Goal: Information Seeking & Learning: Learn about a topic

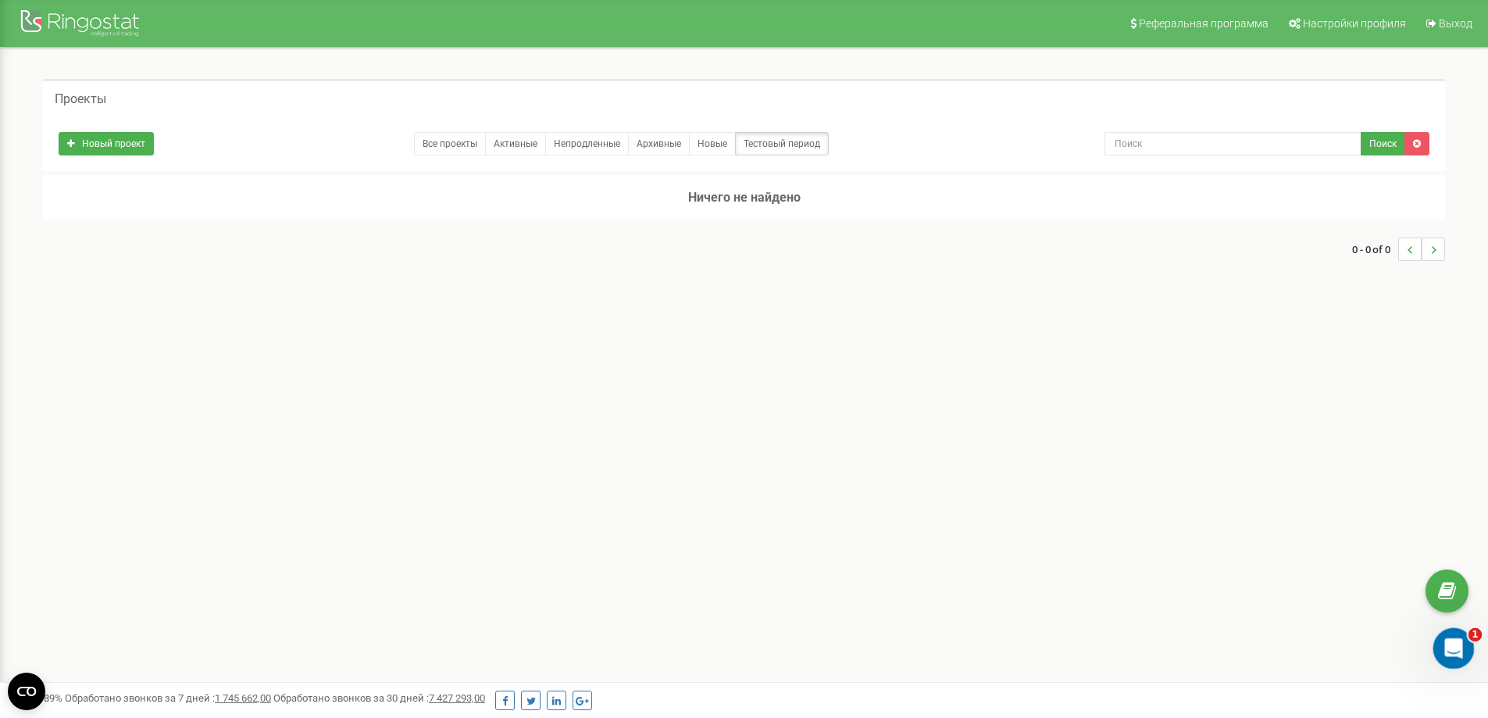
click at [1448, 655] on icon "Открыть службу сообщений Intercom" at bounding box center [1452, 647] width 26 height 26
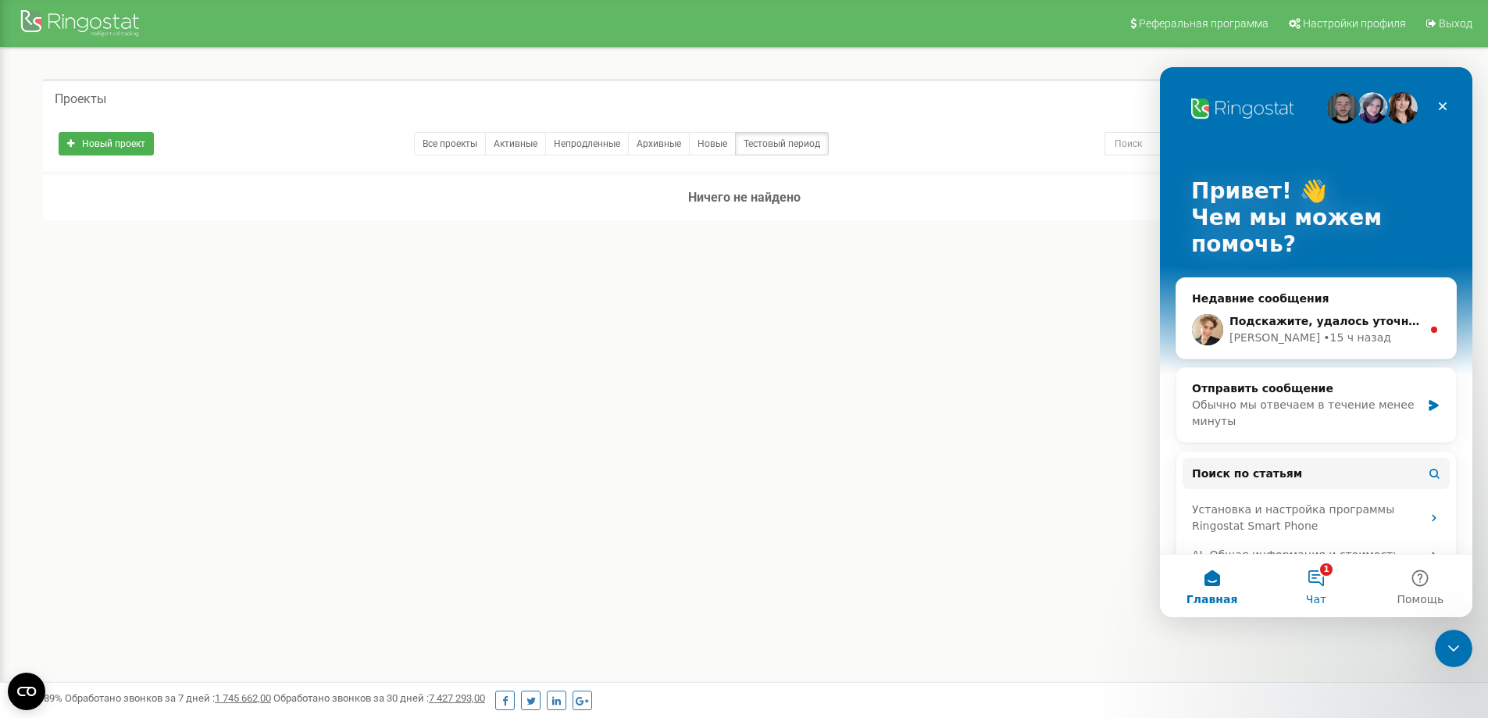
click at [1316, 578] on button "1 Чат" at bounding box center [1316, 586] width 104 height 62
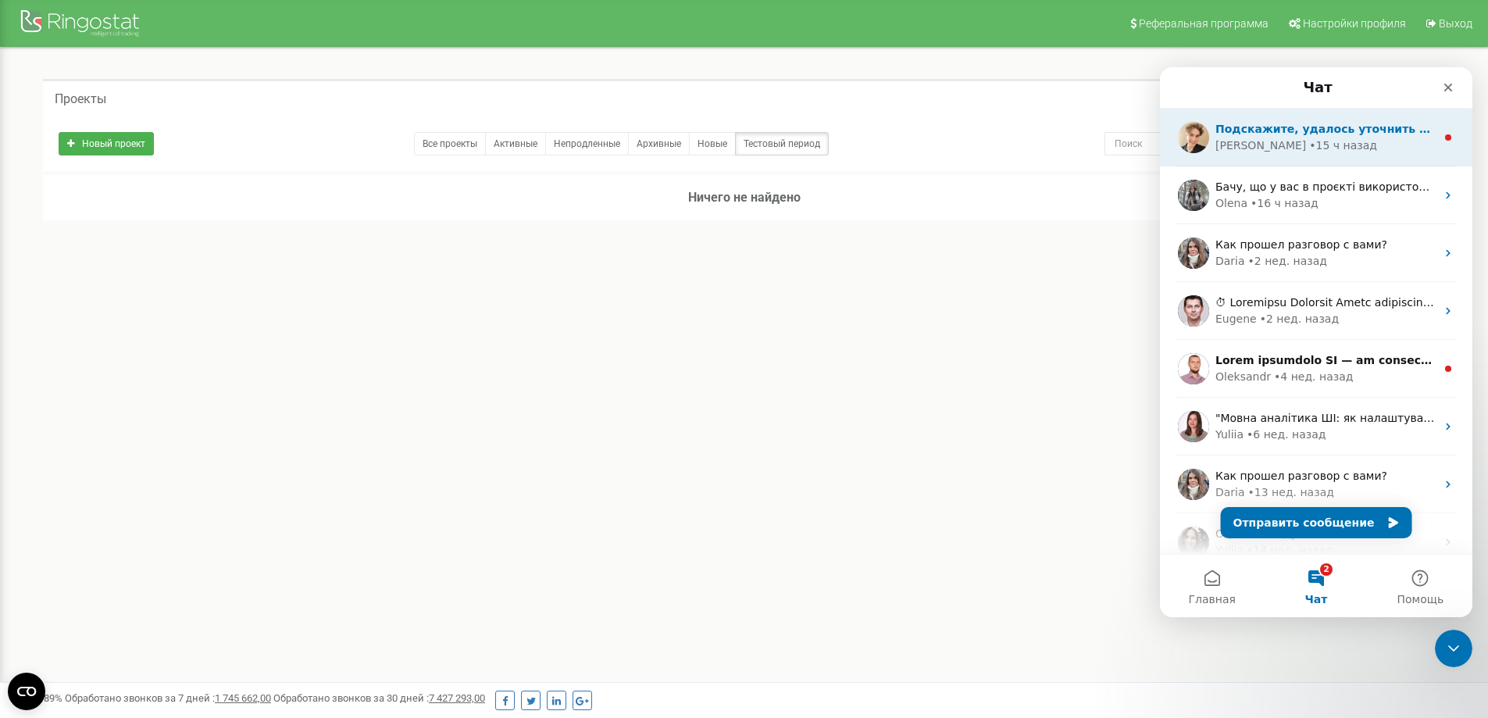
click at [1322, 143] on div "• 15 ч назад" at bounding box center [1343, 145] width 68 height 16
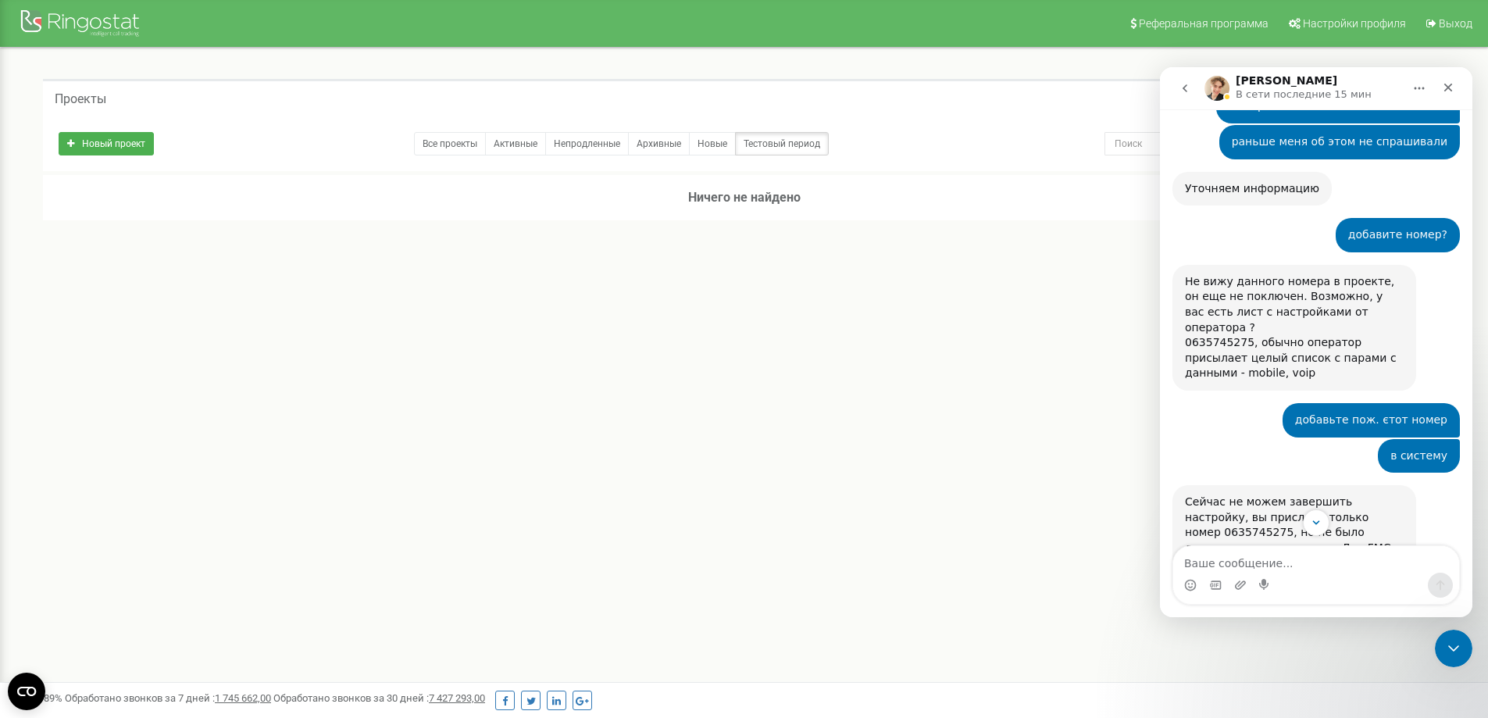
scroll to position [1262, 0]
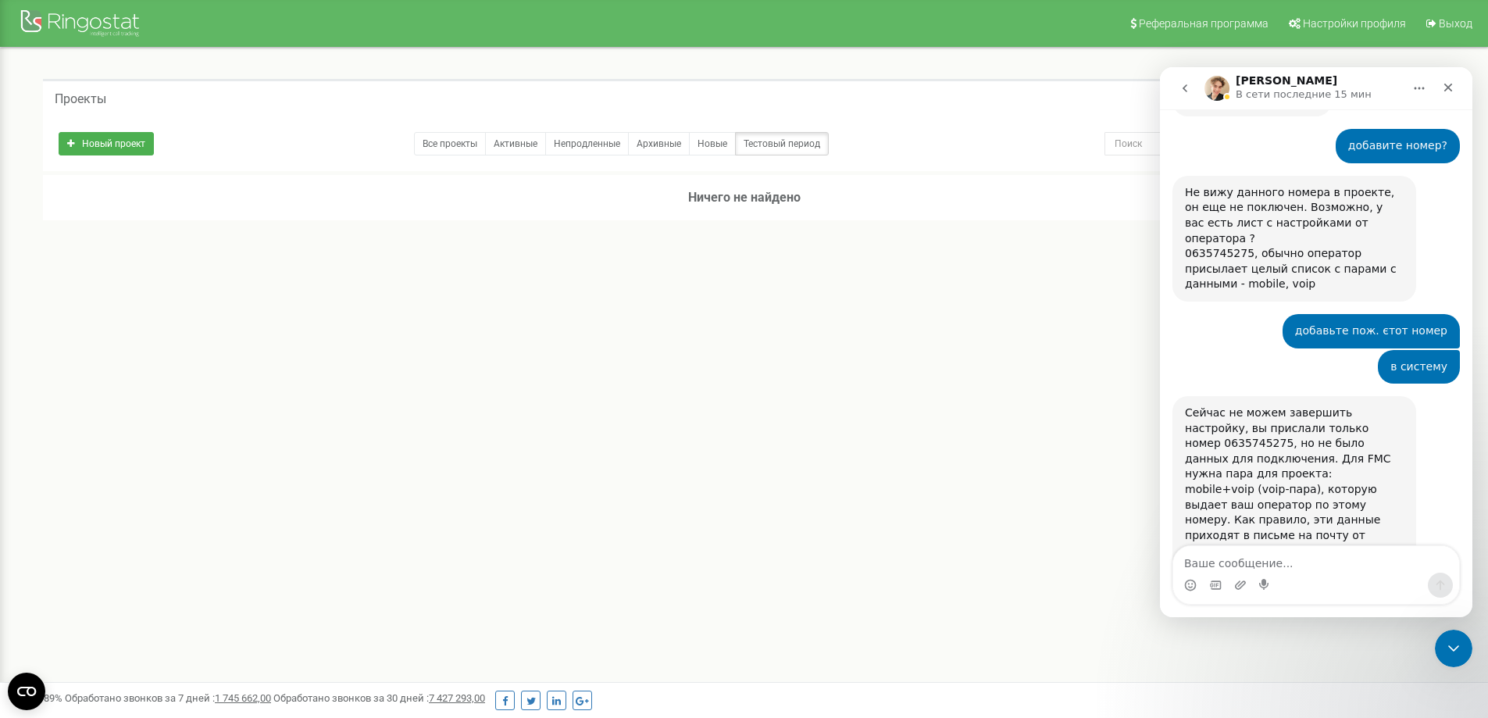
click at [1252, 559] on textarea "Ваше сообщение..." at bounding box center [1316, 559] width 286 height 27
click at [1189, 88] on icon "go back" at bounding box center [1185, 88] width 12 height 12
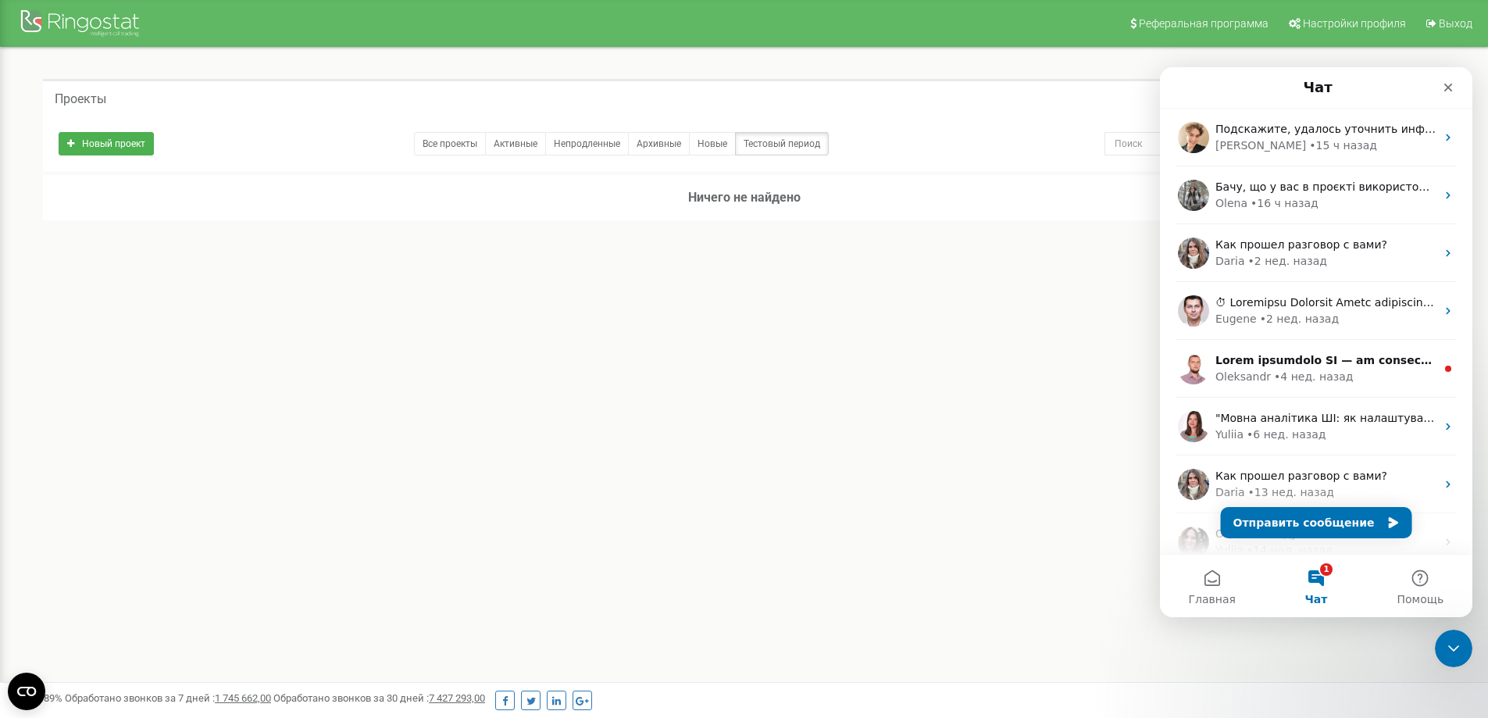
scroll to position [0, 0]
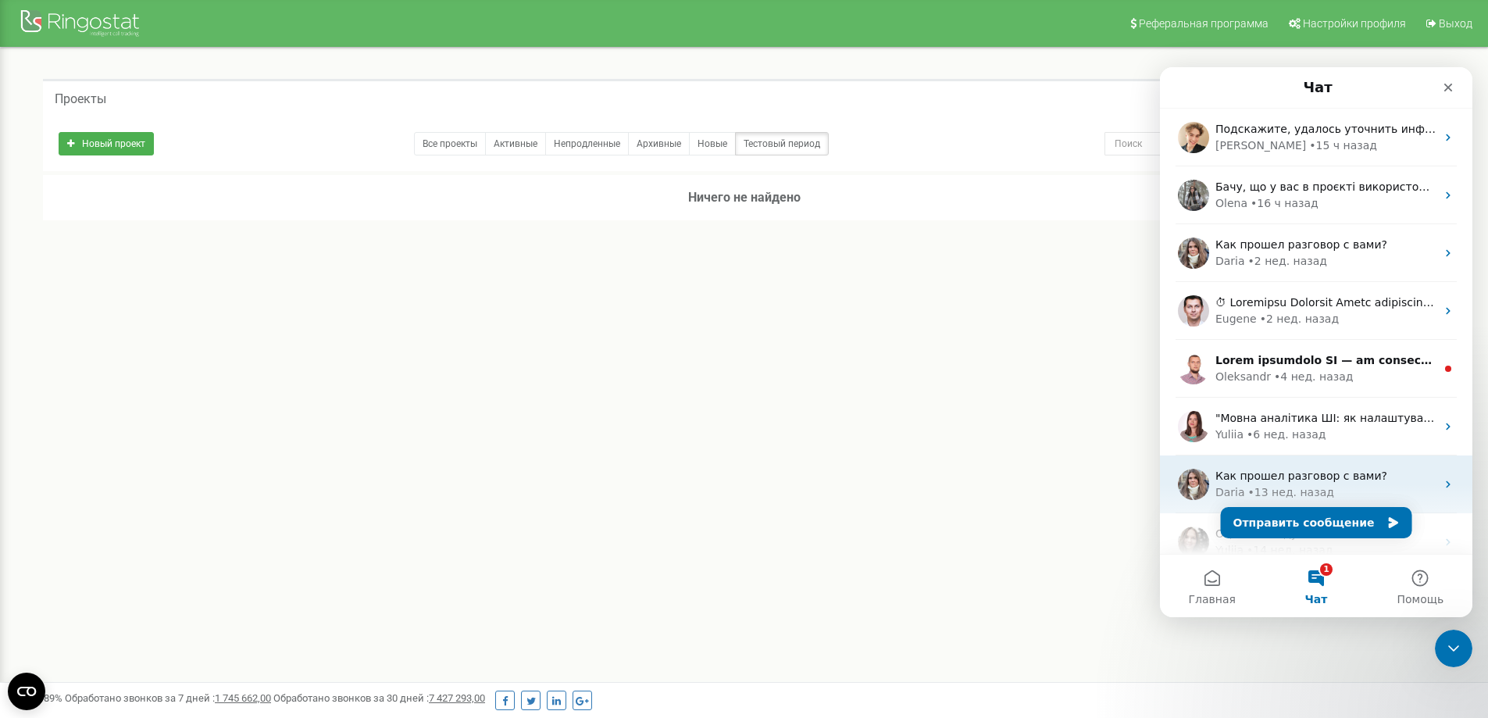
click at [1302, 505] on div "Как прошел разговор с вами? Daria • 13 нед. назад" at bounding box center [1316, 484] width 312 height 58
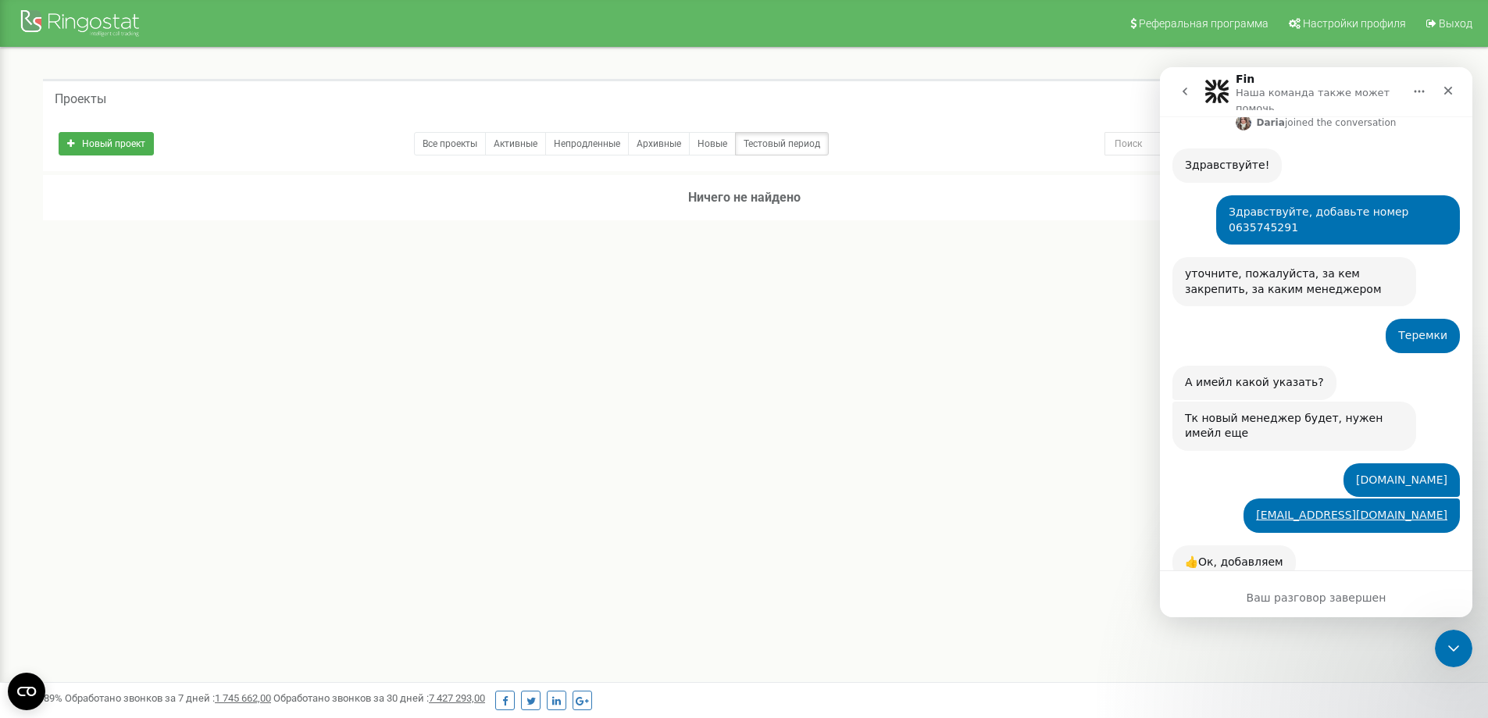
scroll to position [1358, 0]
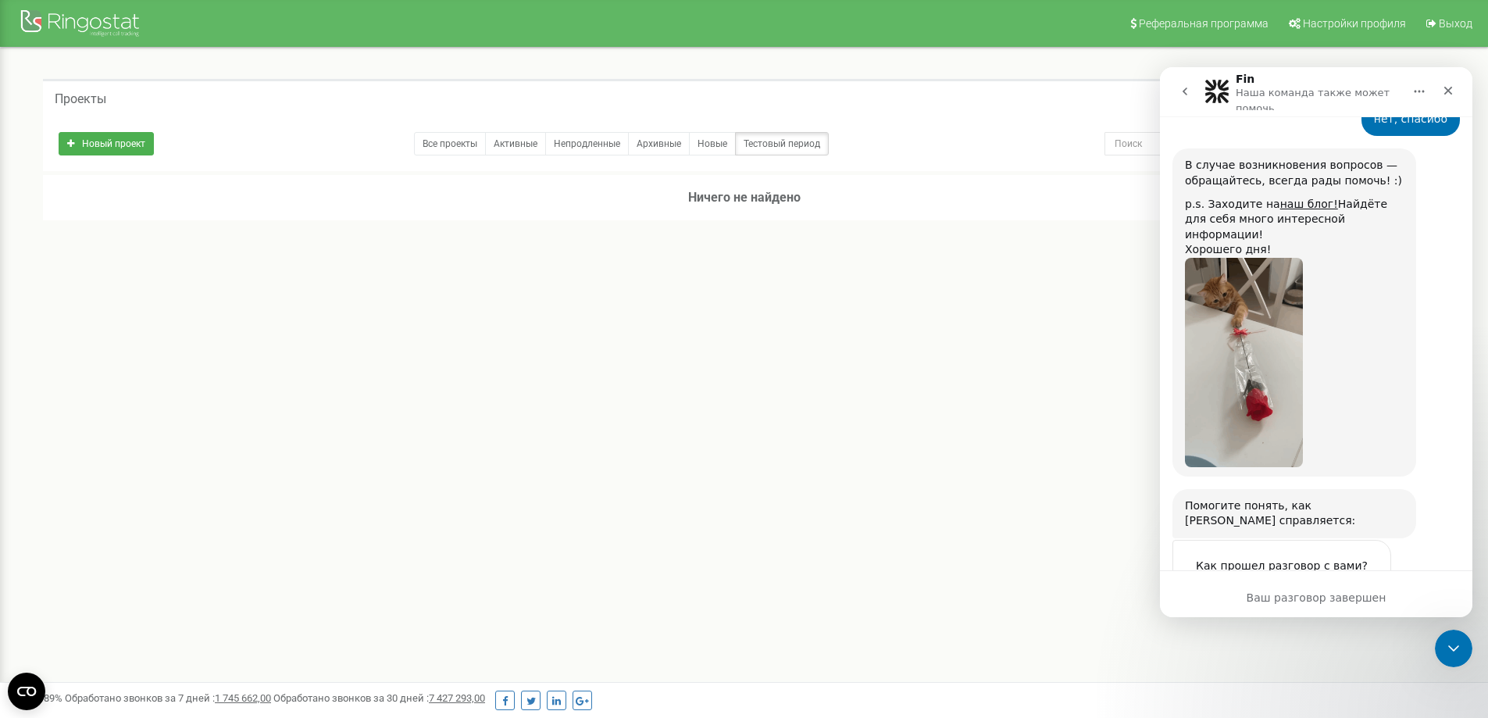
click at [1183, 96] on icon "go back" at bounding box center [1185, 91] width 12 height 12
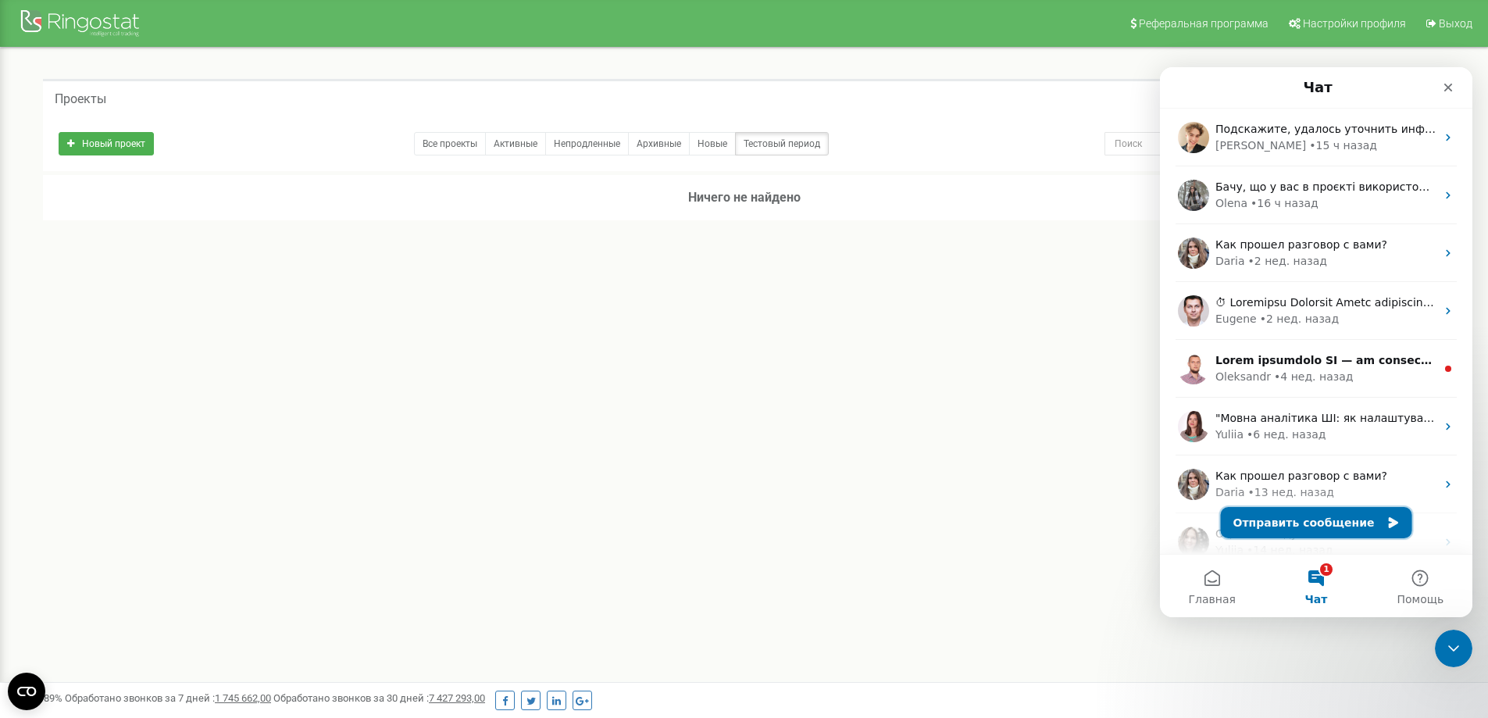
click at [1302, 519] on button "Отправить сообщение" at bounding box center [1316, 522] width 191 height 31
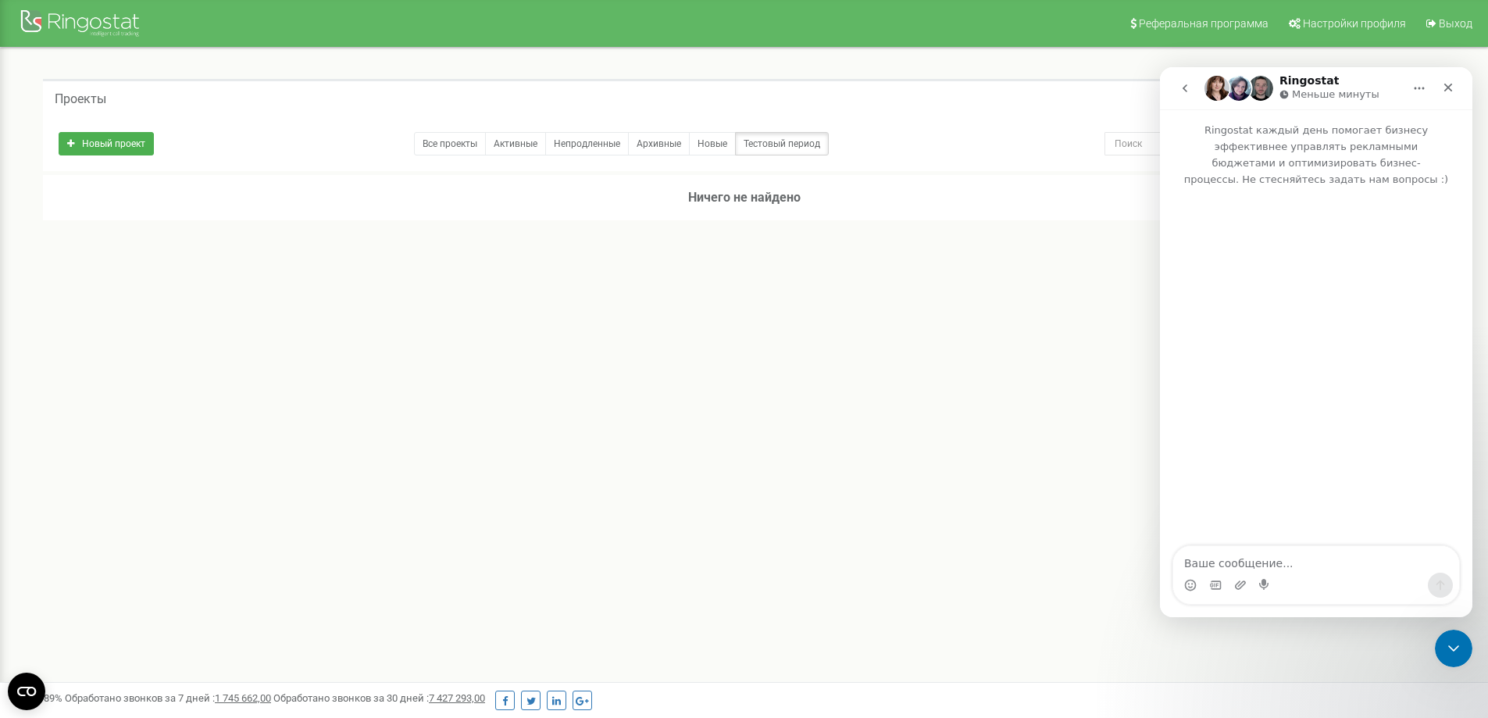
click at [1283, 559] on textarea "Ваше сообщение..." at bounding box center [1316, 559] width 286 height 27
type textarea "нужно дабавить номер"
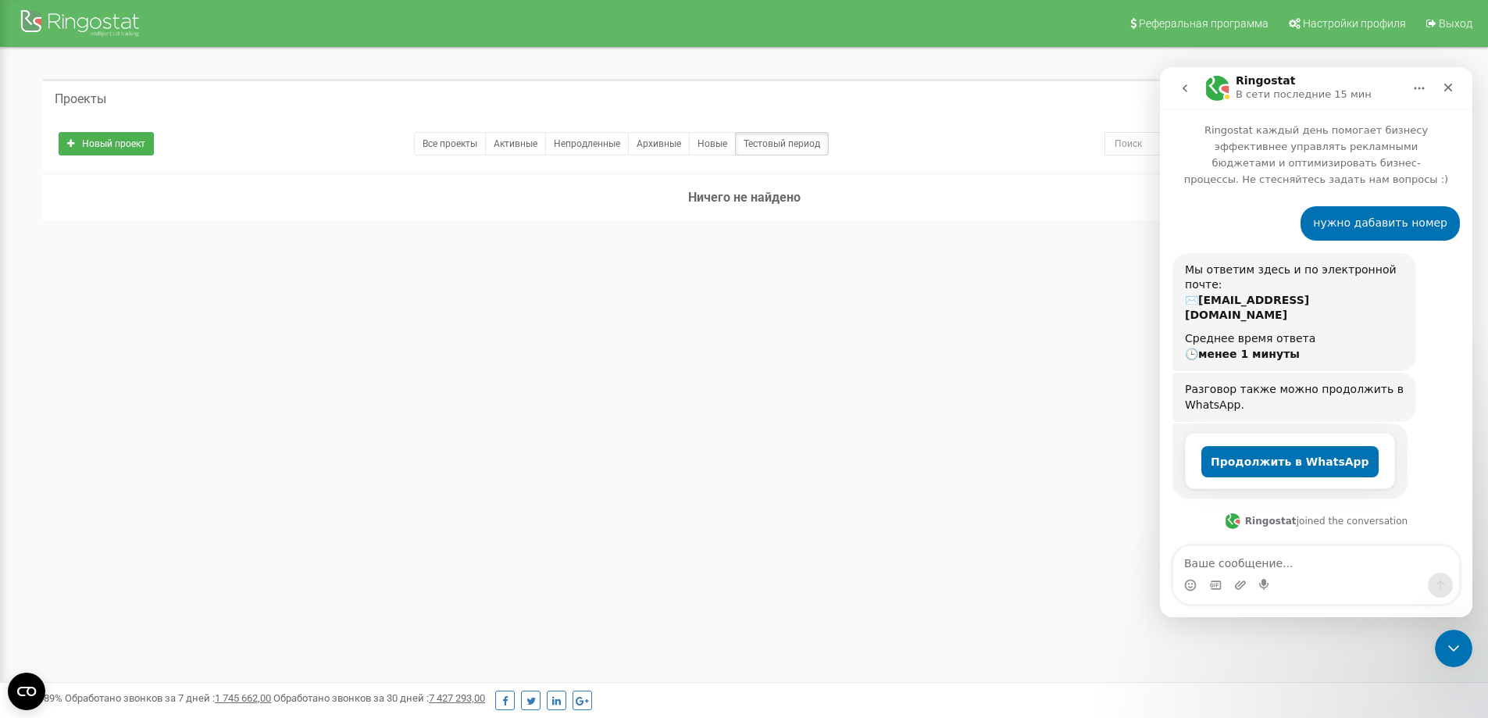
scroll to position [67, 0]
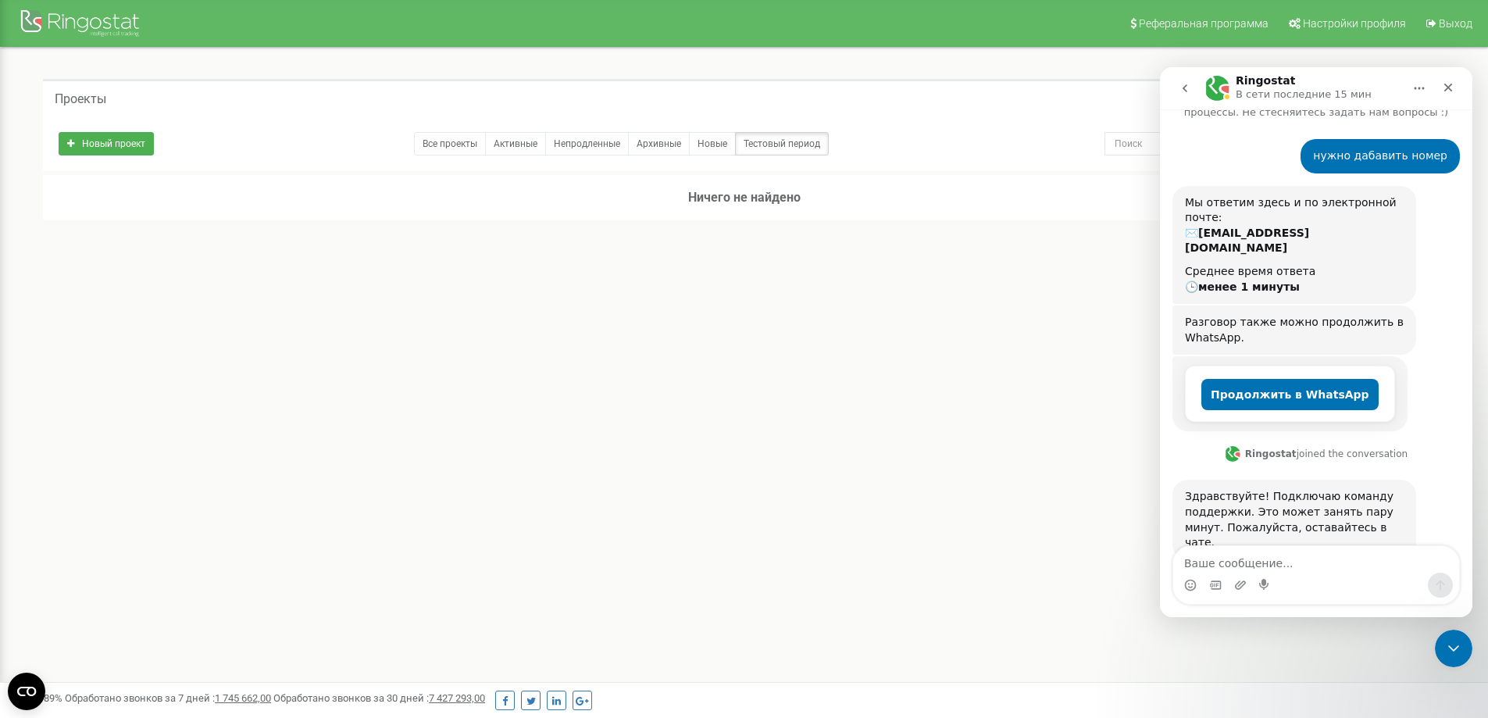
click at [345, 391] on div "Реферальная программа Настройки профиля Выход Проекты Новый проект Все проекты …" at bounding box center [744, 468] width 1488 height 937
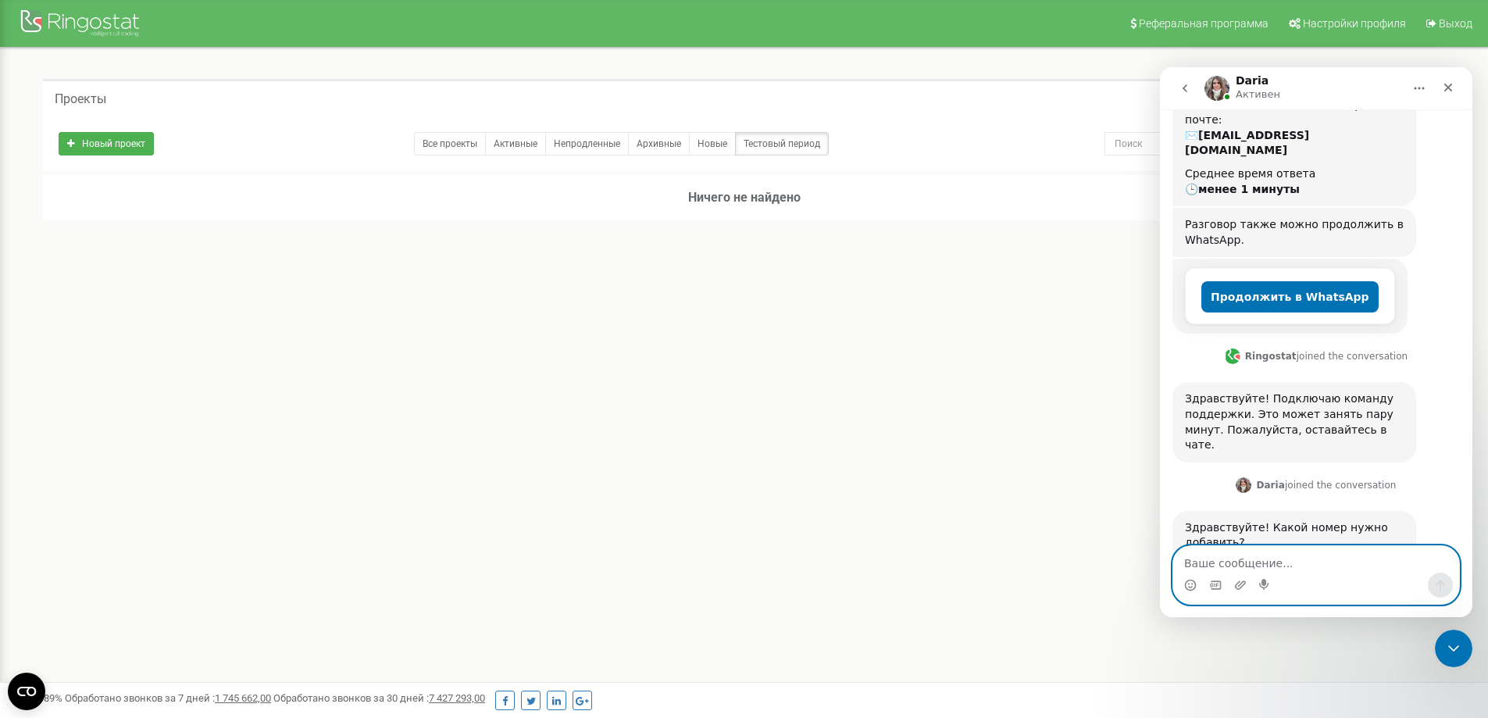
click at [1295, 560] on textarea "Ваше сообщение..." at bounding box center [1316, 559] width 286 height 27
type textarea "0635745275"
click at [1214, 560] on textarea "0635745275" at bounding box center [1316, 559] width 286 height 27
click at [1229, 562] on textarea "0635745275" at bounding box center [1316, 559] width 286 height 27
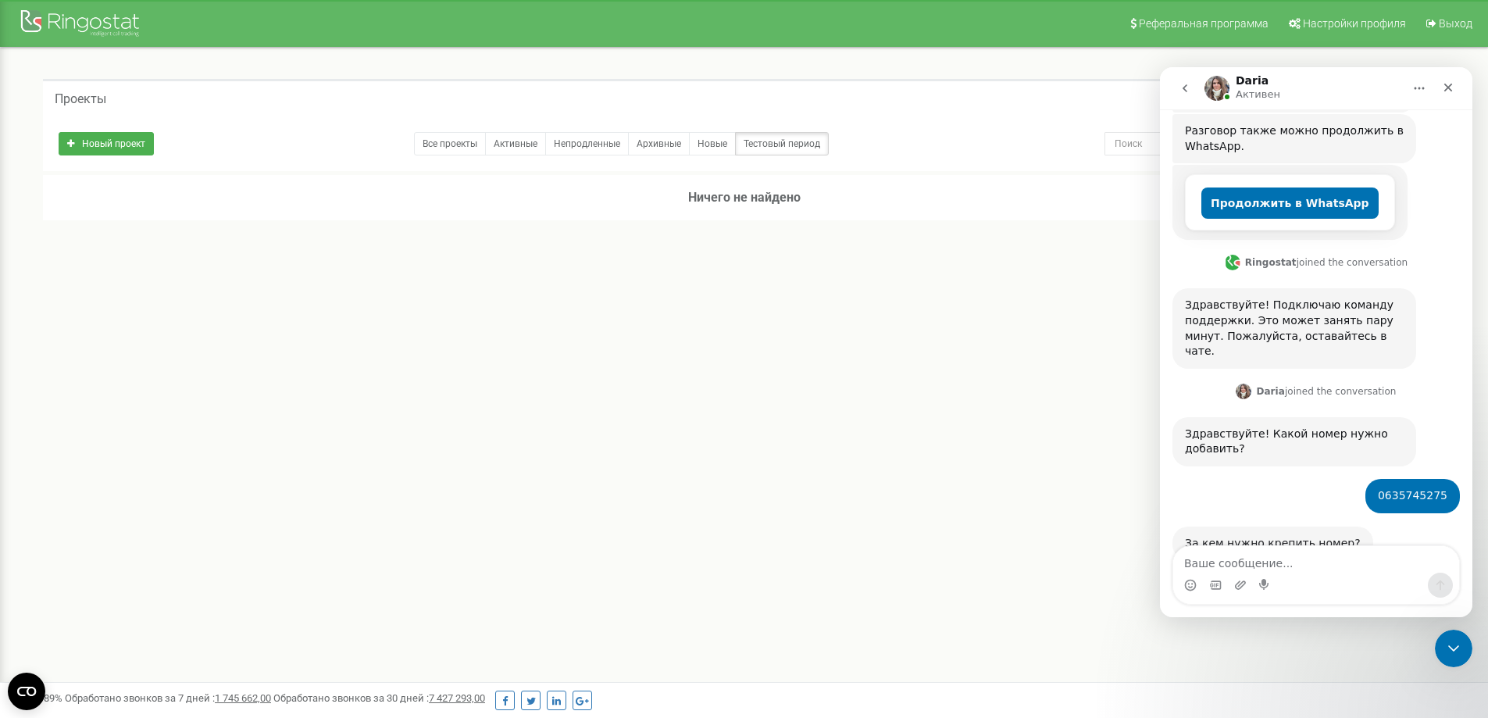
scroll to position [258, 0]
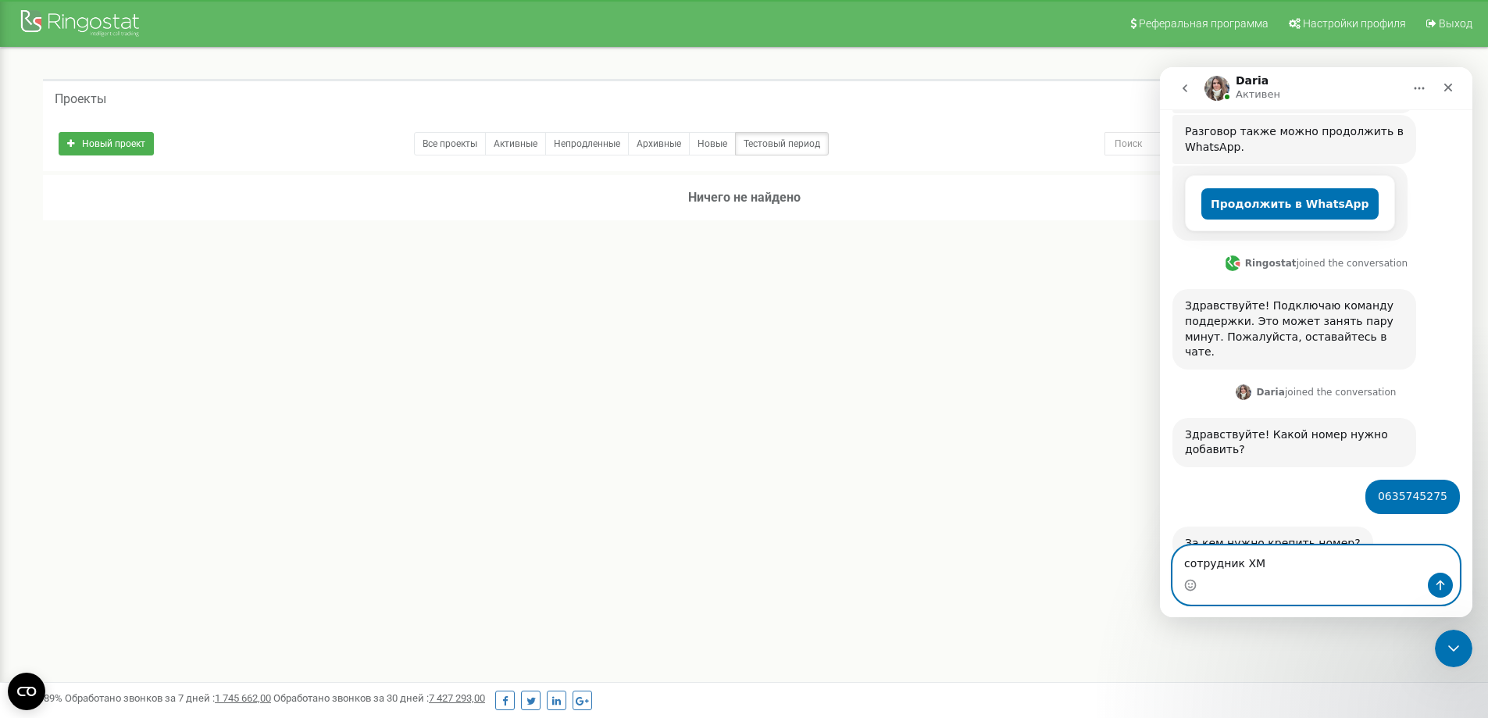
type textarea "сотрудник ХМК"
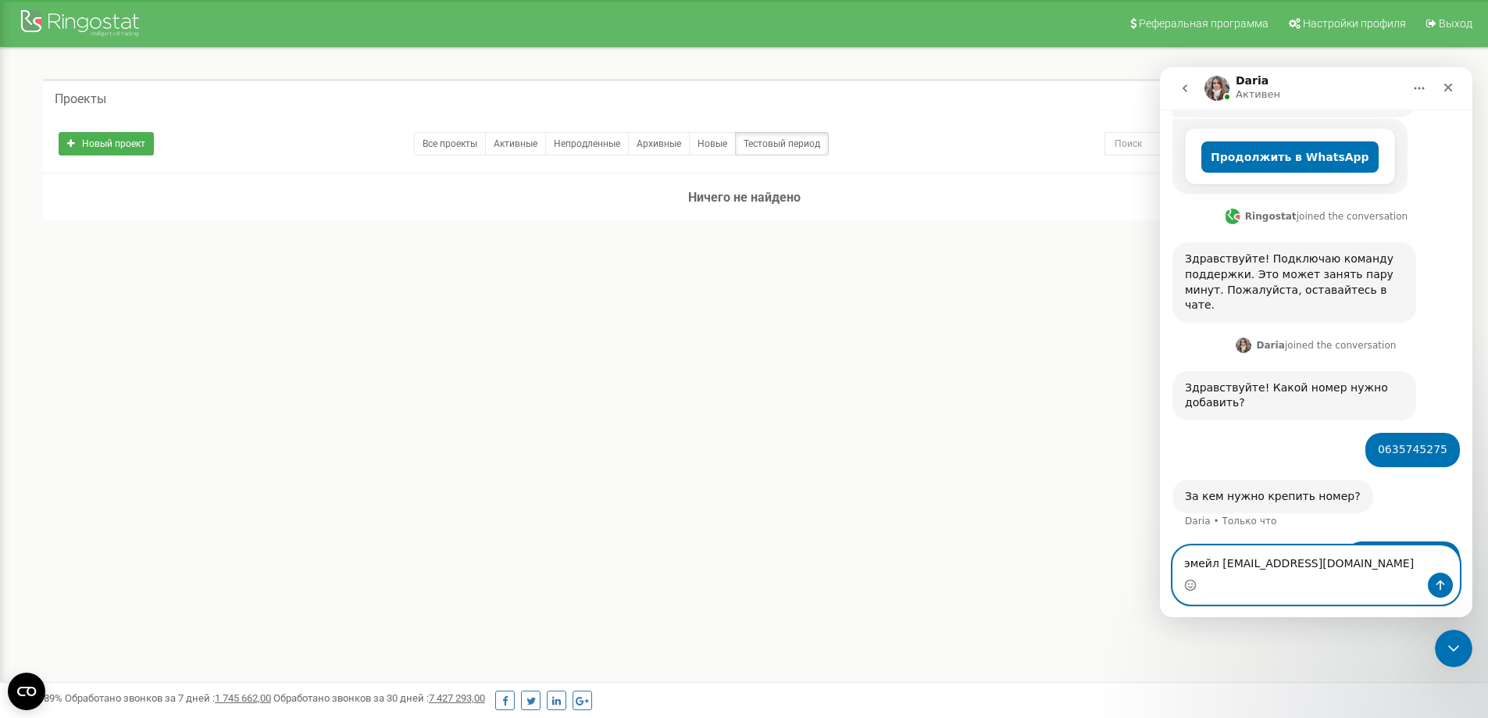
type textarea "эмейл ХМК@gmail.com"
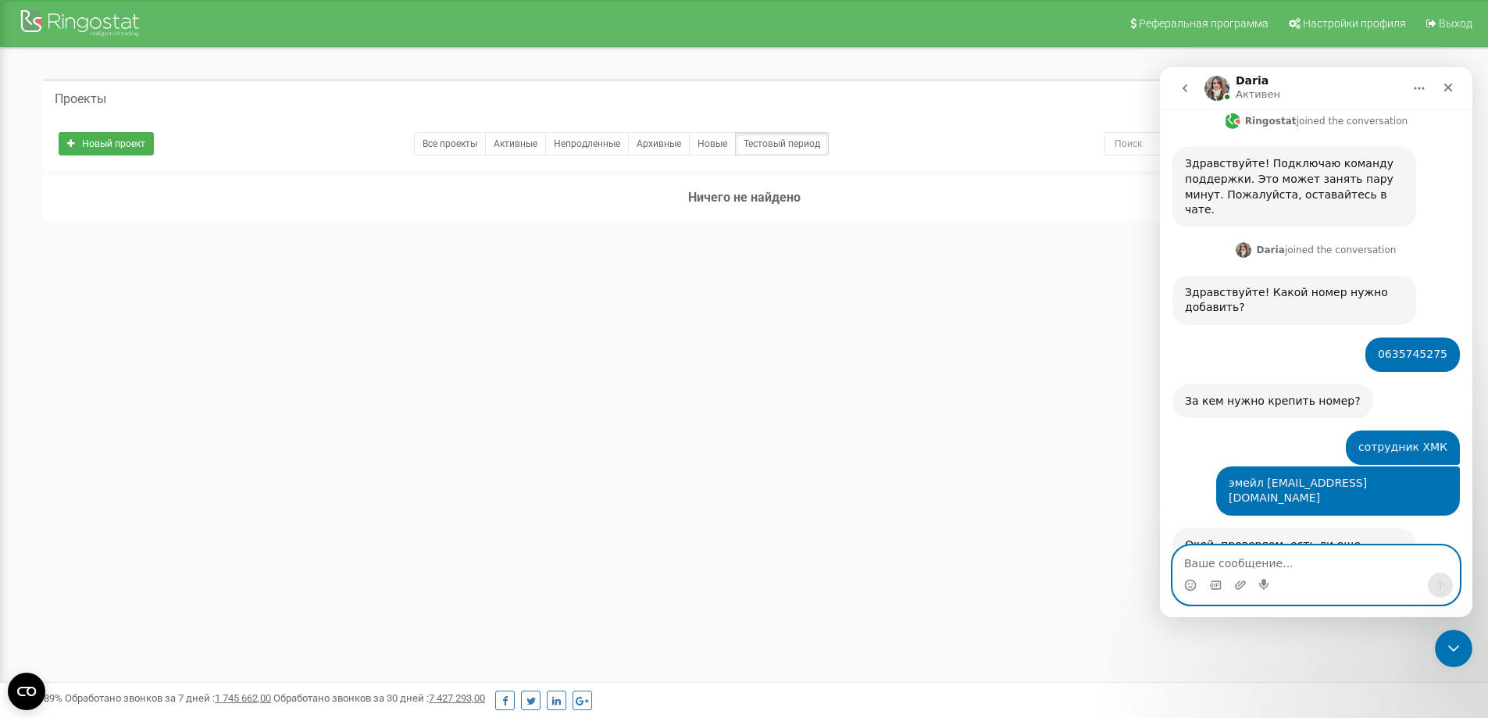
scroll to position [417, 0]
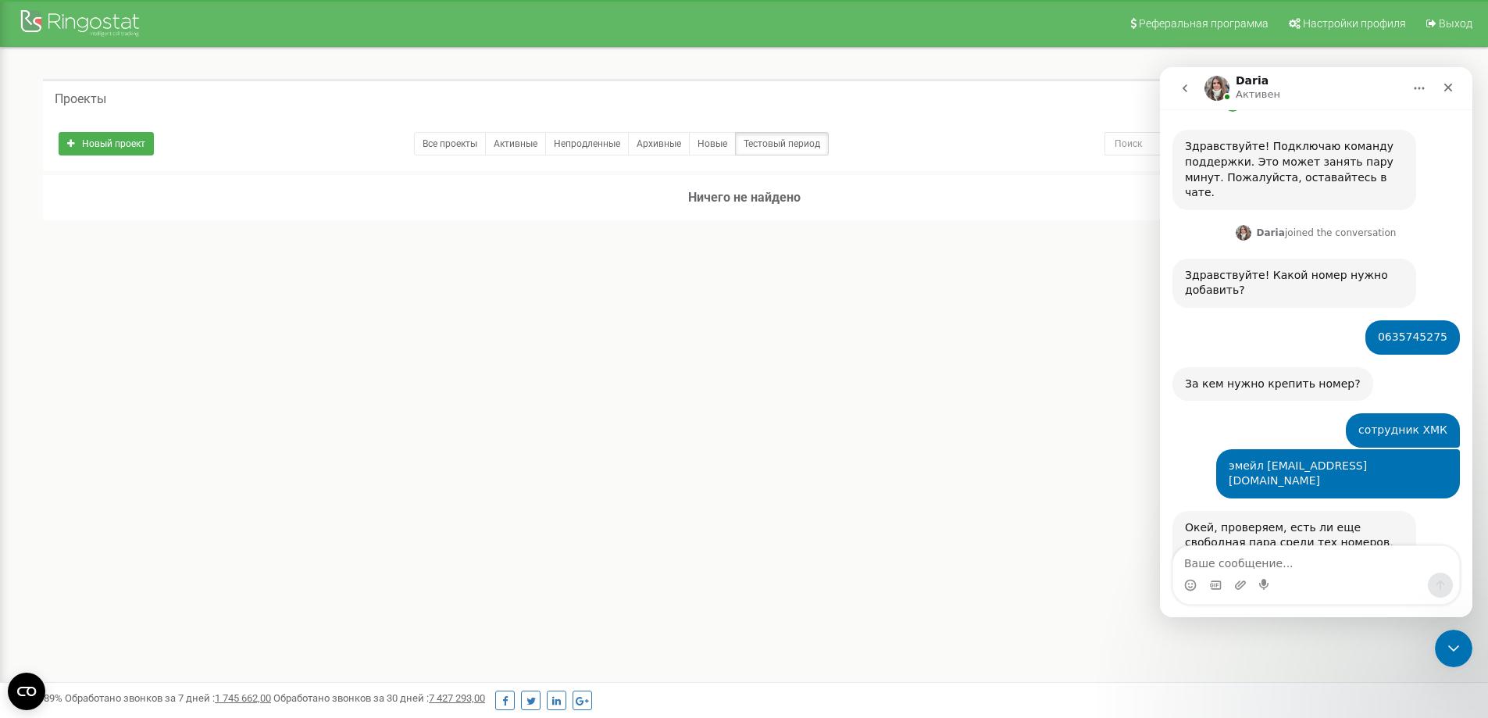
click at [950, 593] on div "Реферальная программа Настройки профиля Выход Проекты Новый проект Все проекты …" at bounding box center [744, 468] width 1488 height 937
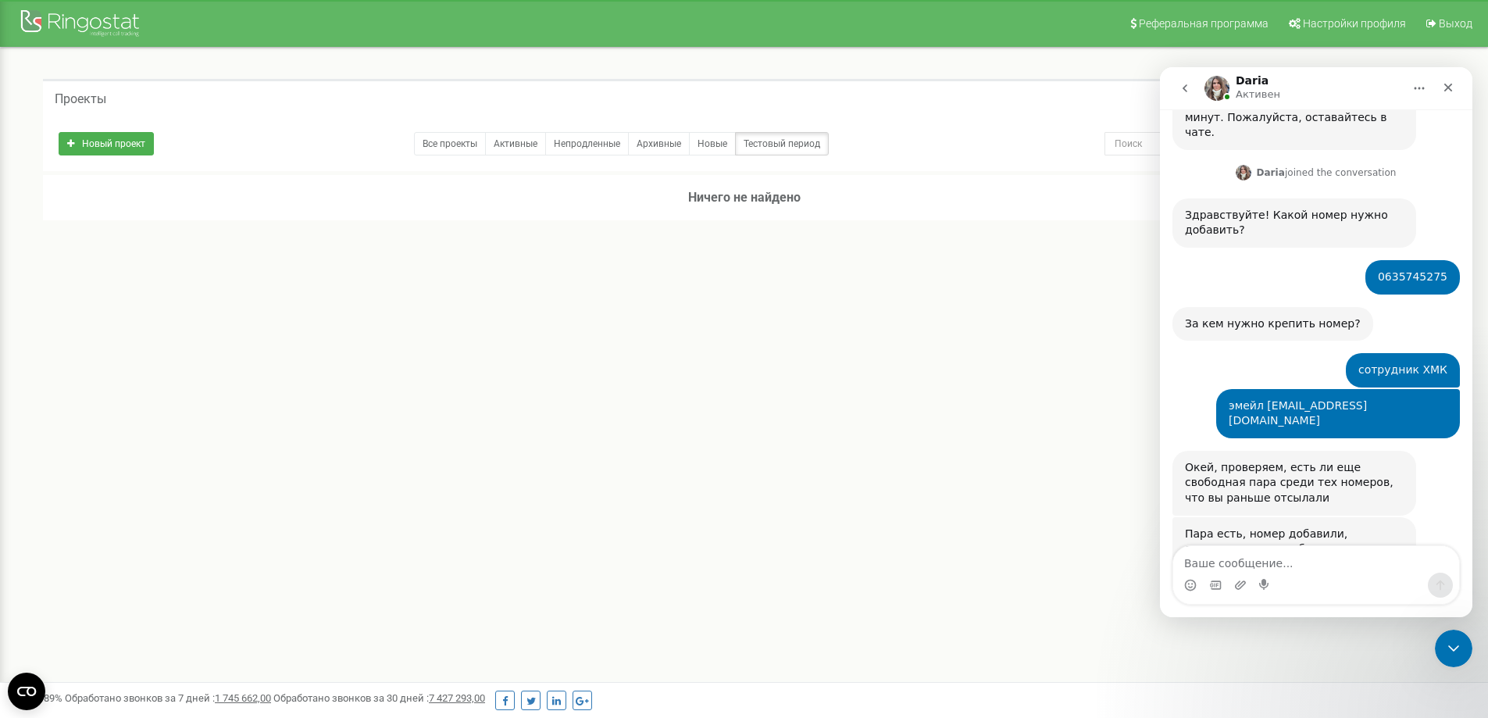
scroll to position [542, 0]
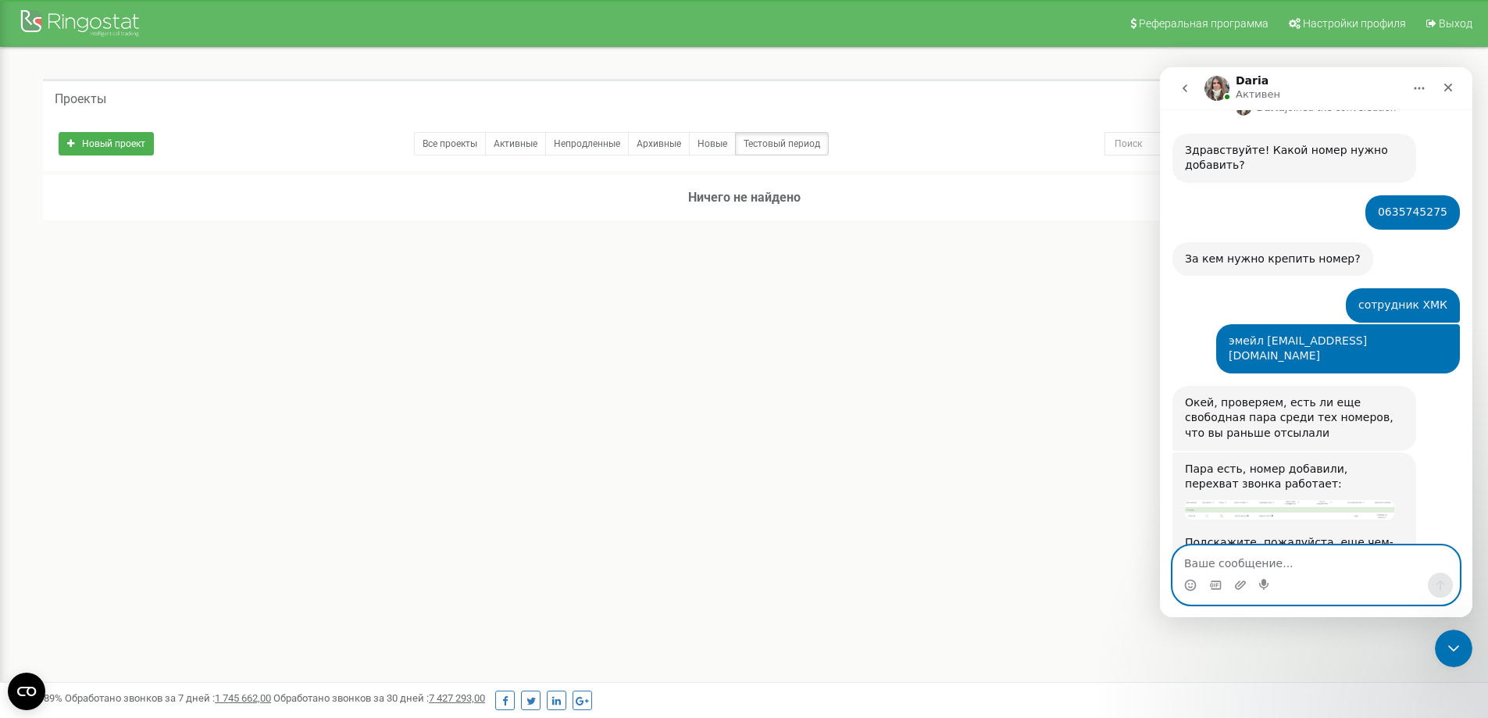
click at [1234, 555] on textarea "Ваше сообщение..." at bounding box center [1316, 559] width 286 height 27
click at [694, 376] on div "Реферальная программа Настройки профиля Выход Проекты Новый проект Все проекты …" at bounding box center [744, 468] width 1488 height 937
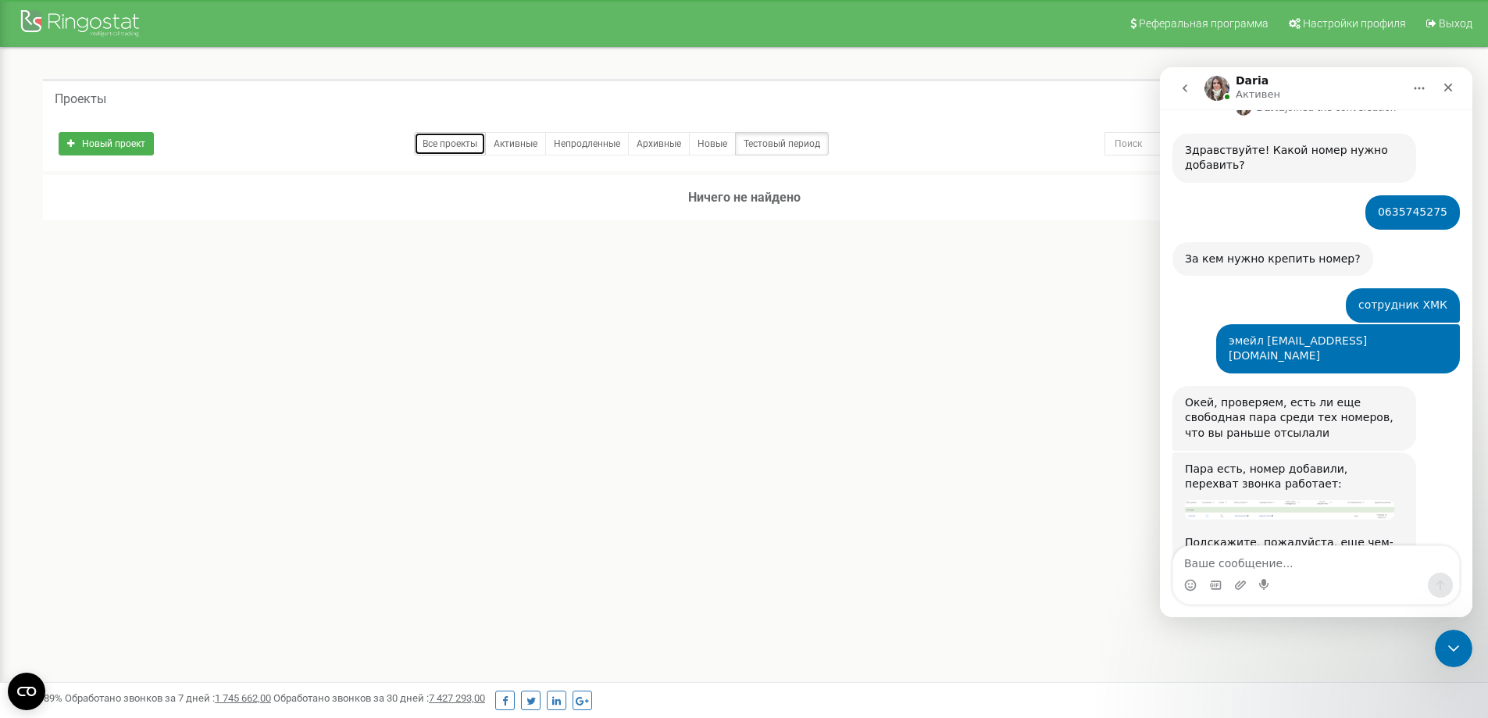
click at [459, 148] on link "Все проекты" at bounding box center [450, 143] width 72 height 23
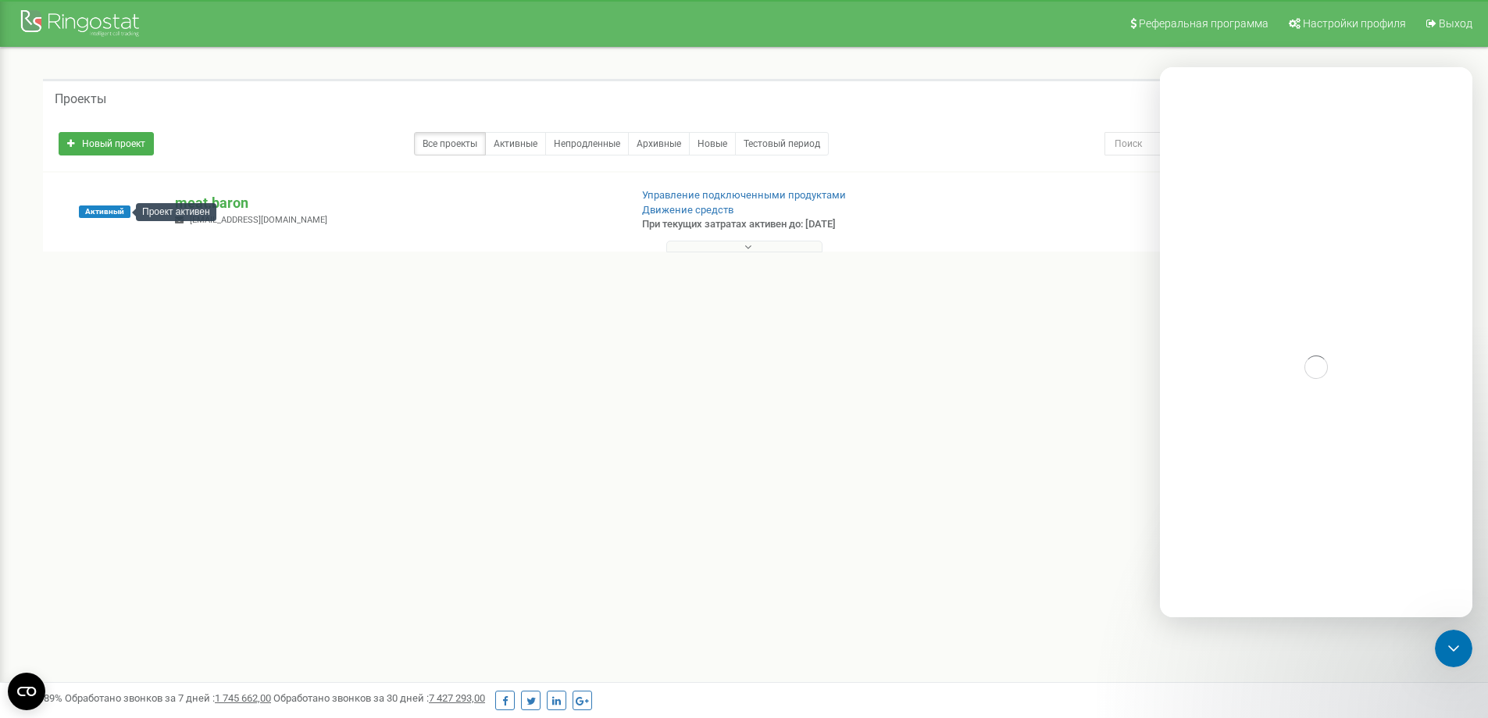
click at [212, 206] on div "Проект активен" at bounding box center [176, 212] width 80 height 18
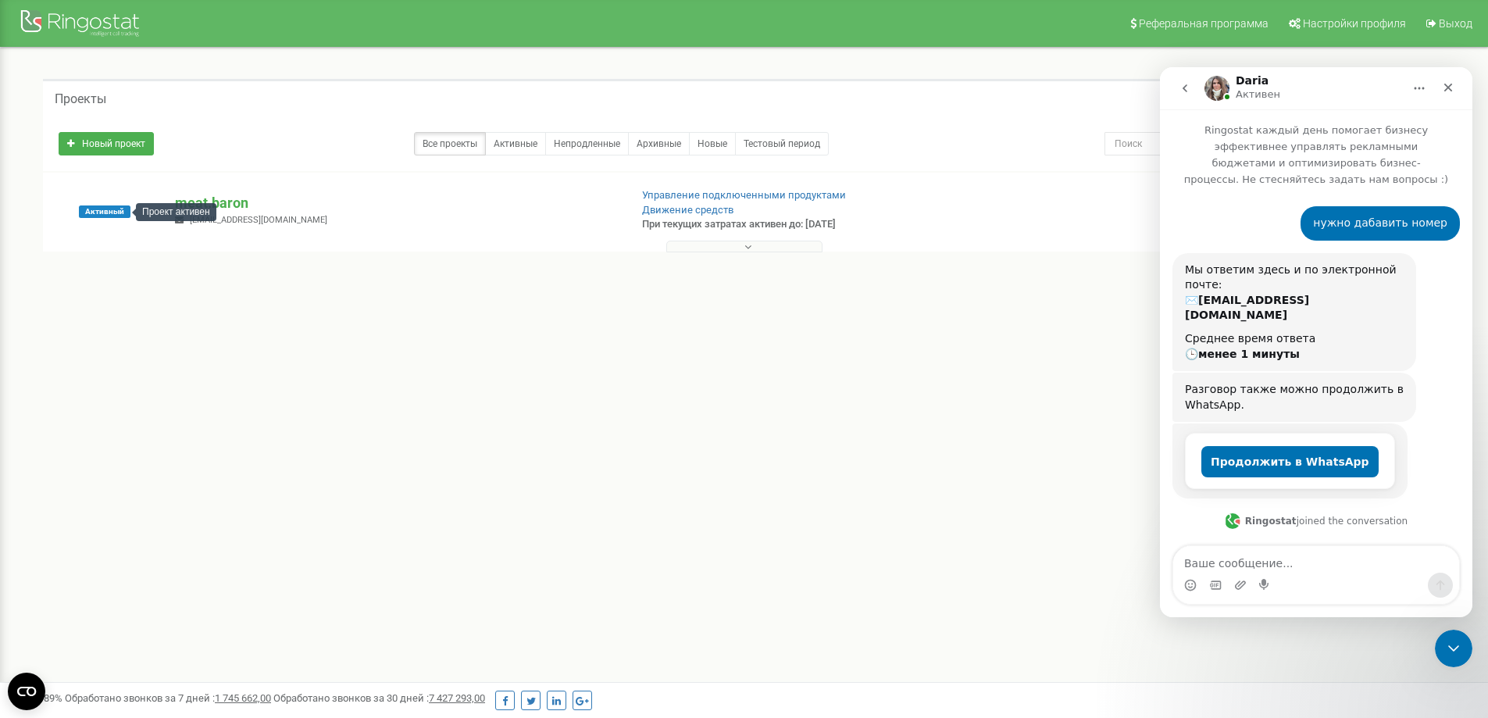
scroll to position [542, 0]
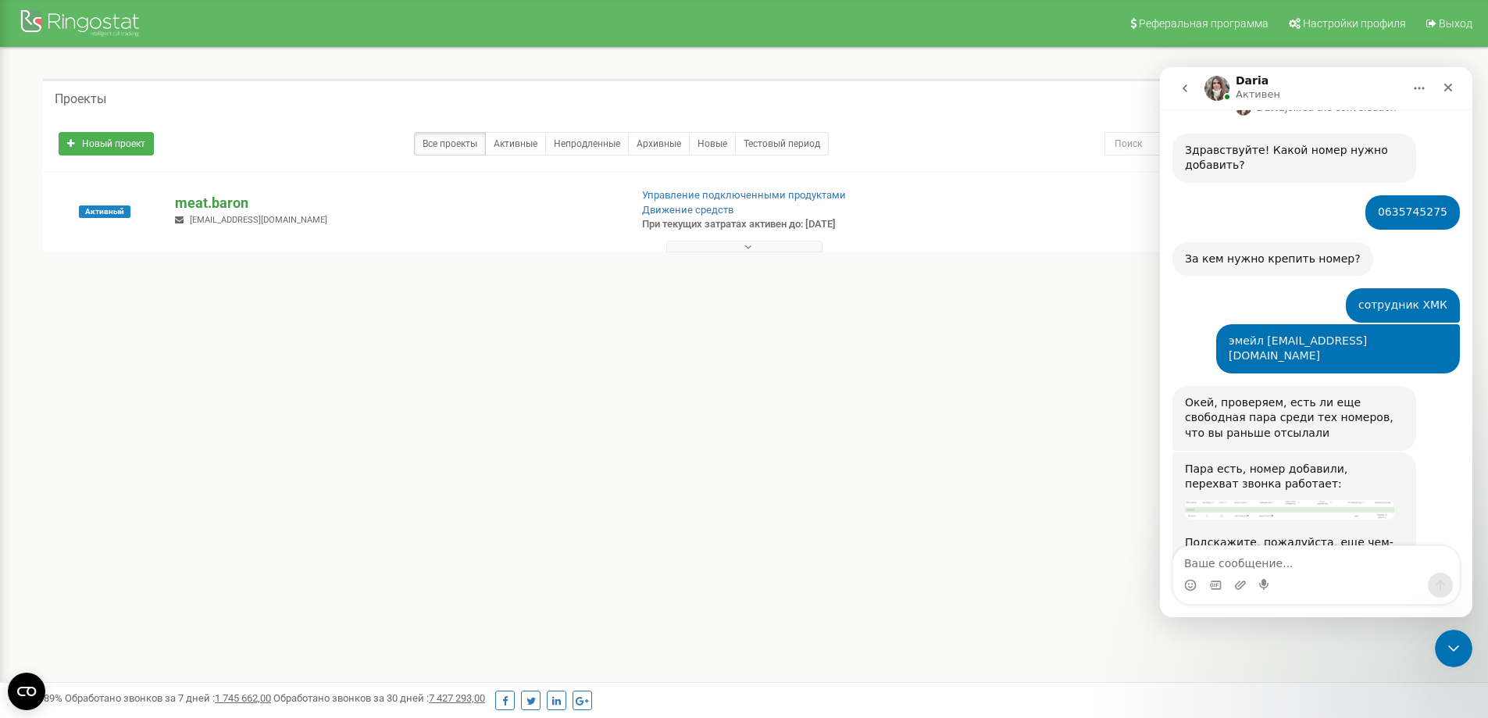
click at [227, 199] on p "meat.baron" at bounding box center [395, 203] width 441 height 20
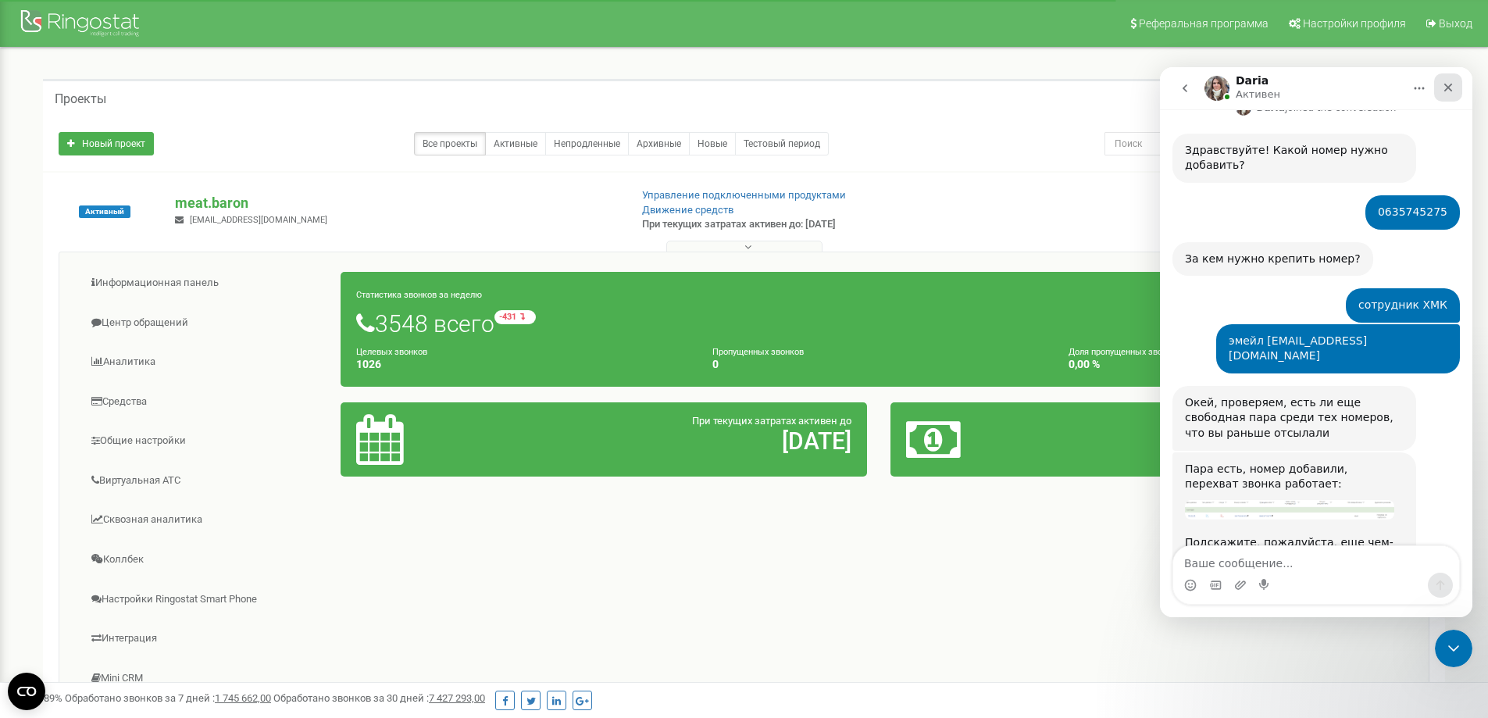
click at [1447, 86] on icon "Закрыть" at bounding box center [1448, 88] width 9 height 9
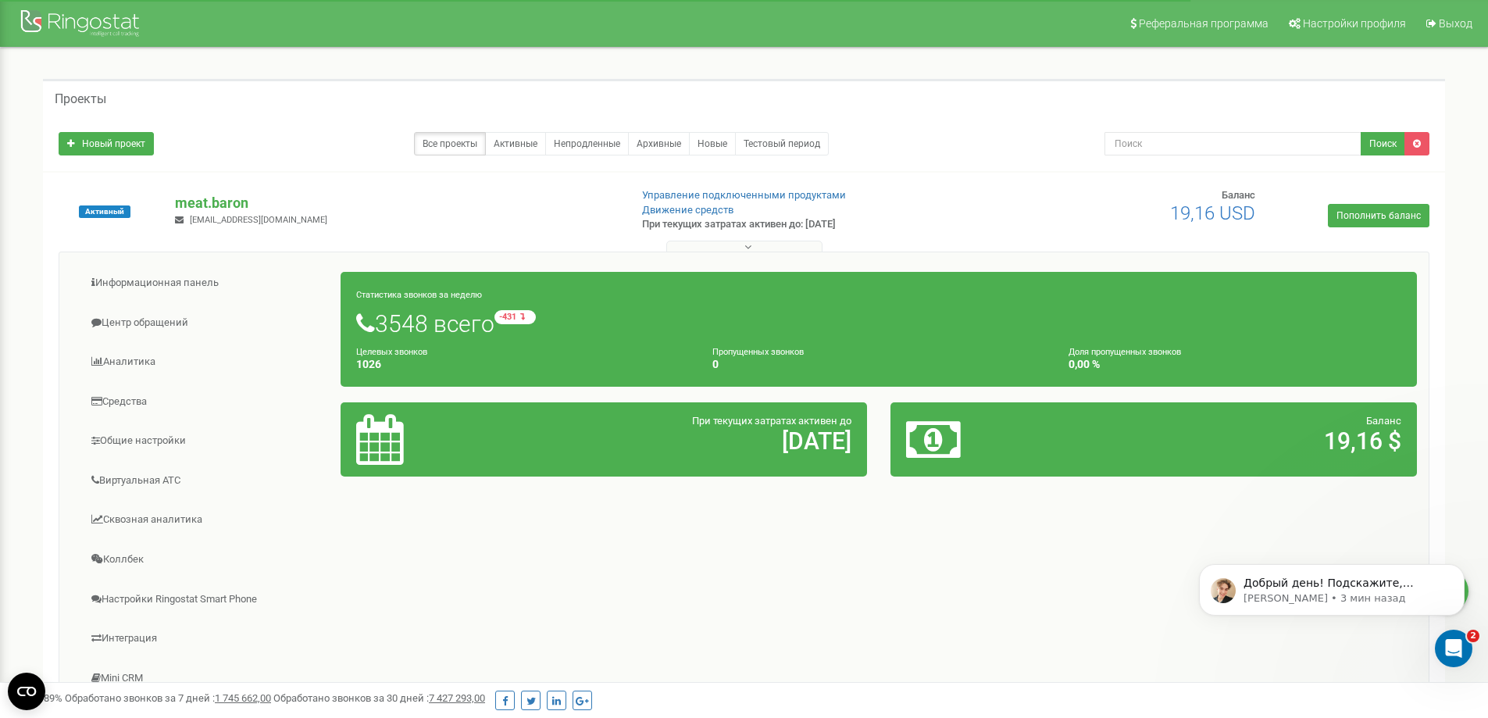
scroll to position [0, 0]
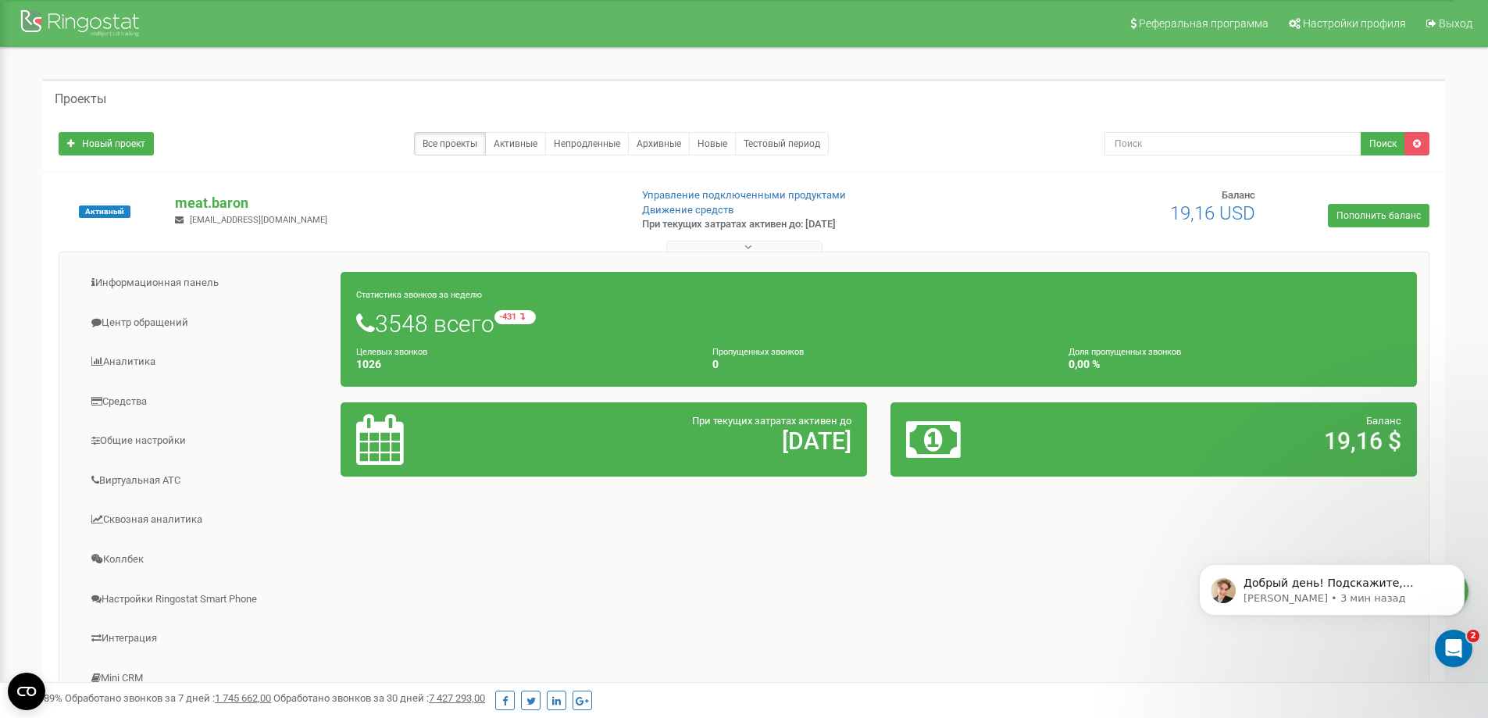
click at [762, 631] on div "Информационная панель Центр обращений Аналитика Средства 0" at bounding box center [744, 501] width 1371 height 499
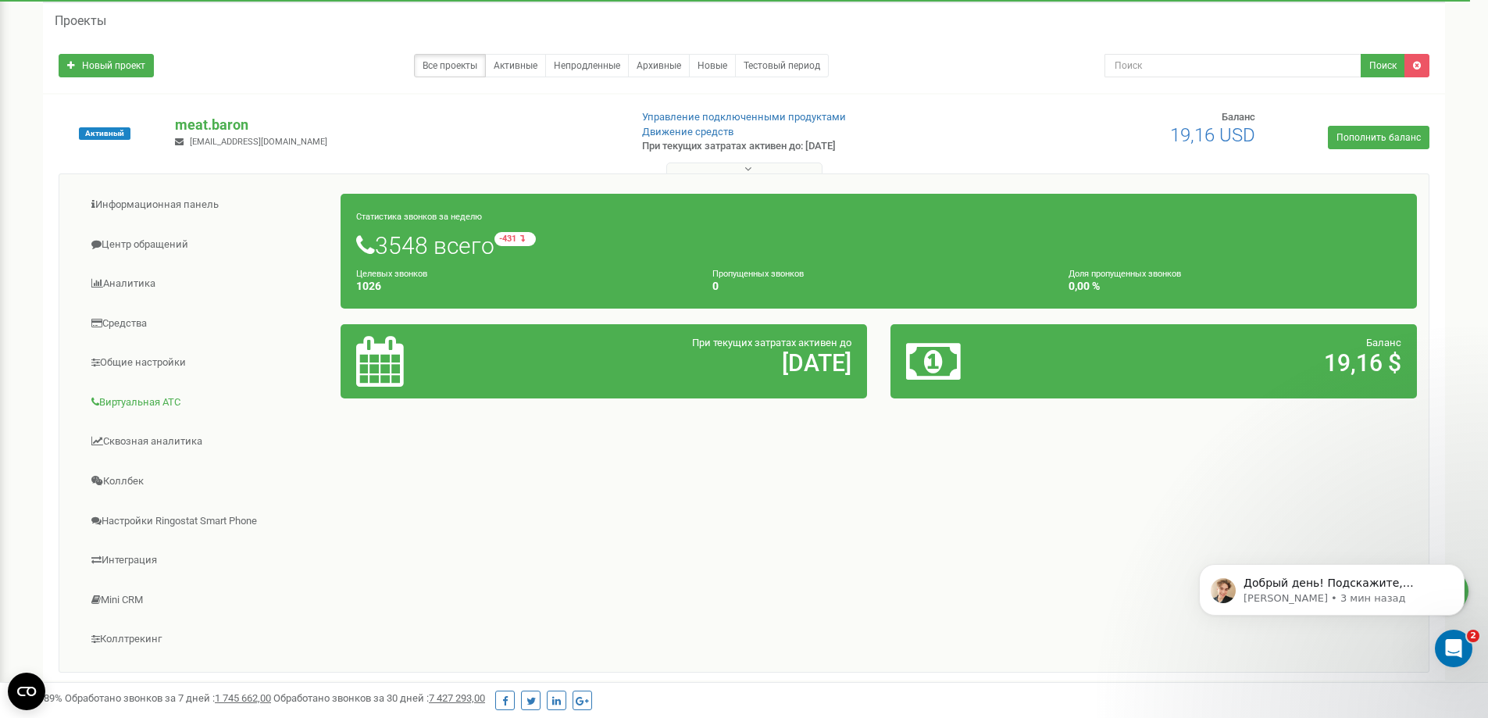
scroll to position [156, 0]
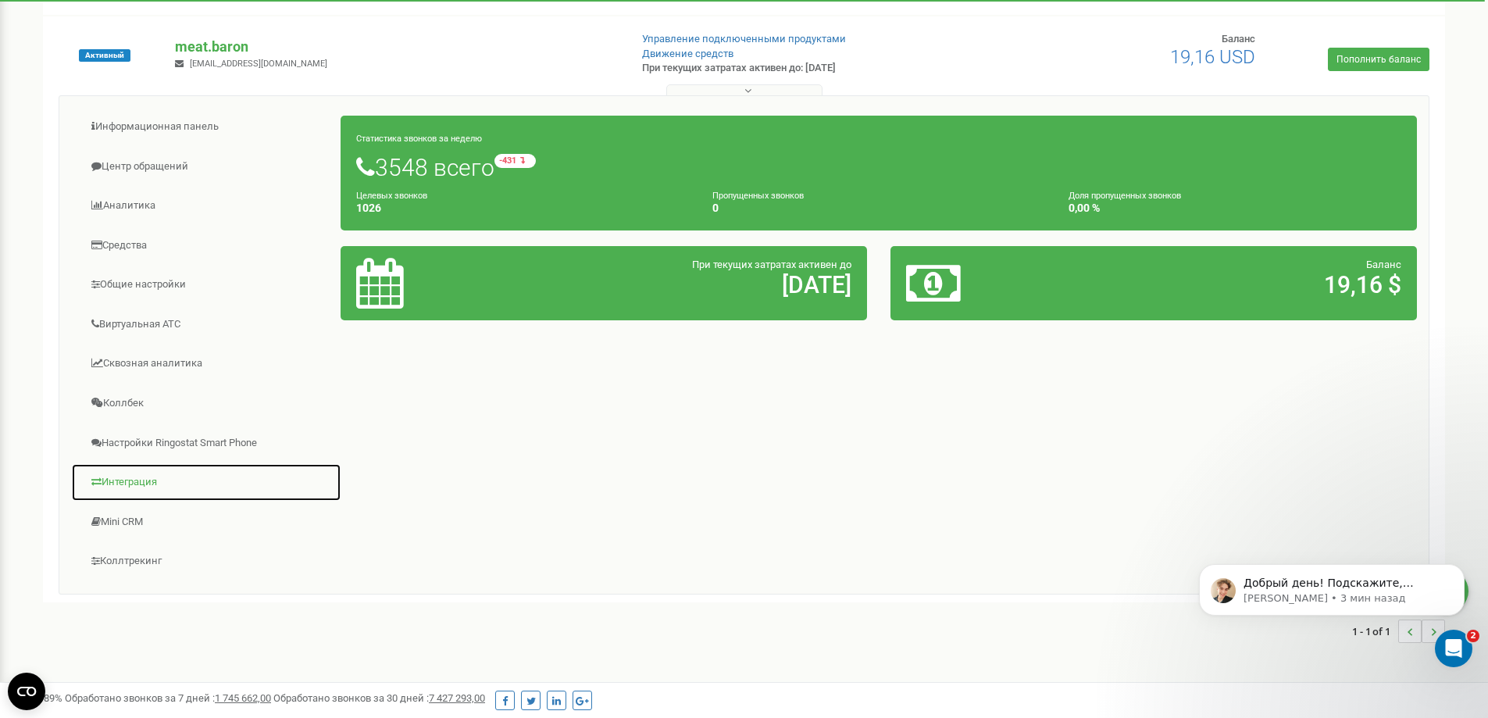
click at [125, 478] on link "Интеграция" at bounding box center [206, 482] width 270 height 38
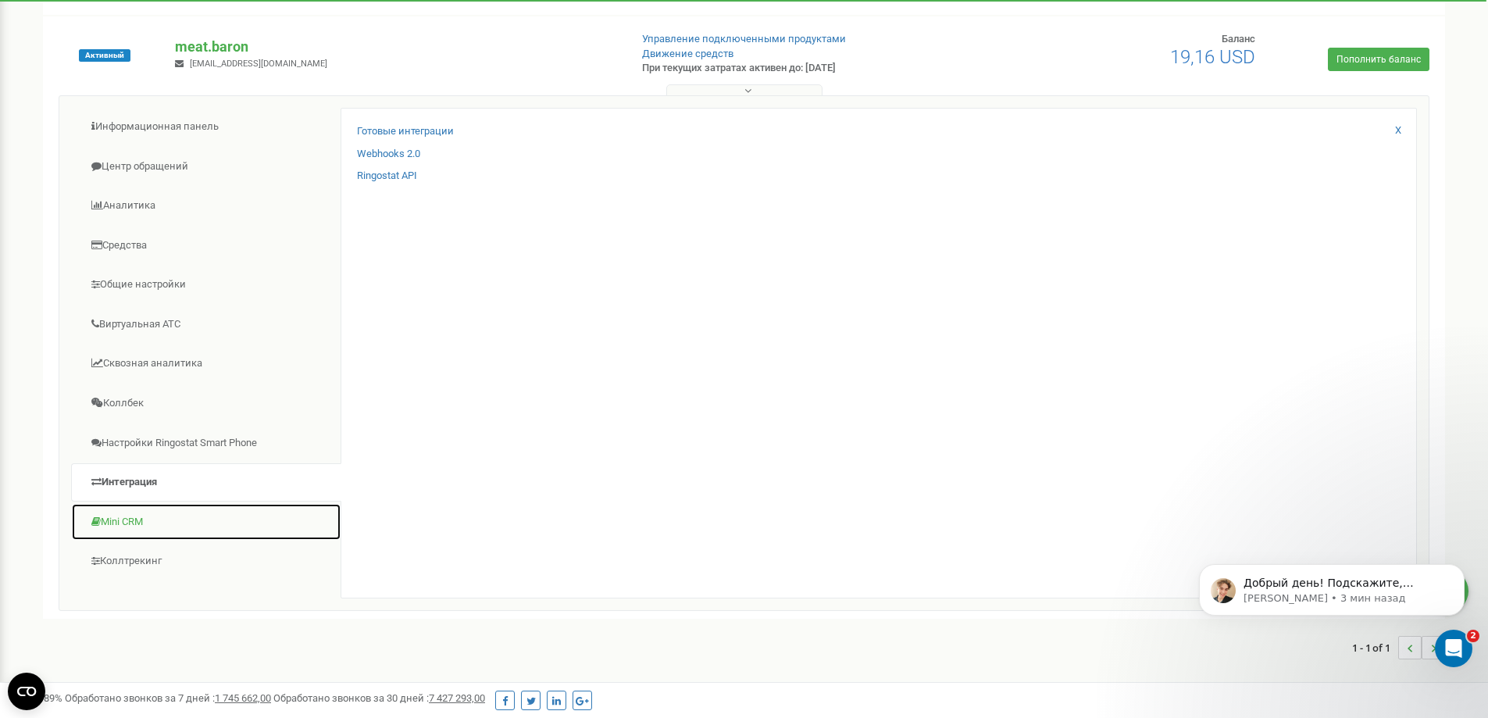
click at [119, 517] on link "Mini CRM" at bounding box center [206, 522] width 270 height 38
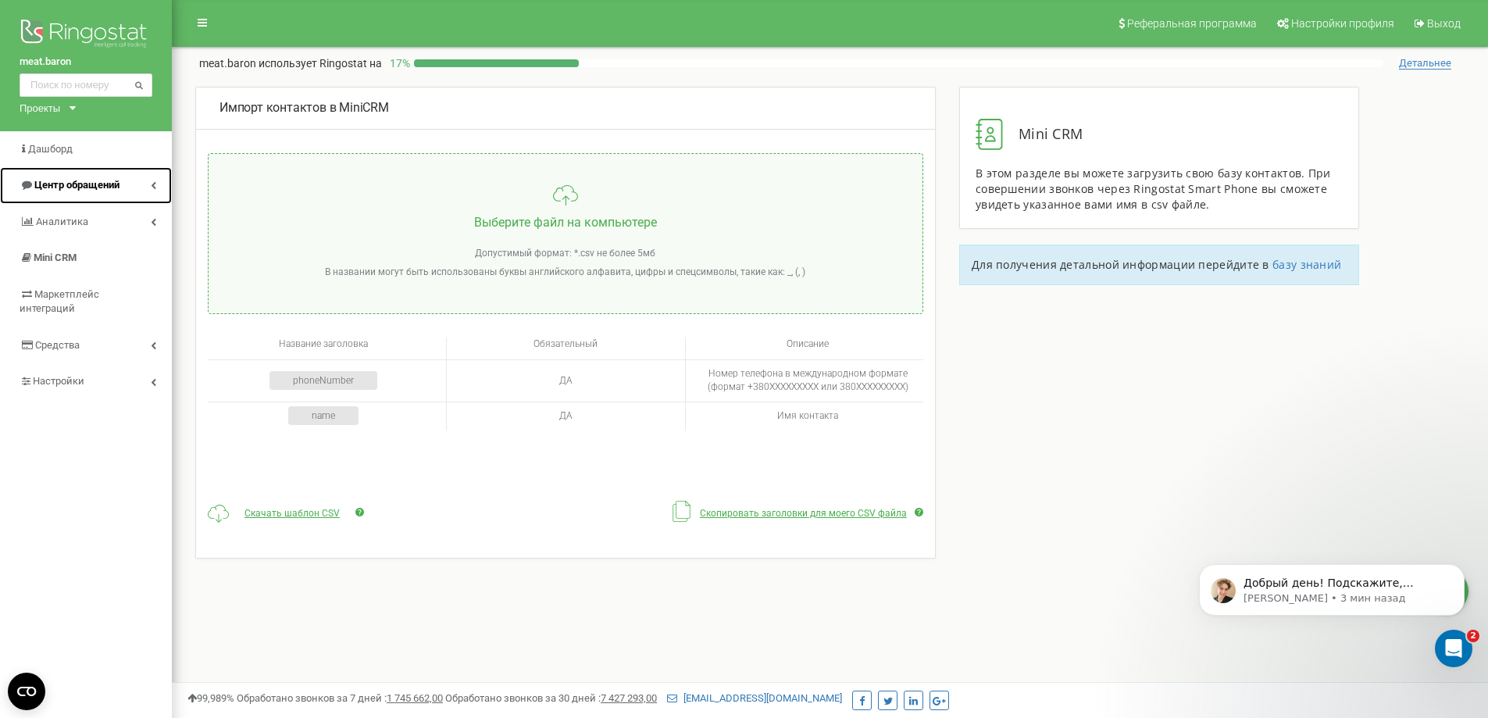
click at [80, 190] on span "Центр обращений" at bounding box center [76, 185] width 85 height 12
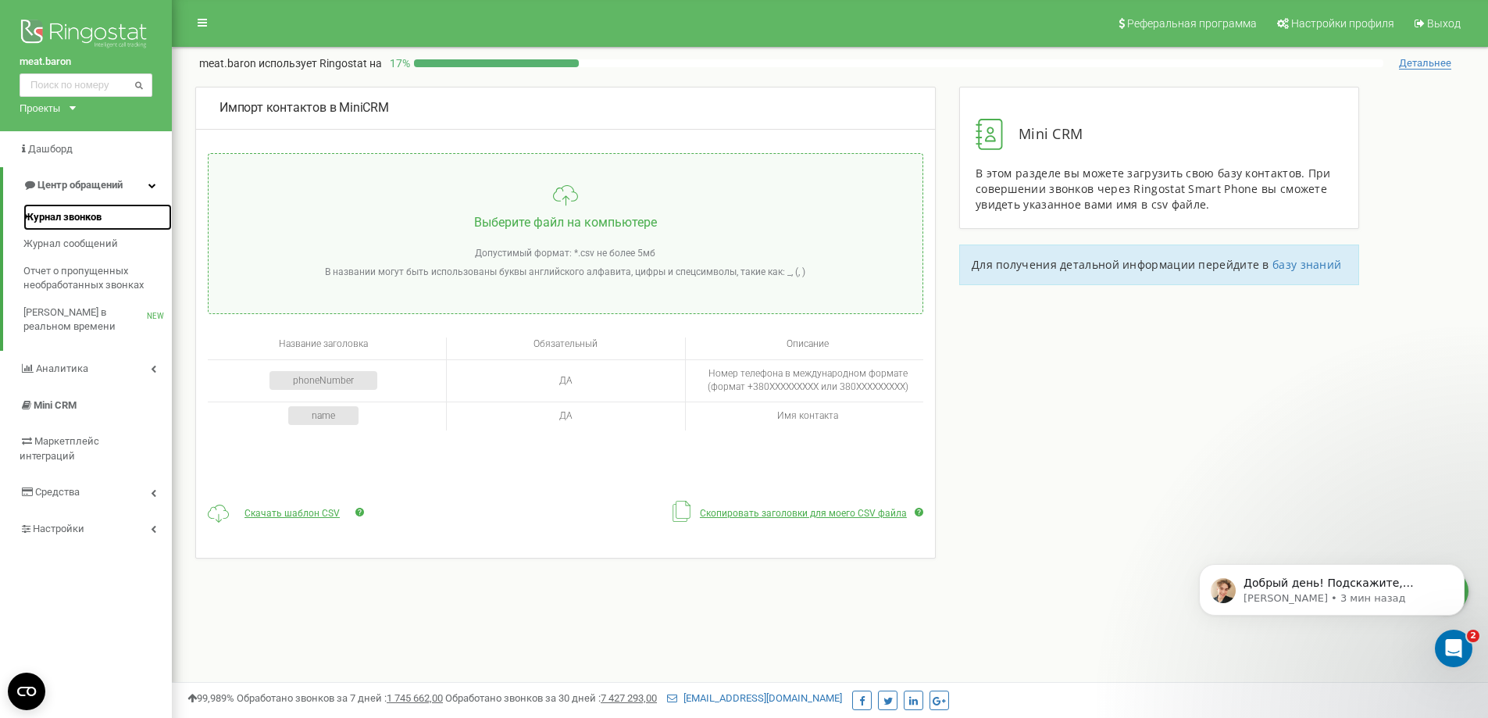
click at [86, 219] on span "Журнал звонков" at bounding box center [62, 217] width 78 height 15
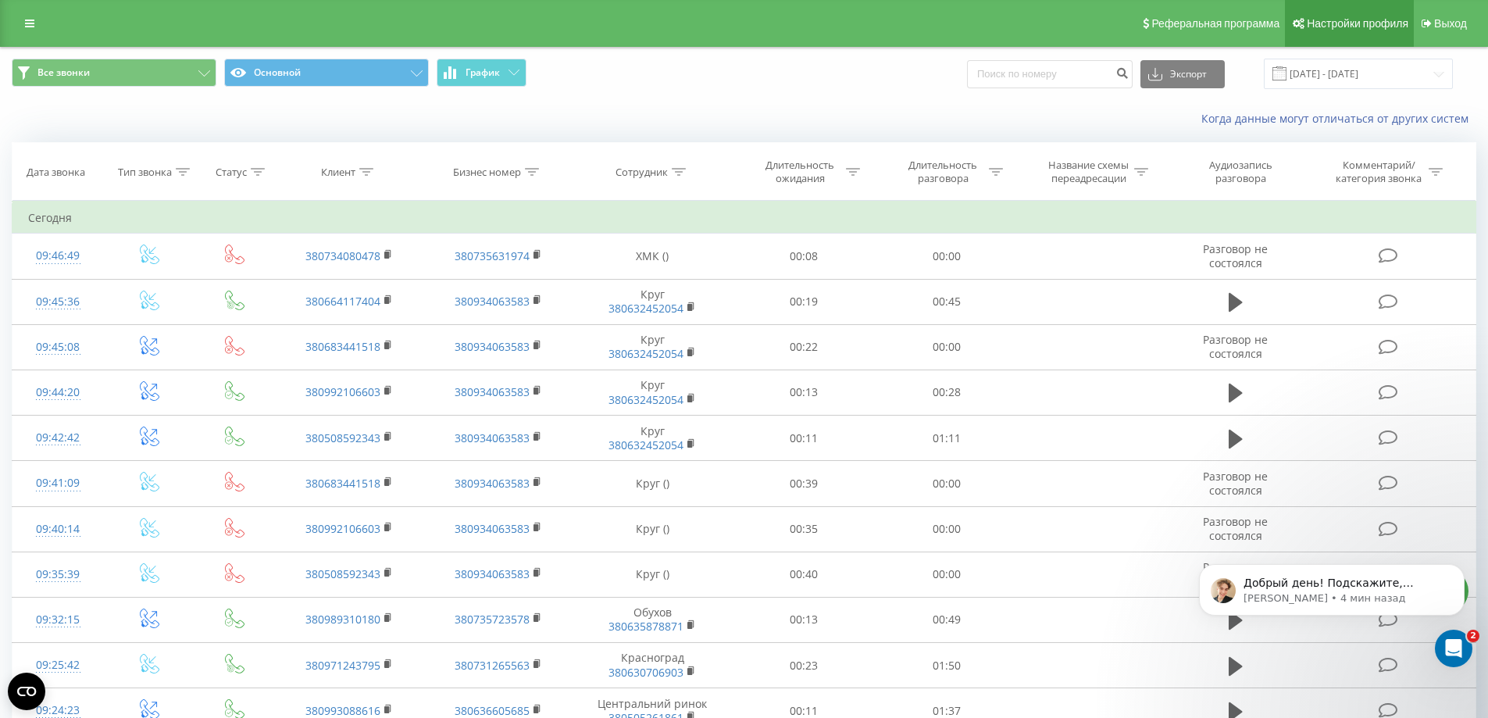
click at [1380, 20] on span "Настройки профиля" at bounding box center [1358, 23] width 102 height 12
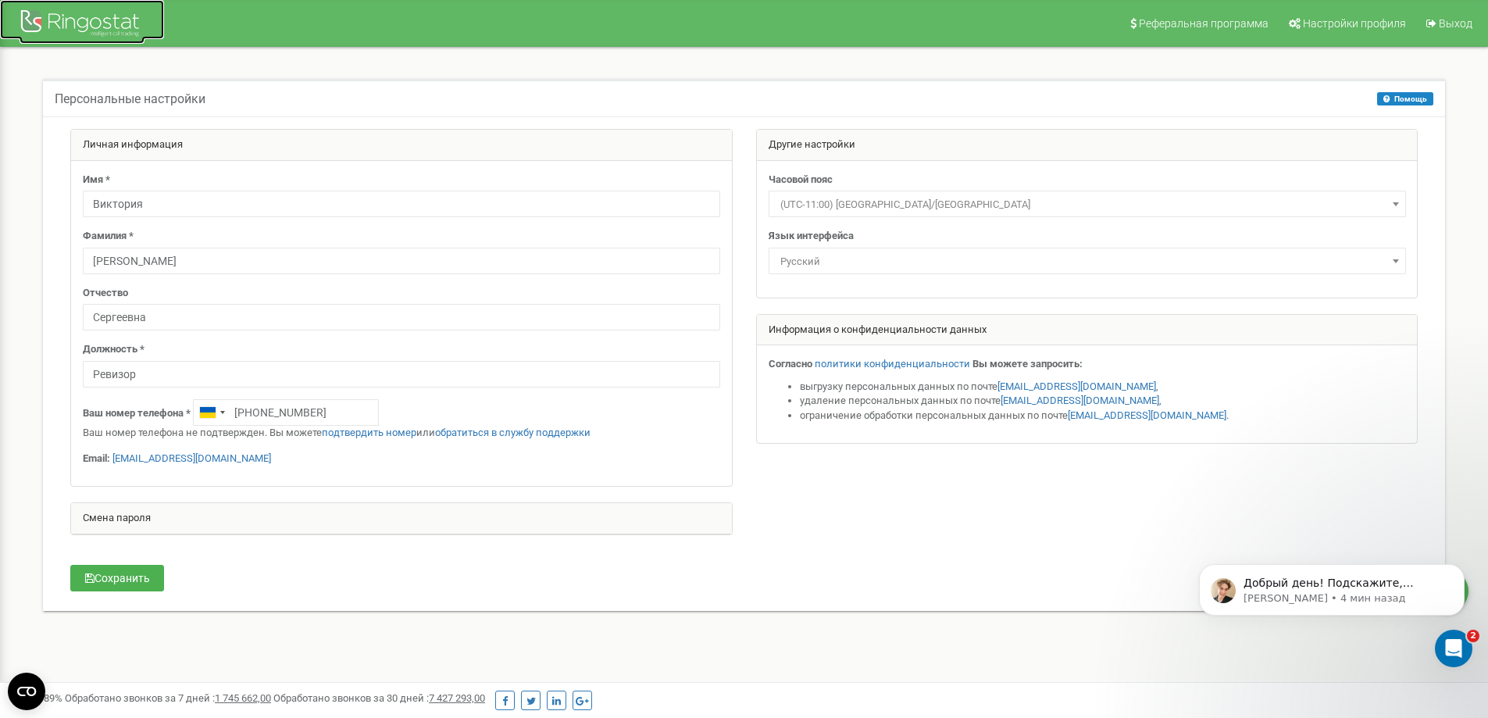
click at [107, 26] on div at bounding box center [82, 24] width 125 height 37
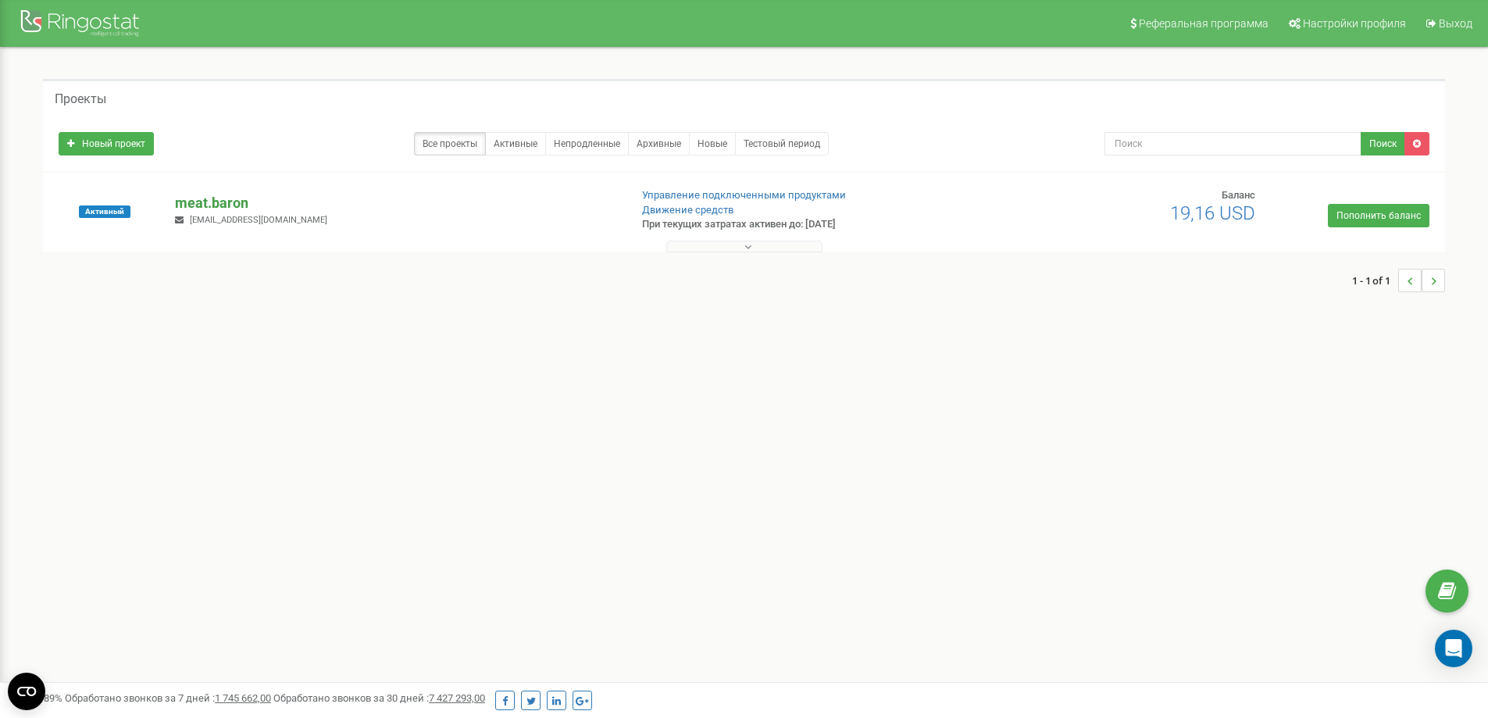
click at [237, 203] on p "meat.baron" at bounding box center [395, 203] width 441 height 20
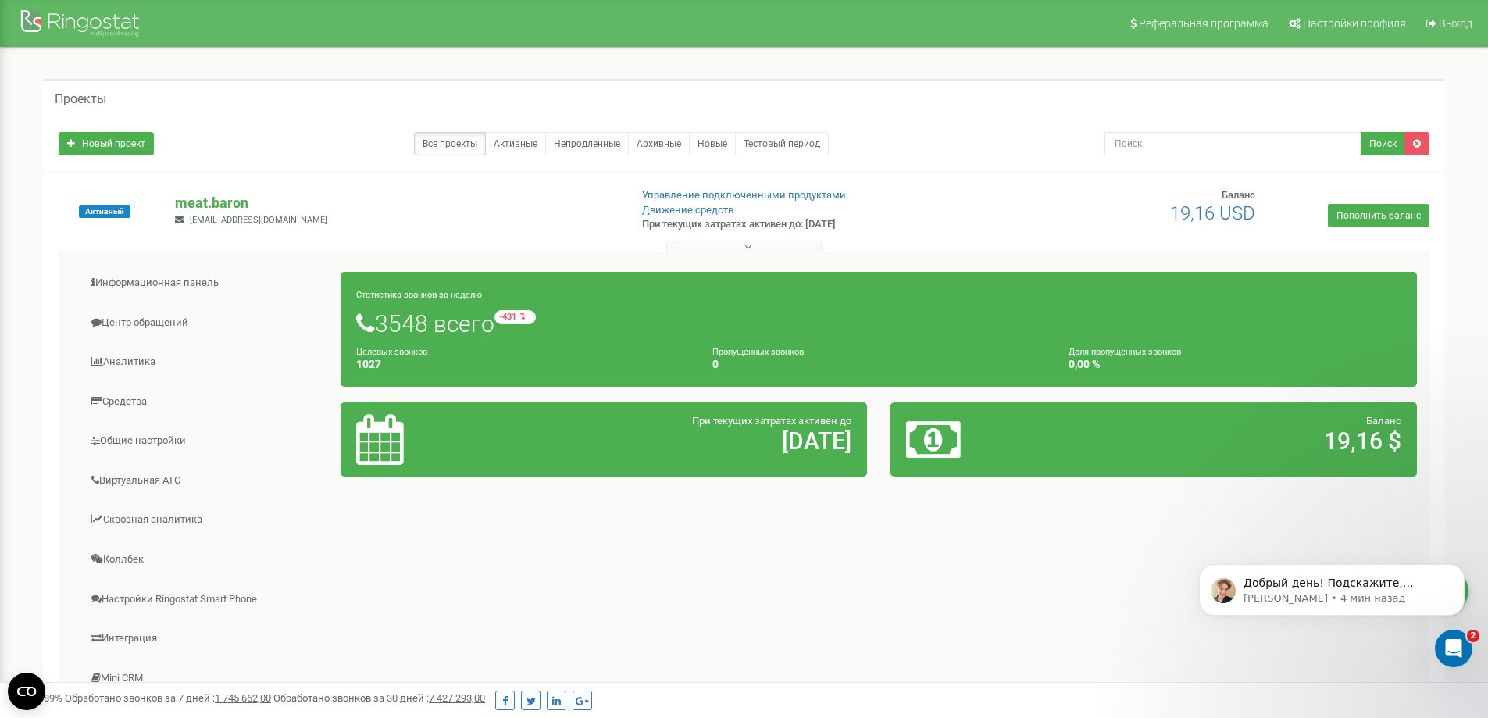
click at [942, 437] on icon at bounding box center [933, 439] width 55 height 51
click at [741, 244] on button at bounding box center [744, 247] width 156 height 12
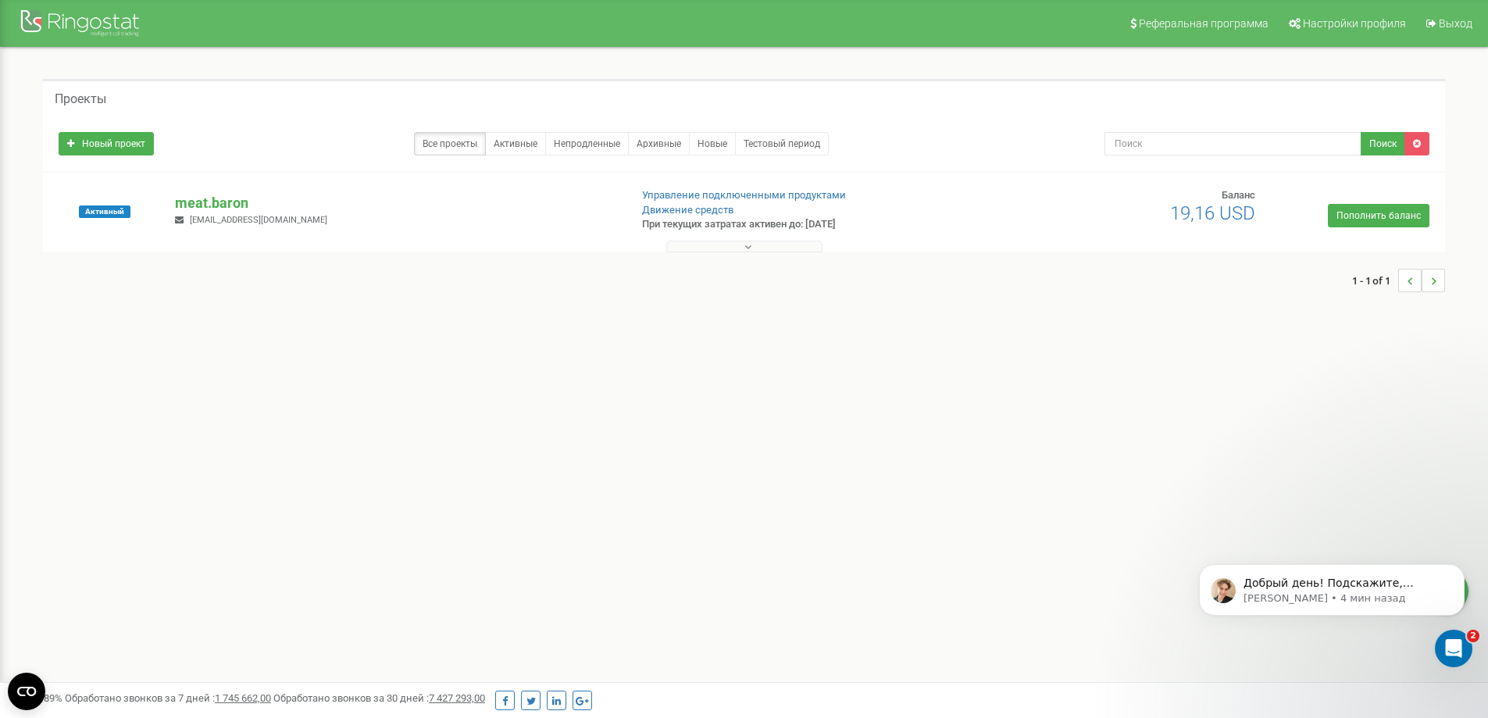
click at [741, 244] on button at bounding box center [744, 247] width 156 height 12
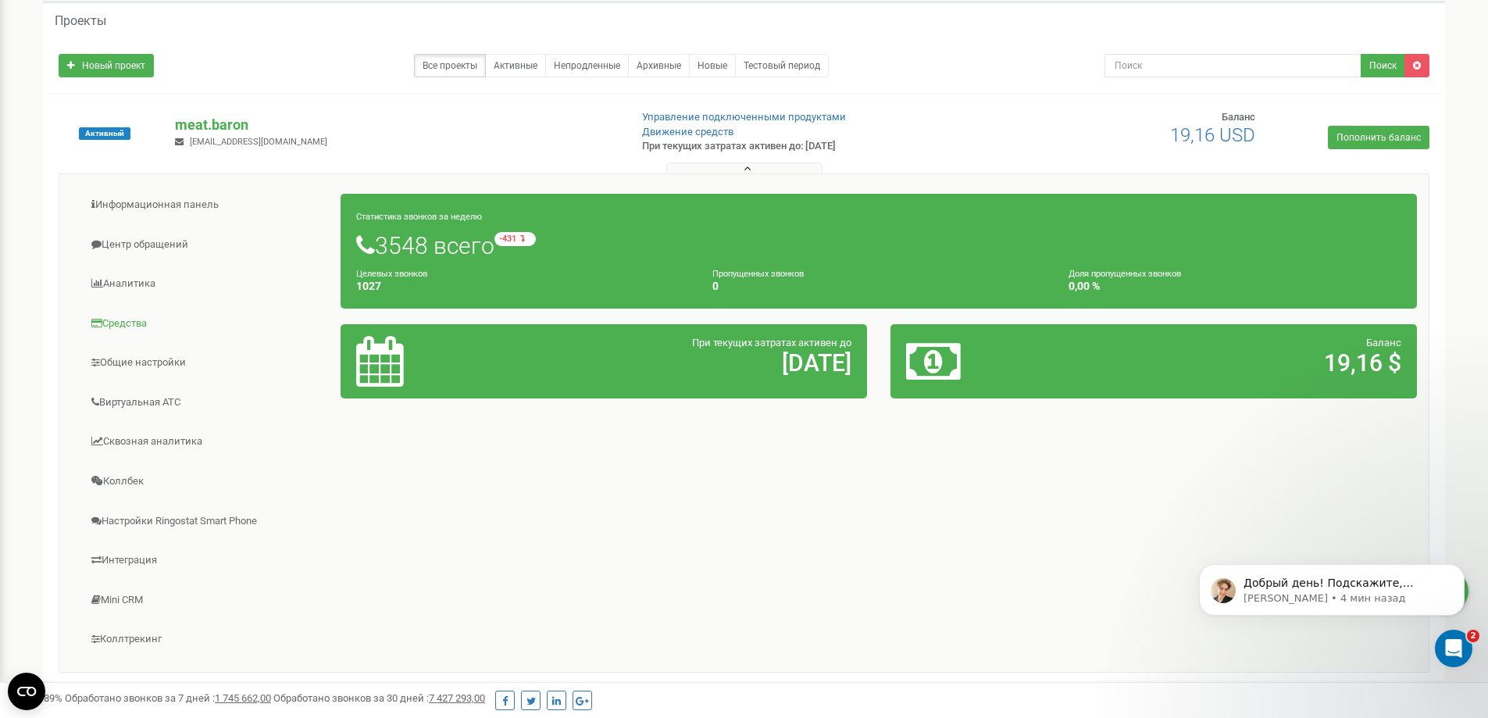
scroll to position [156, 0]
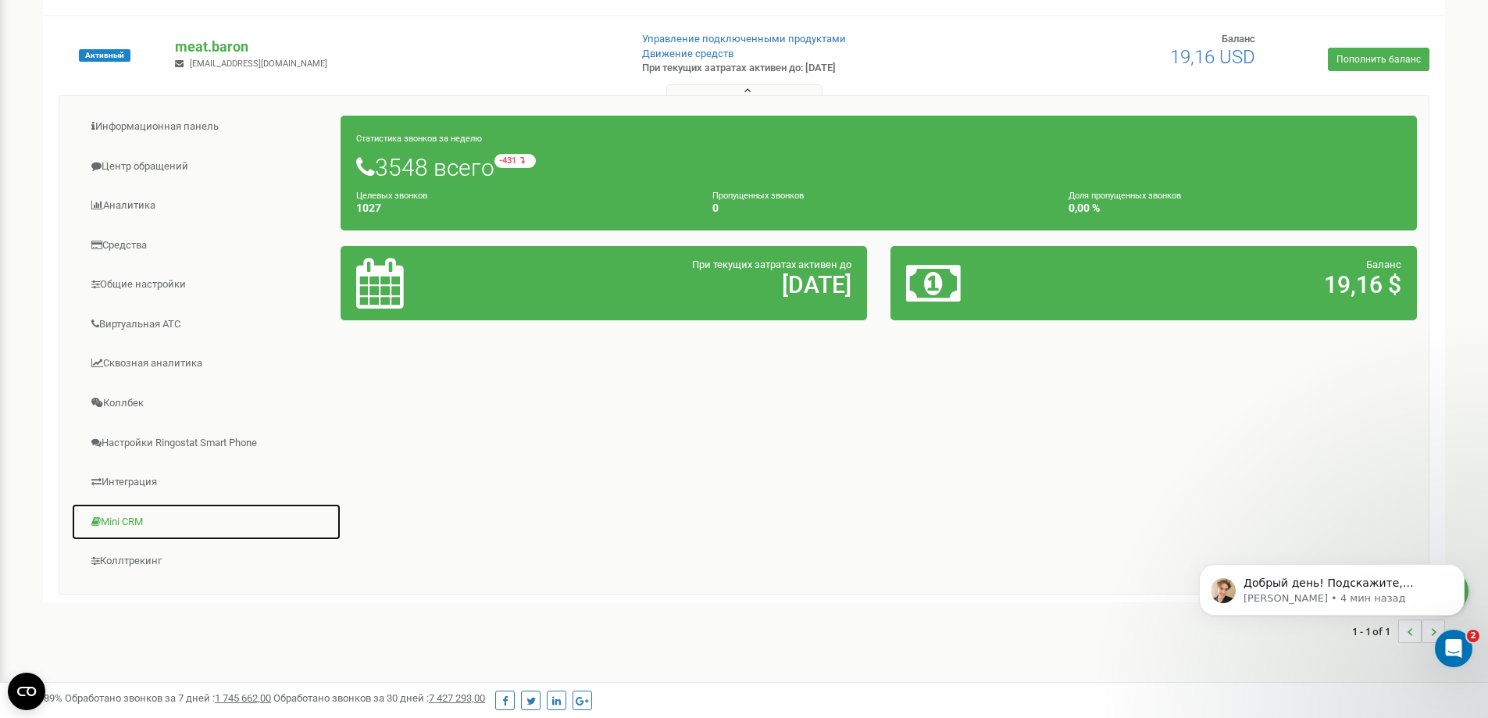
click at [102, 520] on link "Mini CRM" at bounding box center [206, 522] width 270 height 38
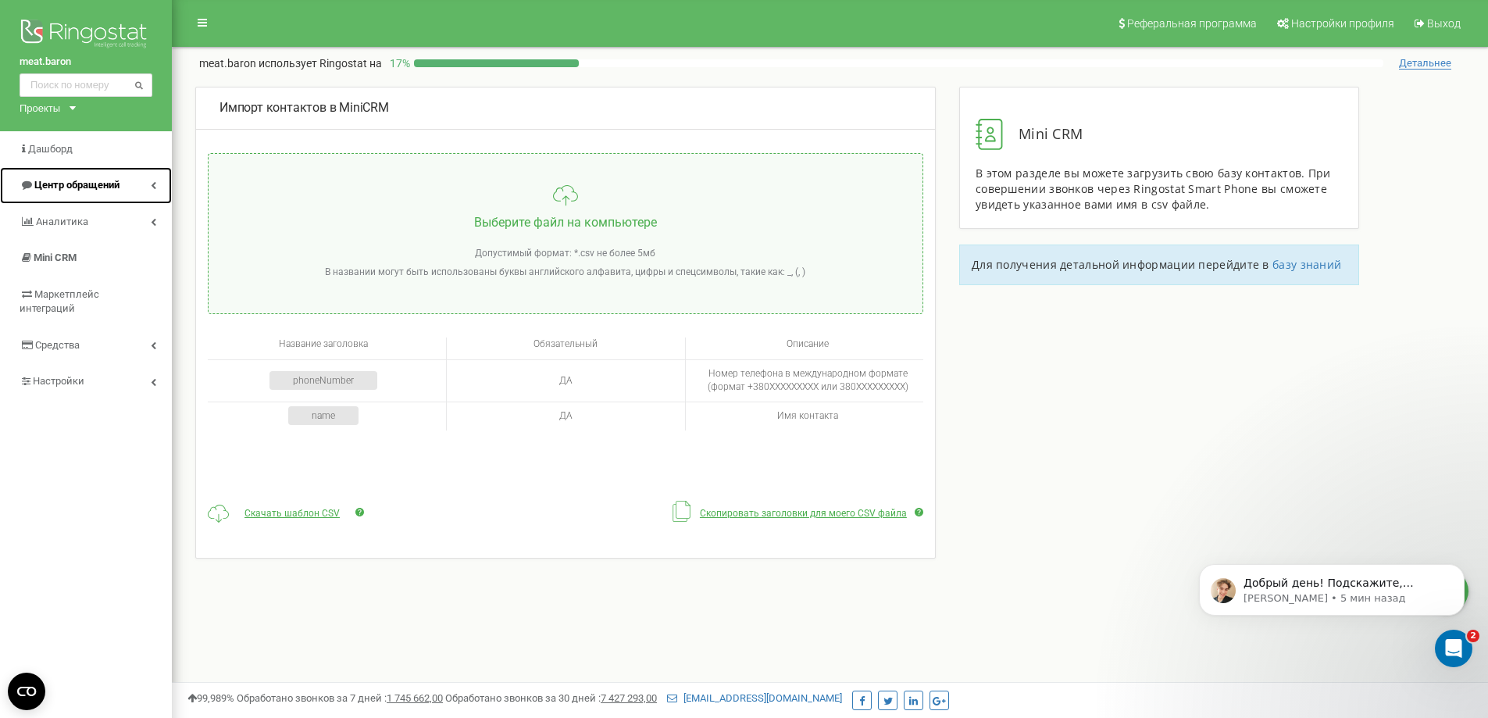
click at [58, 190] on span "Центр обращений" at bounding box center [76, 185] width 85 height 12
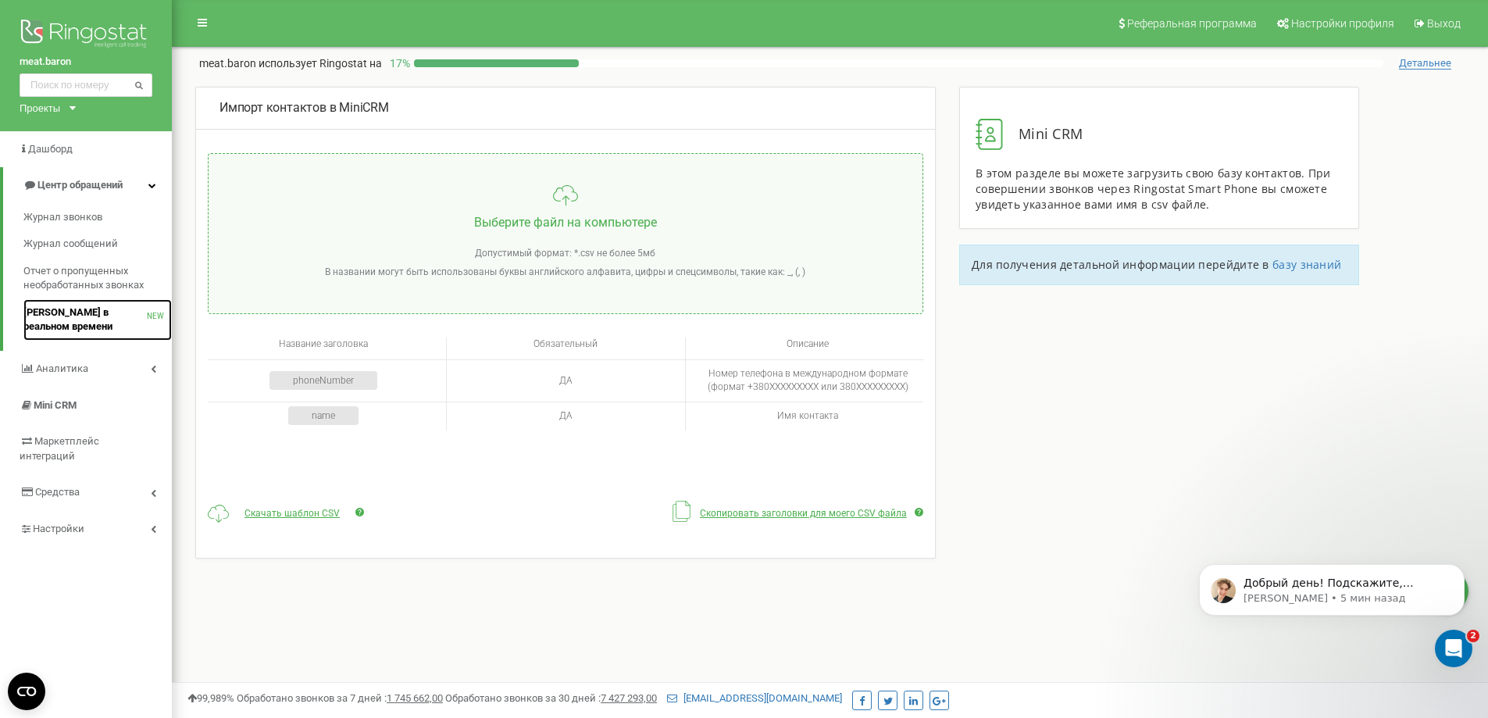
click at [62, 330] on span "Звонки в реальном времени" at bounding box center [84, 319] width 123 height 29
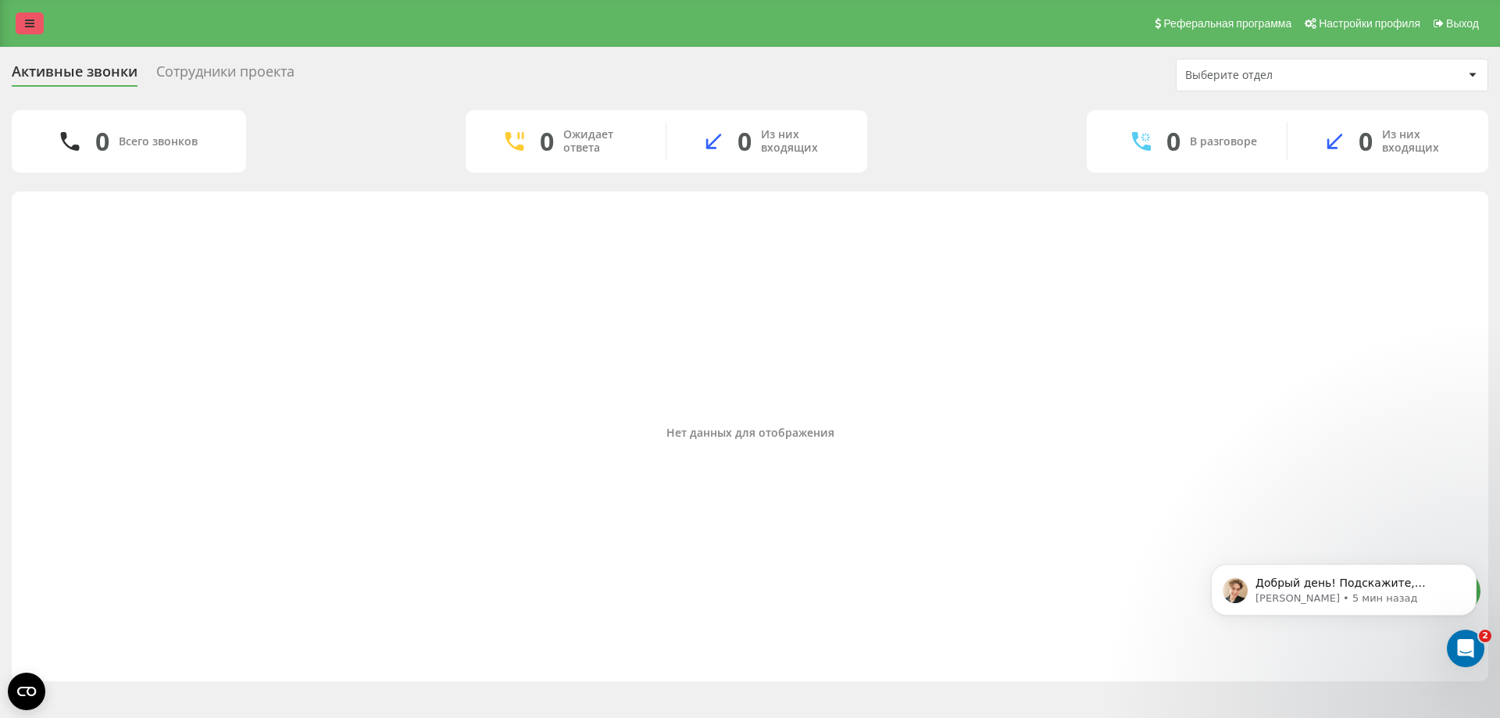
click at [26, 17] on link at bounding box center [30, 23] width 28 height 22
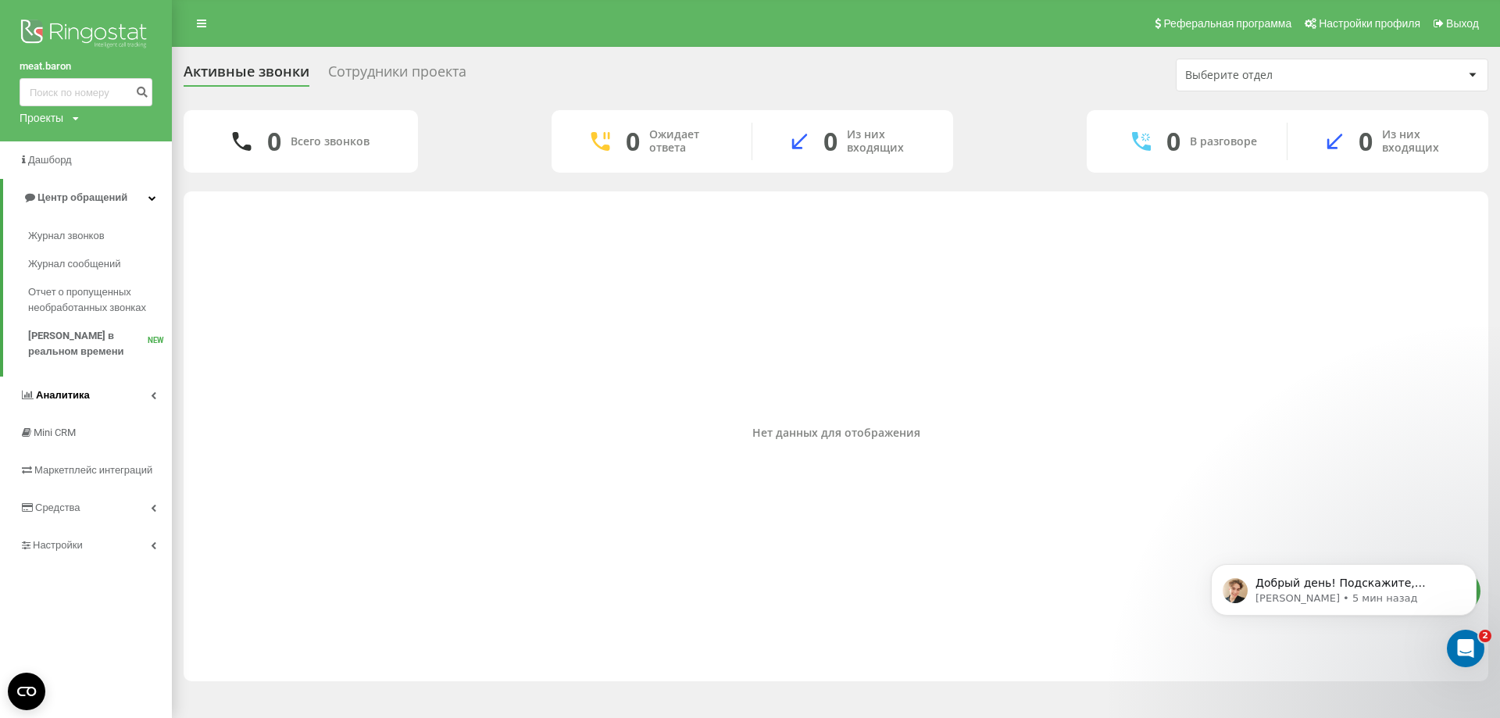
click at [60, 389] on span "Аналитика" at bounding box center [55, 395] width 70 height 16
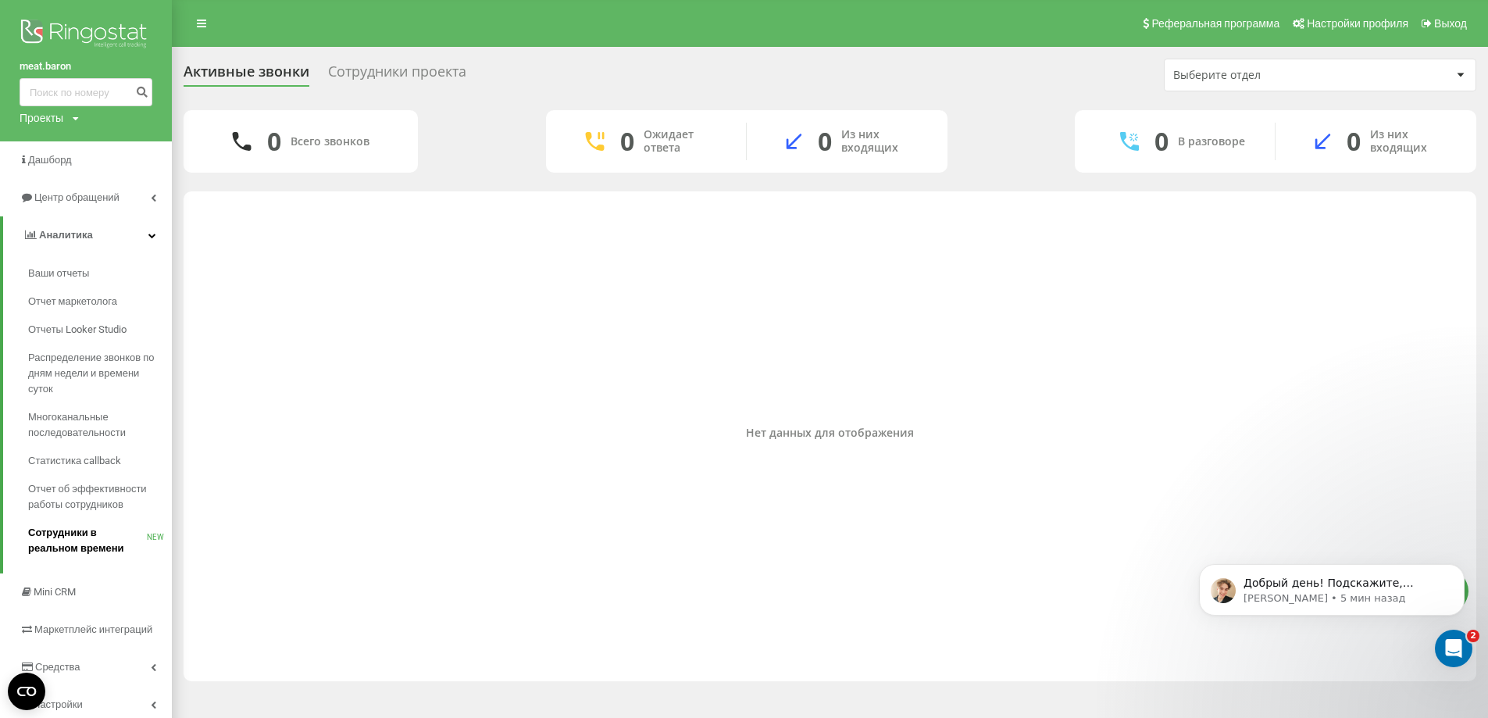
click at [83, 545] on span "Сотрудники в реальном времени" at bounding box center [87, 540] width 119 height 31
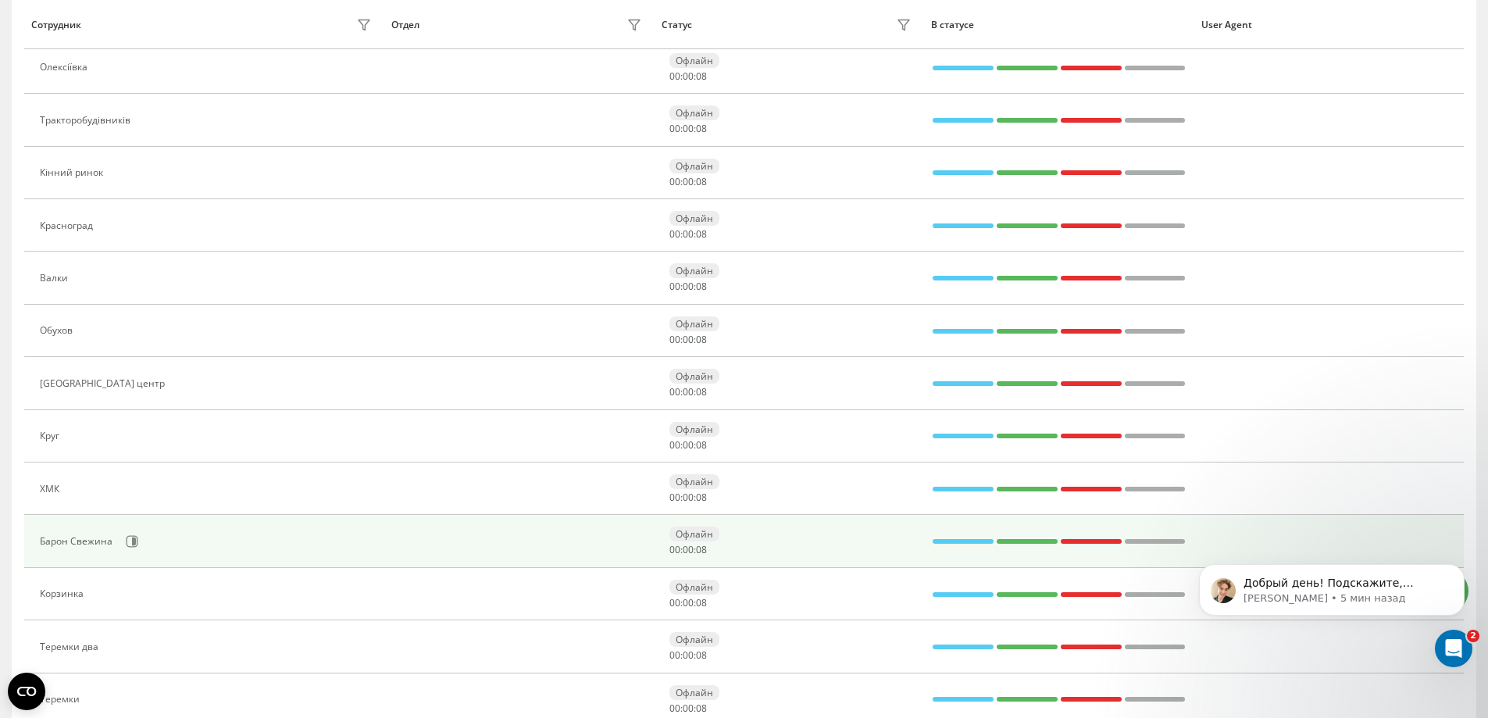
scroll to position [391, 0]
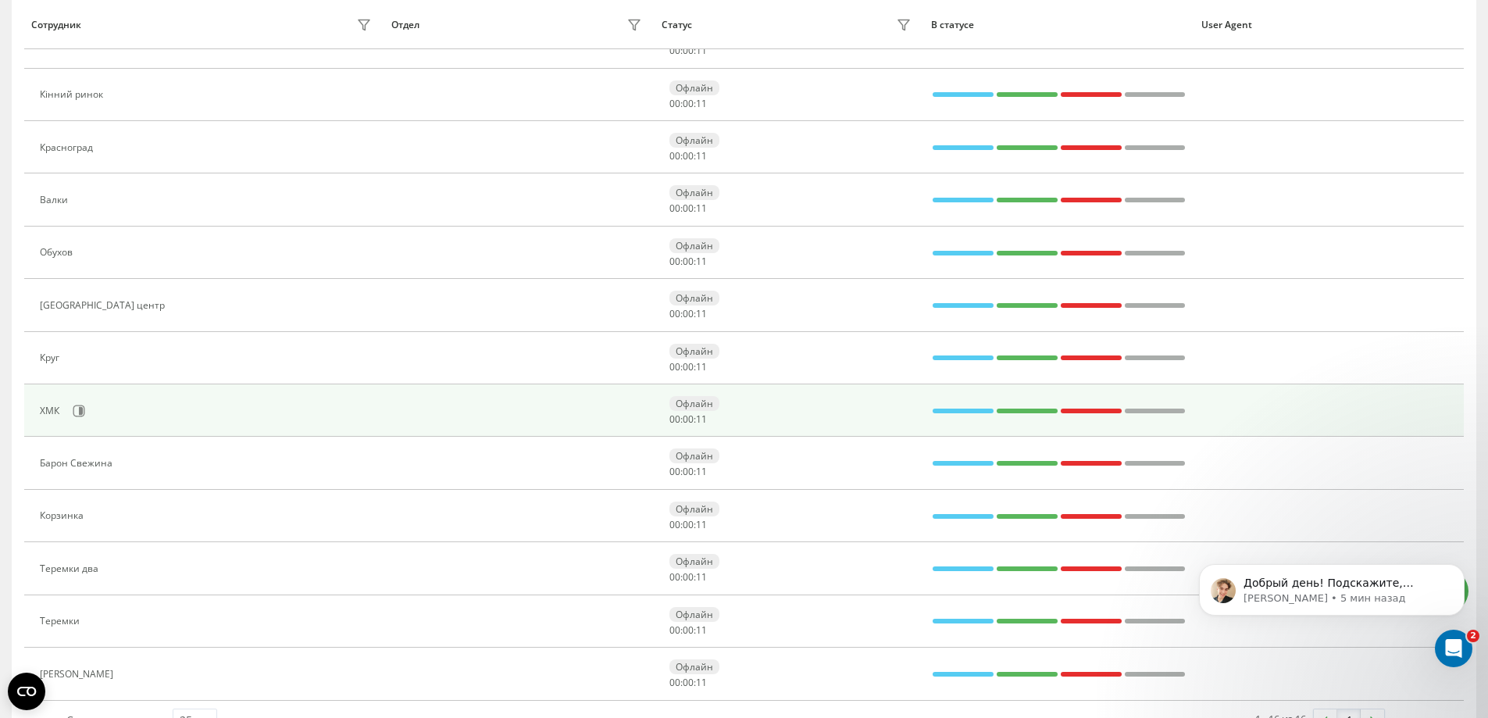
click at [102, 417] on div "ХМК" at bounding box center [208, 411] width 336 height 27
click at [80, 411] on icon at bounding box center [81, 411] width 4 height 8
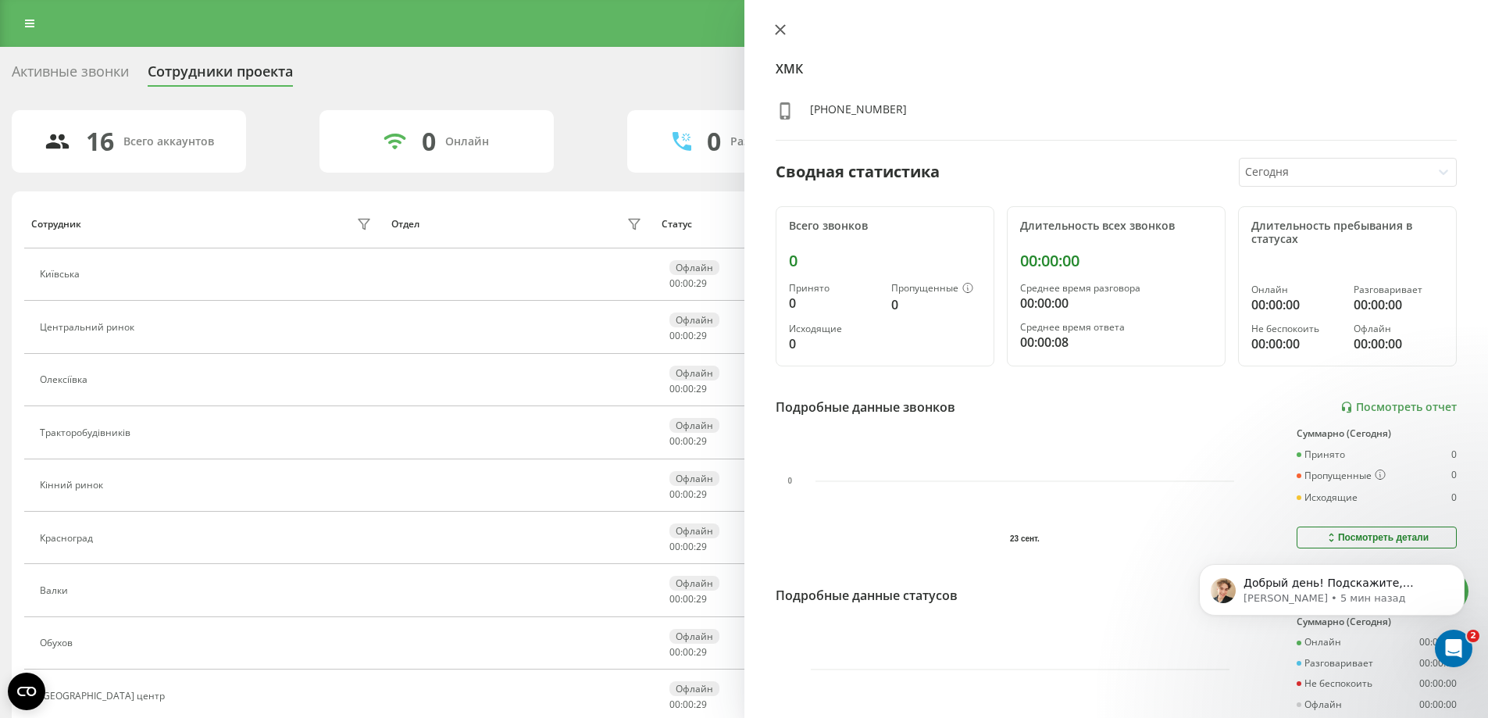
click at [787, 27] on button at bounding box center [780, 30] width 20 height 15
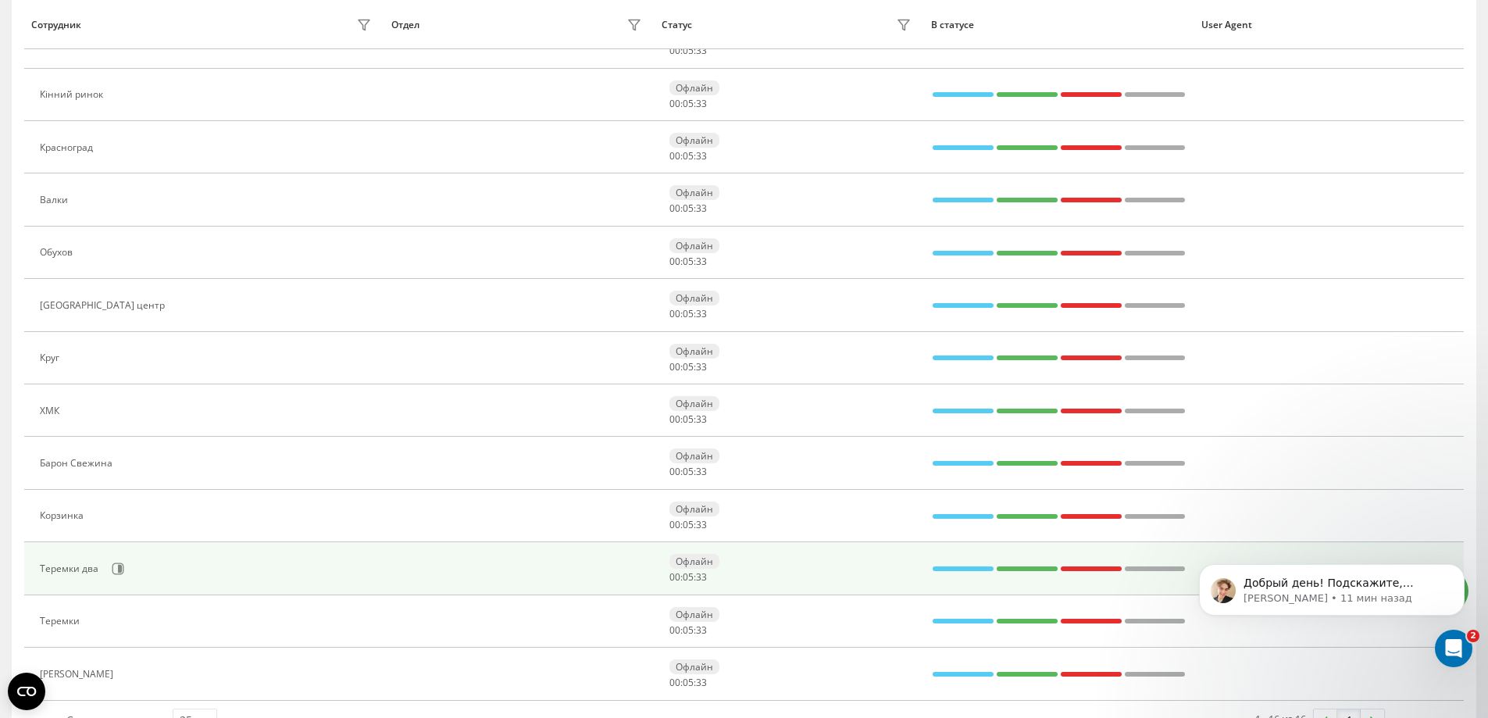
scroll to position [432, 0]
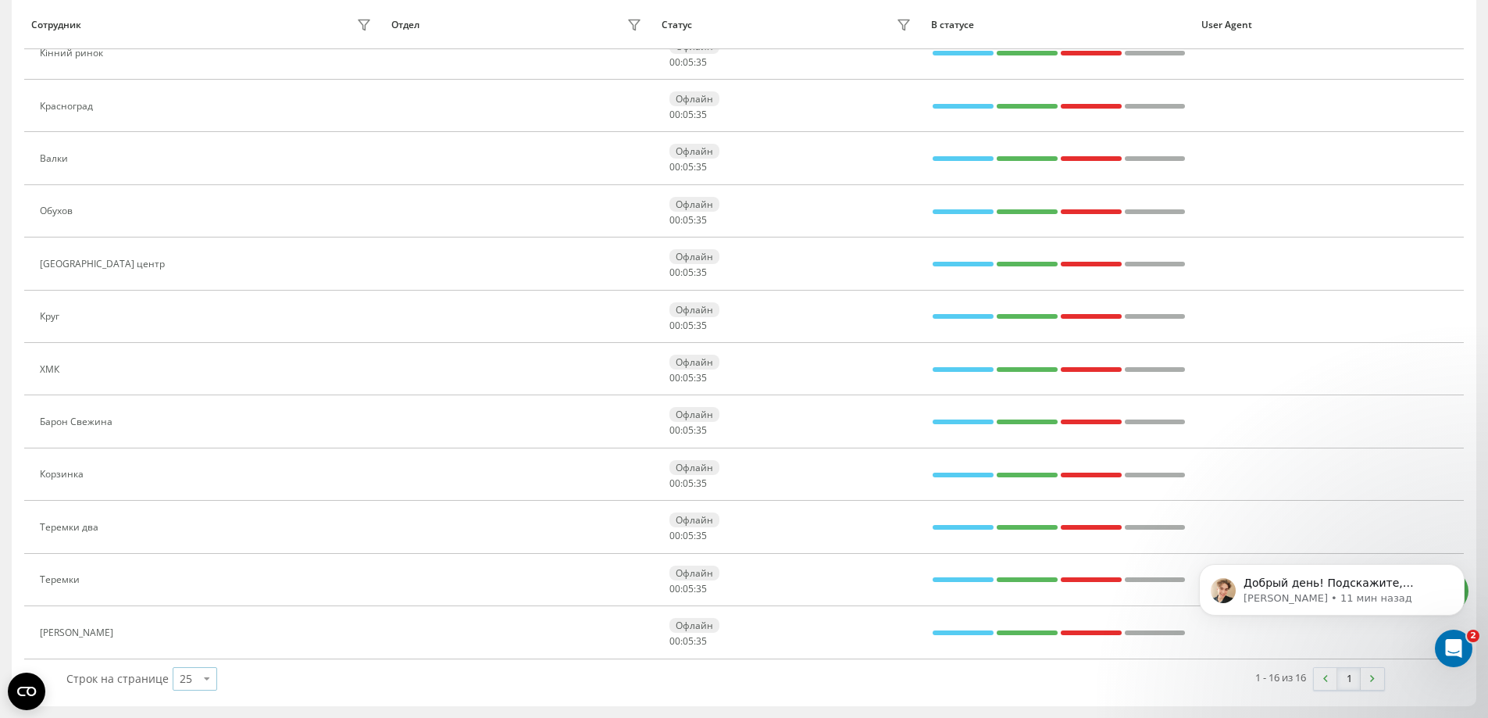
click at [209, 676] on icon at bounding box center [206, 678] width 23 height 30
click at [319, 685] on div "Строк на странице 25 10 25 50 100" at bounding box center [390, 678] width 670 height 45
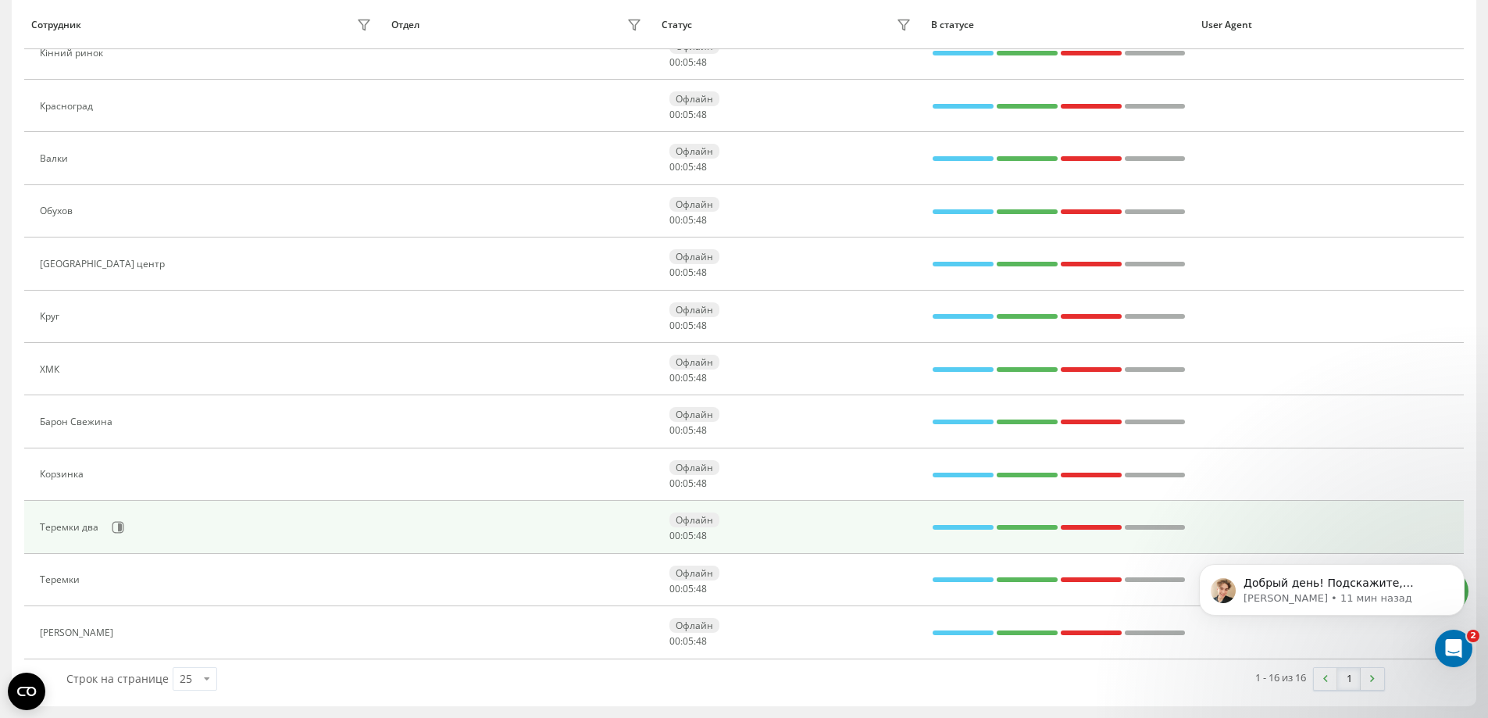
click at [98, 531] on div "Теремки два" at bounding box center [71, 527] width 62 height 11
click at [118, 523] on icon at bounding box center [120, 527] width 4 height 8
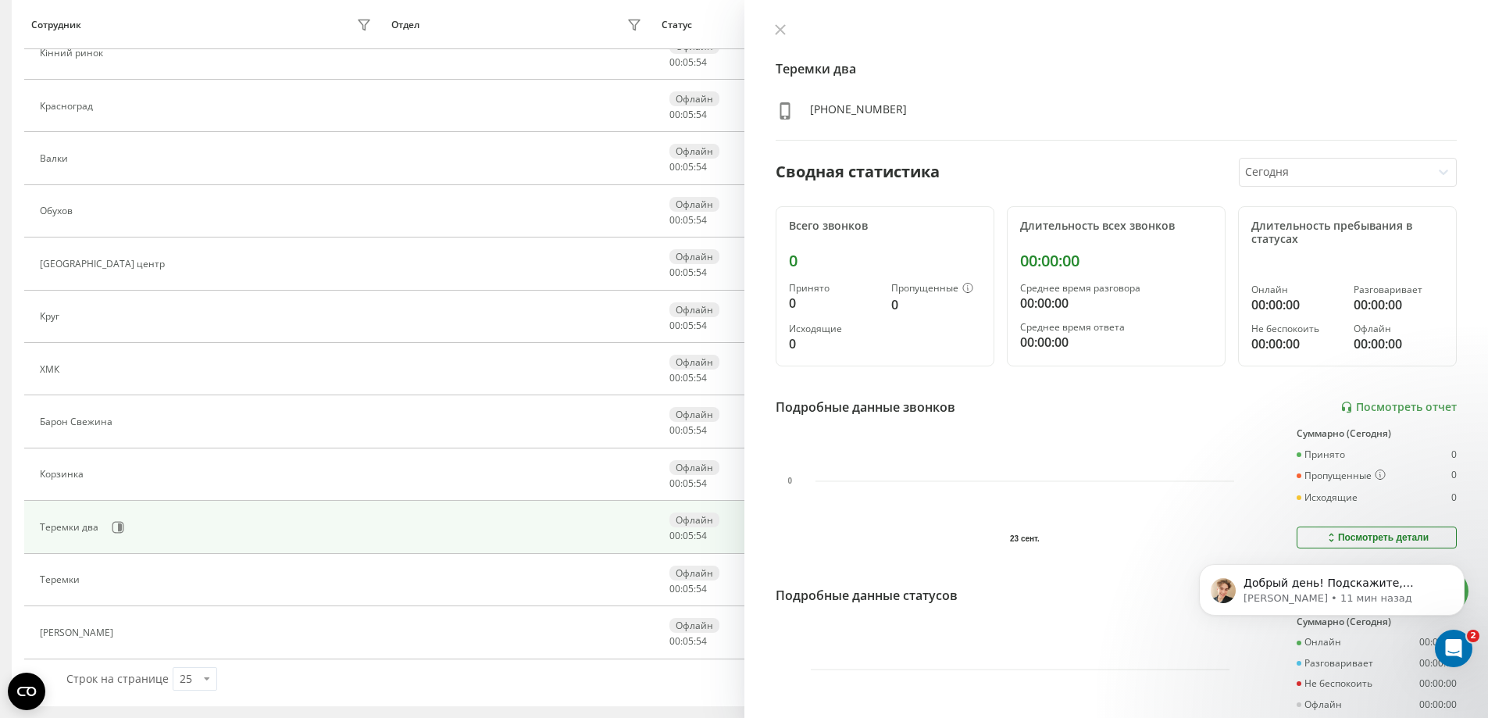
scroll to position [110, 0]
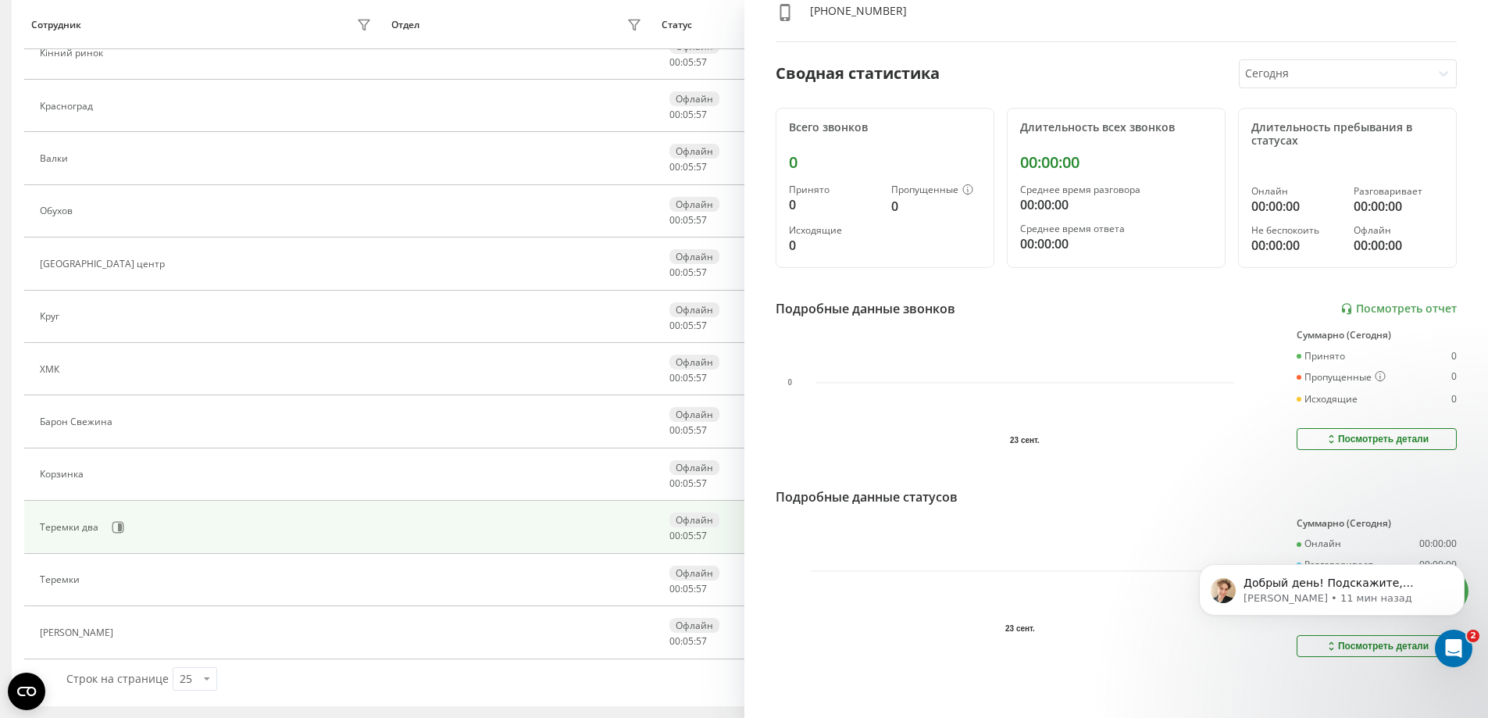
click at [1386, 635] on body "Добрый день! Подскажите, вопрос еще актуален? Удалось ли узнать пару к номеру 0…" at bounding box center [1332, 603] width 300 height 132
click at [1467, 566] on button "Dismiss notification" at bounding box center [1460, 569] width 20 height 20
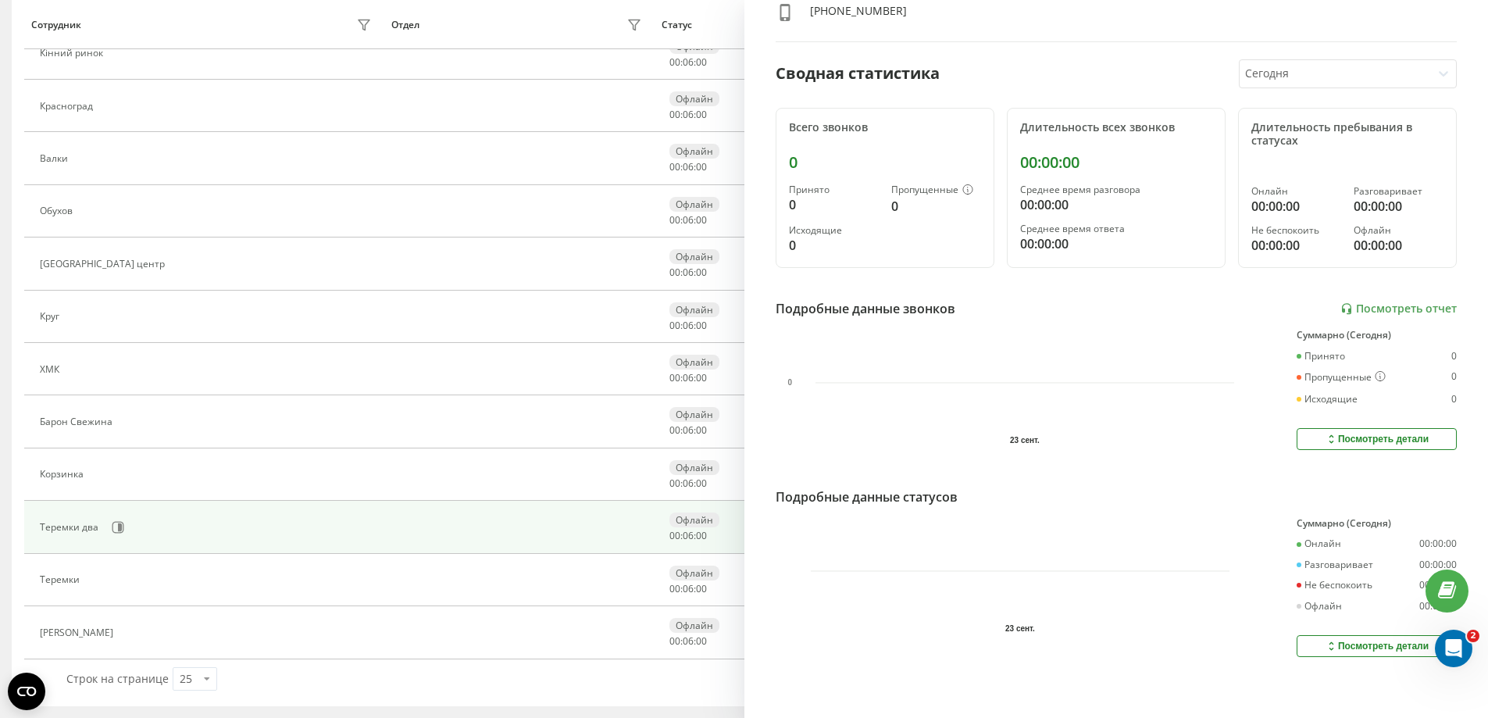
click at [1365, 640] on div "Посмотреть детали" at bounding box center [1377, 646] width 104 height 12
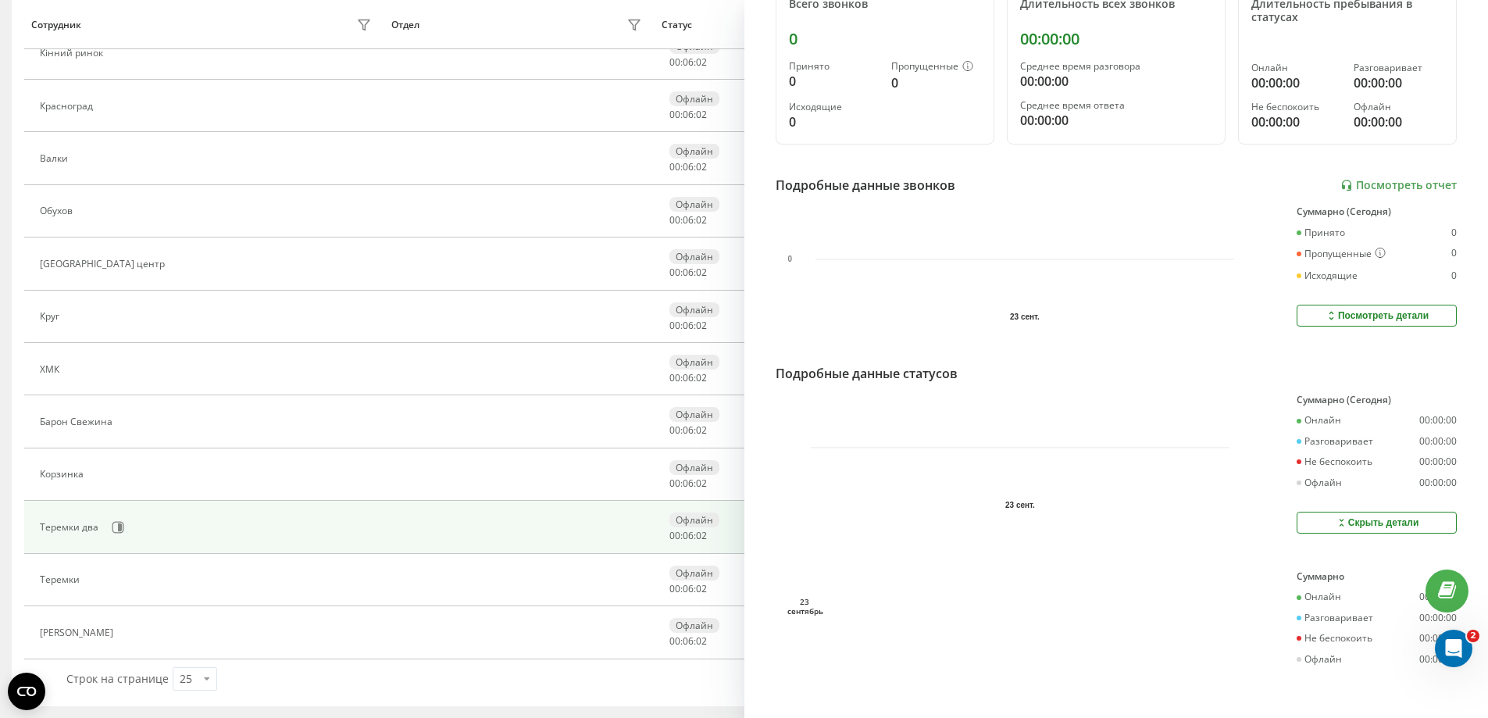
scroll to position [0, 0]
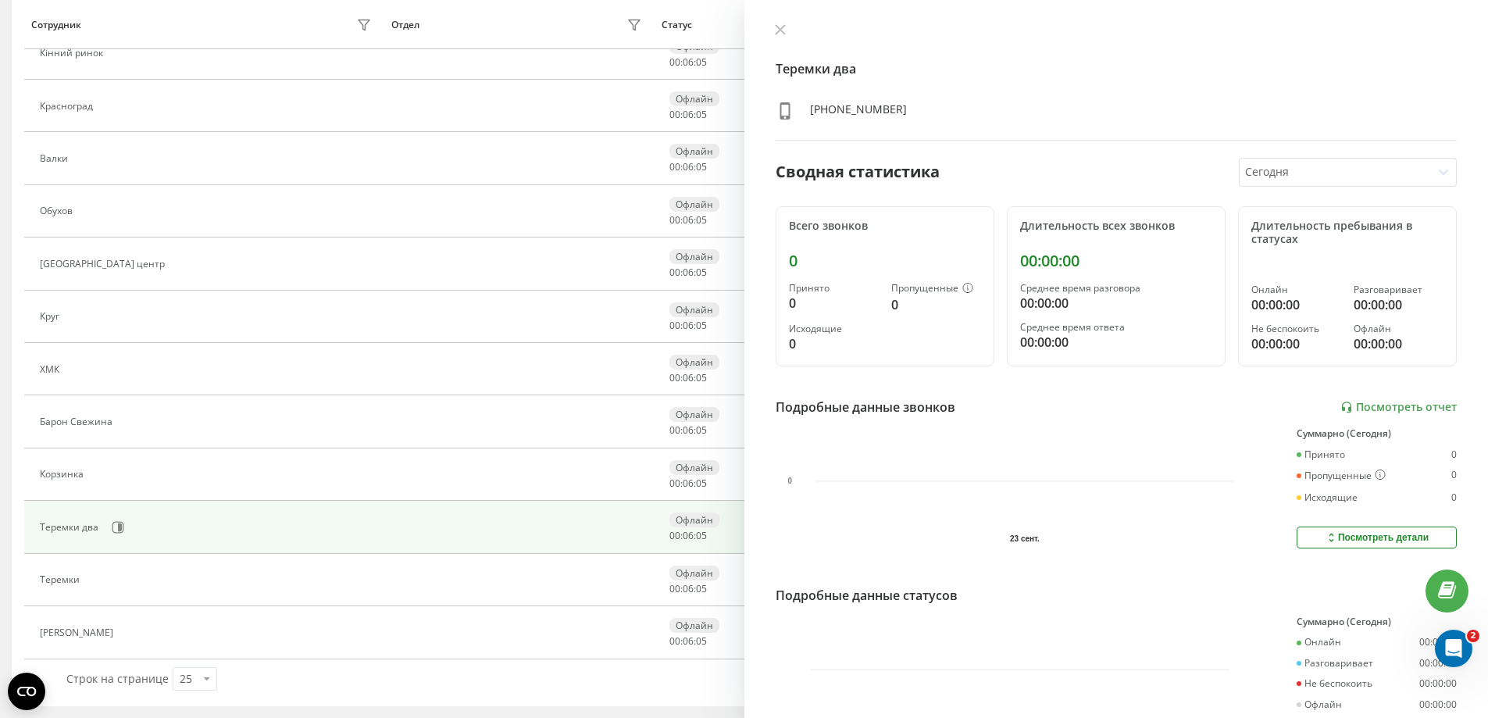
click at [840, 71] on h4 "Теремки два" at bounding box center [1117, 68] width 682 height 19
click at [858, 70] on h4 "Теремки два" at bounding box center [1117, 68] width 682 height 19
click at [781, 33] on icon at bounding box center [780, 29] width 11 height 11
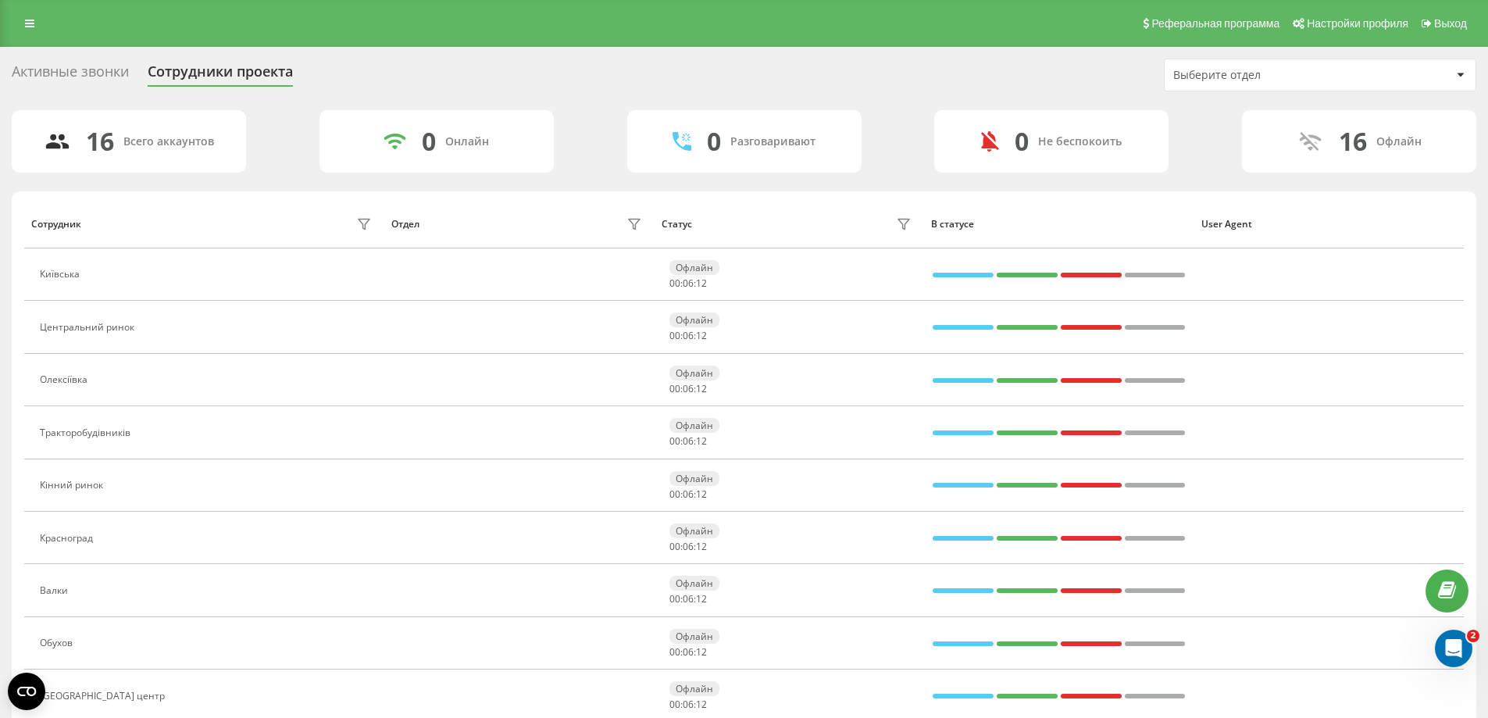
click at [77, 70] on div "Активные звонки" at bounding box center [70, 75] width 117 height 24
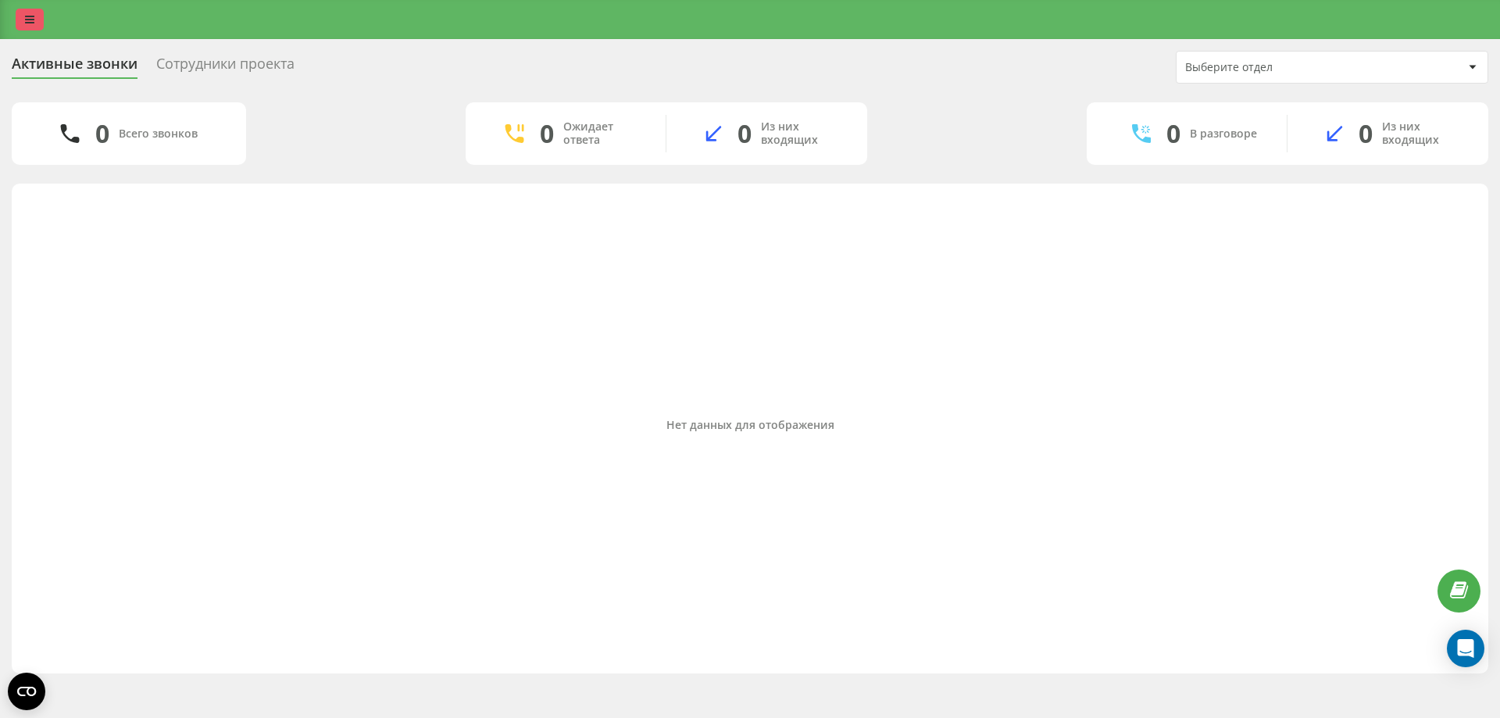
click at [30, 16] on icon at bounding box center [29, 19] width 9 height 11
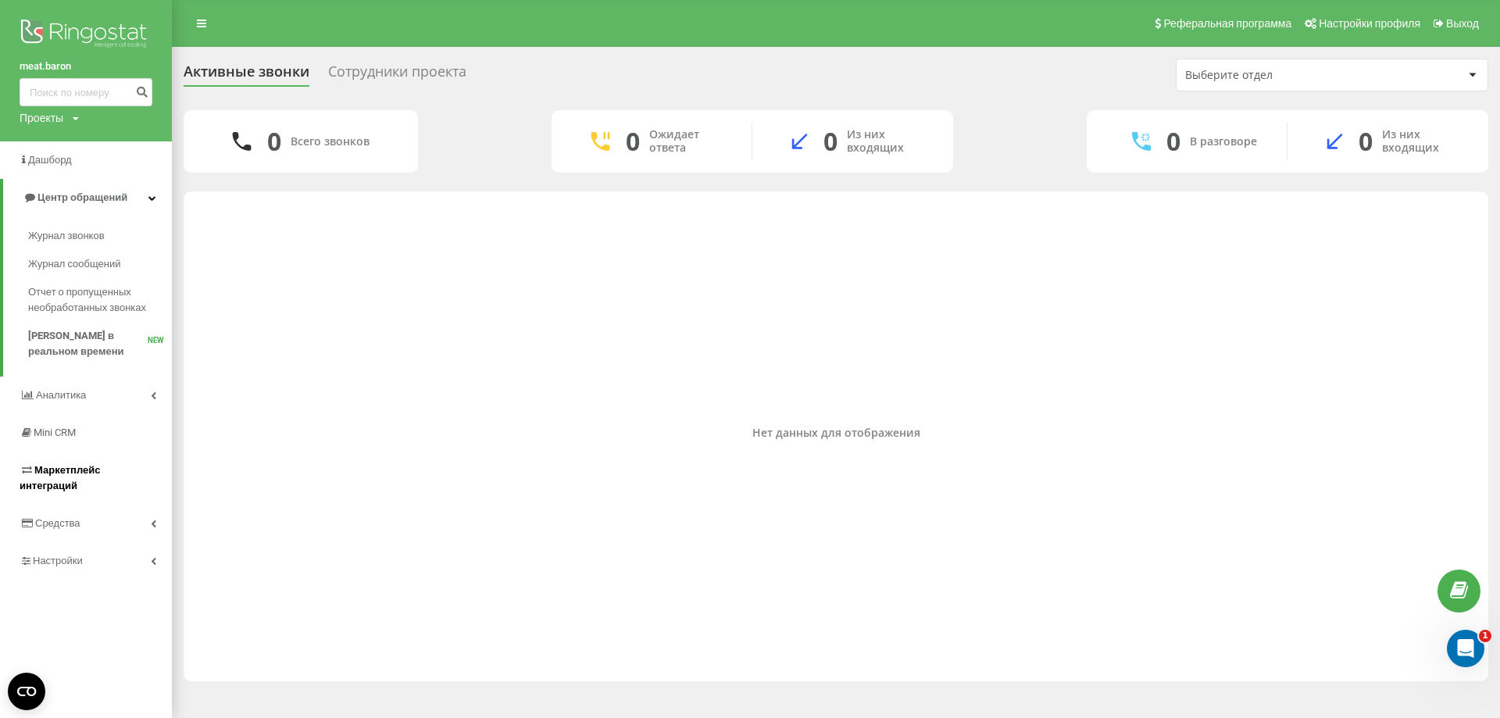
click at [81, 489] on link "Маркетплейс интеграций" at bounding box center [86, 478] width 172 height 53
click at [74, 473] on span "Маркетплейс интеграций" at bounding box center [60, 477] width 80 height 27
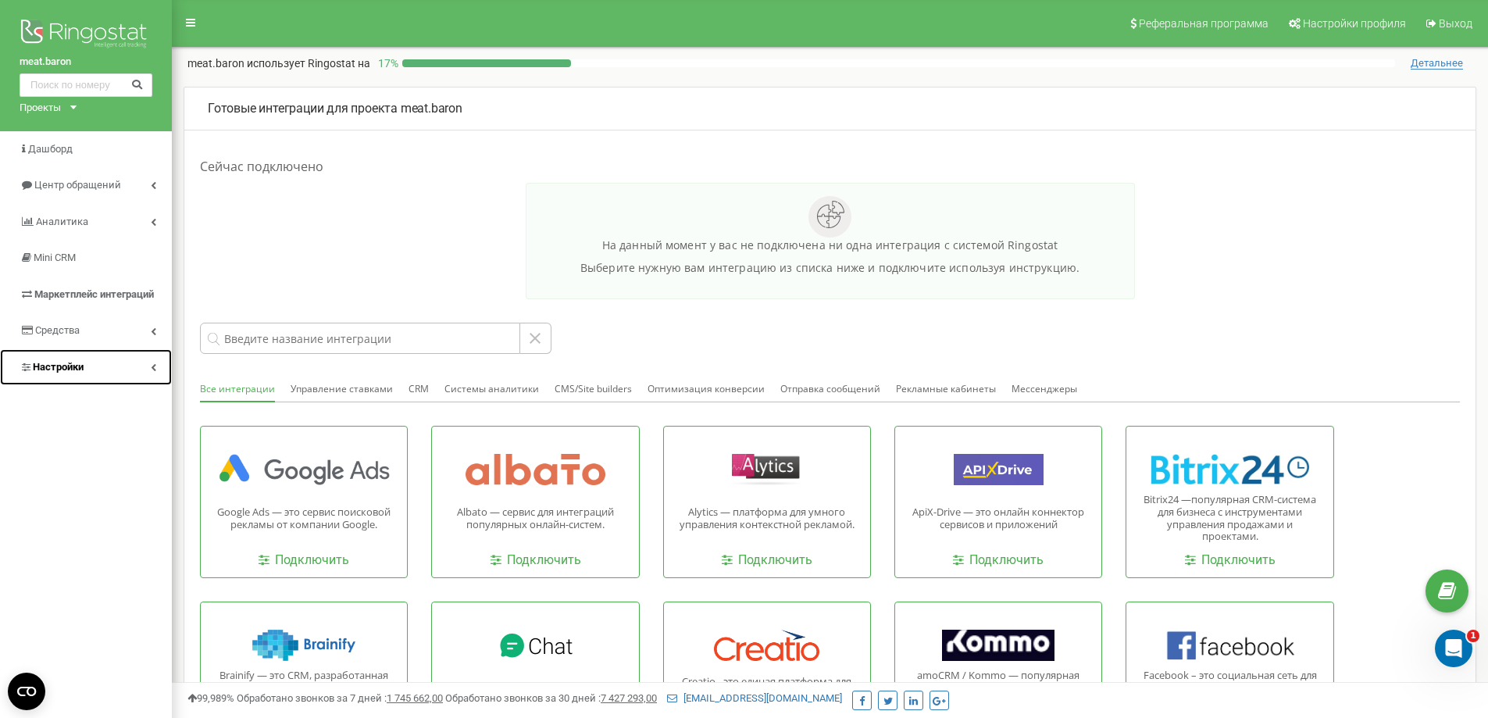
click at [62, 360] on span "Настройки" at bounding box center [52, 367] width 64 height 15
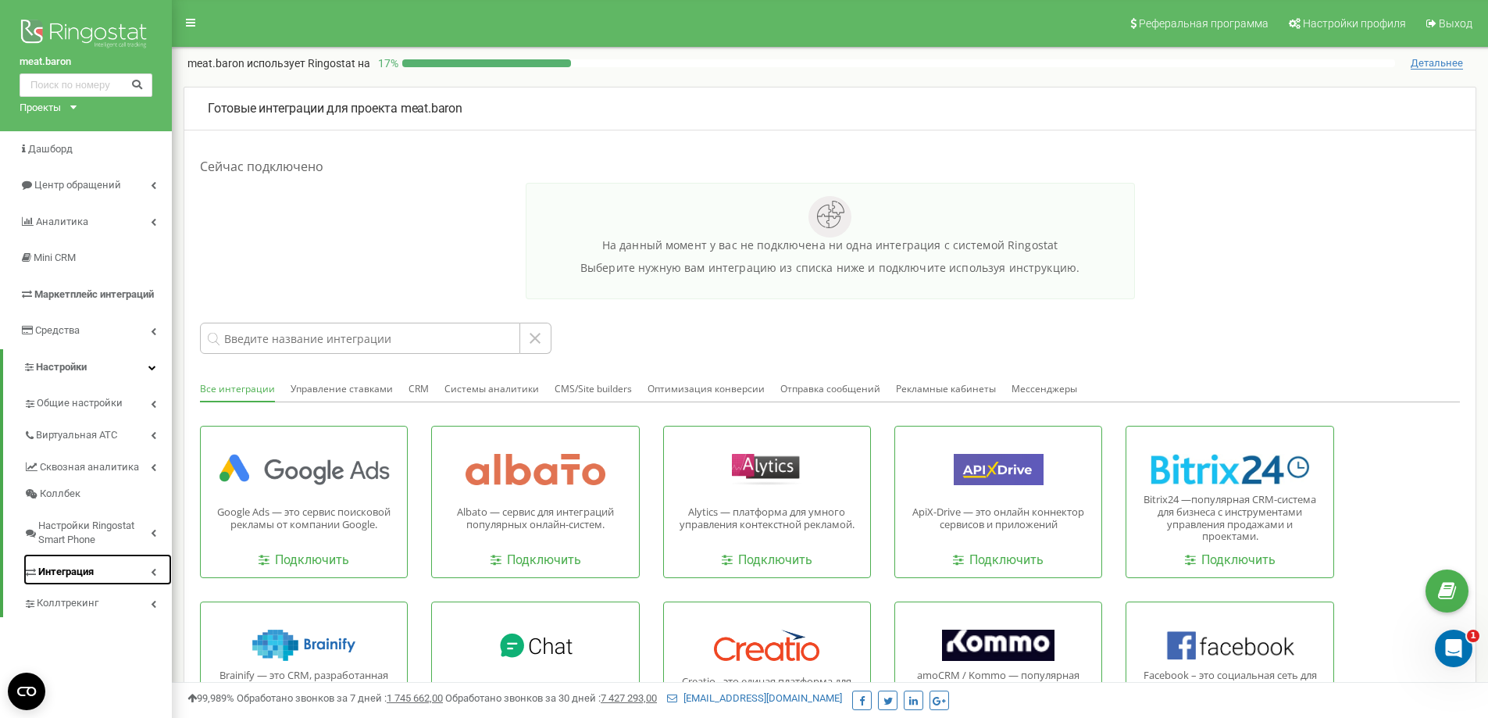
click at [73, 566] on span "Интеграция" at bounding box center [65, 572] width 55 height 15
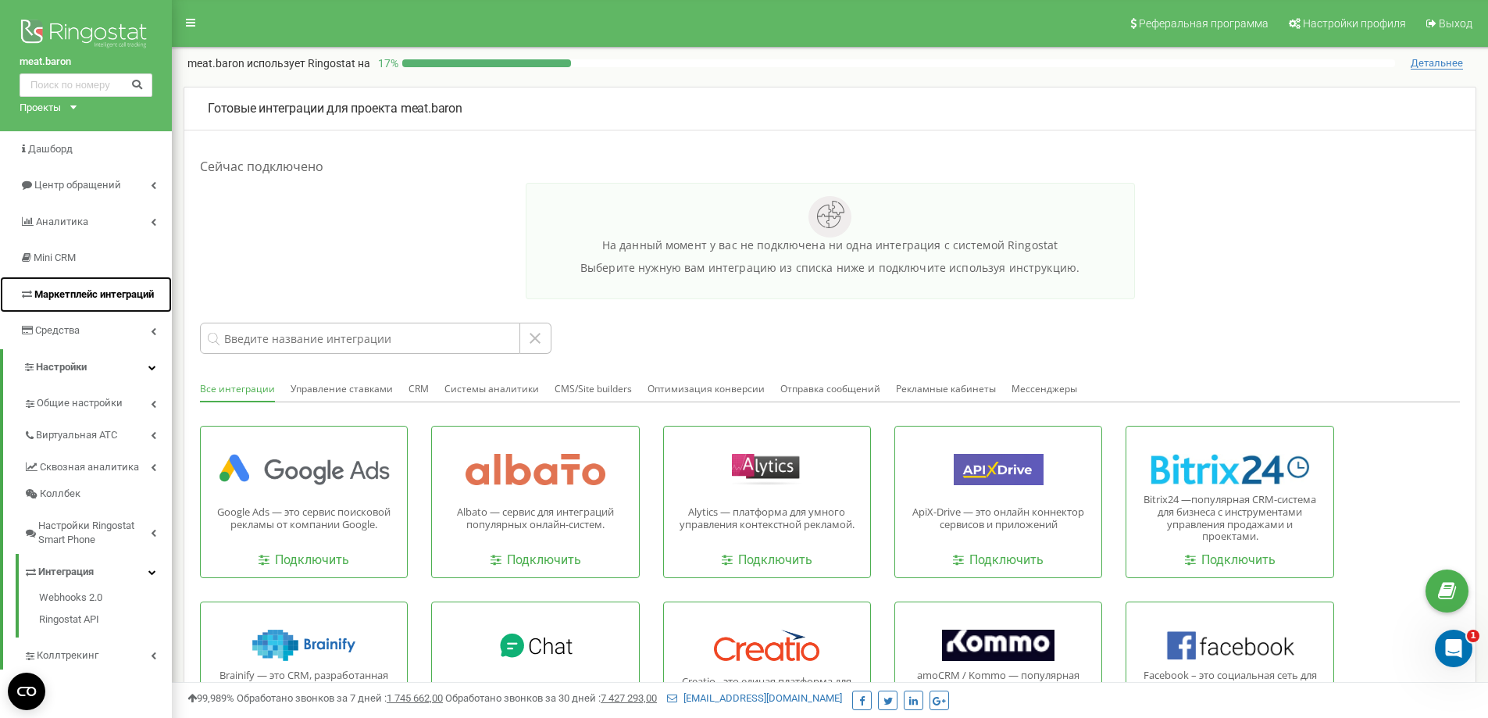
click at [77, 283] on link "Маркетплейс интеграций" at bounding box center [86, 295] width 172 height 37
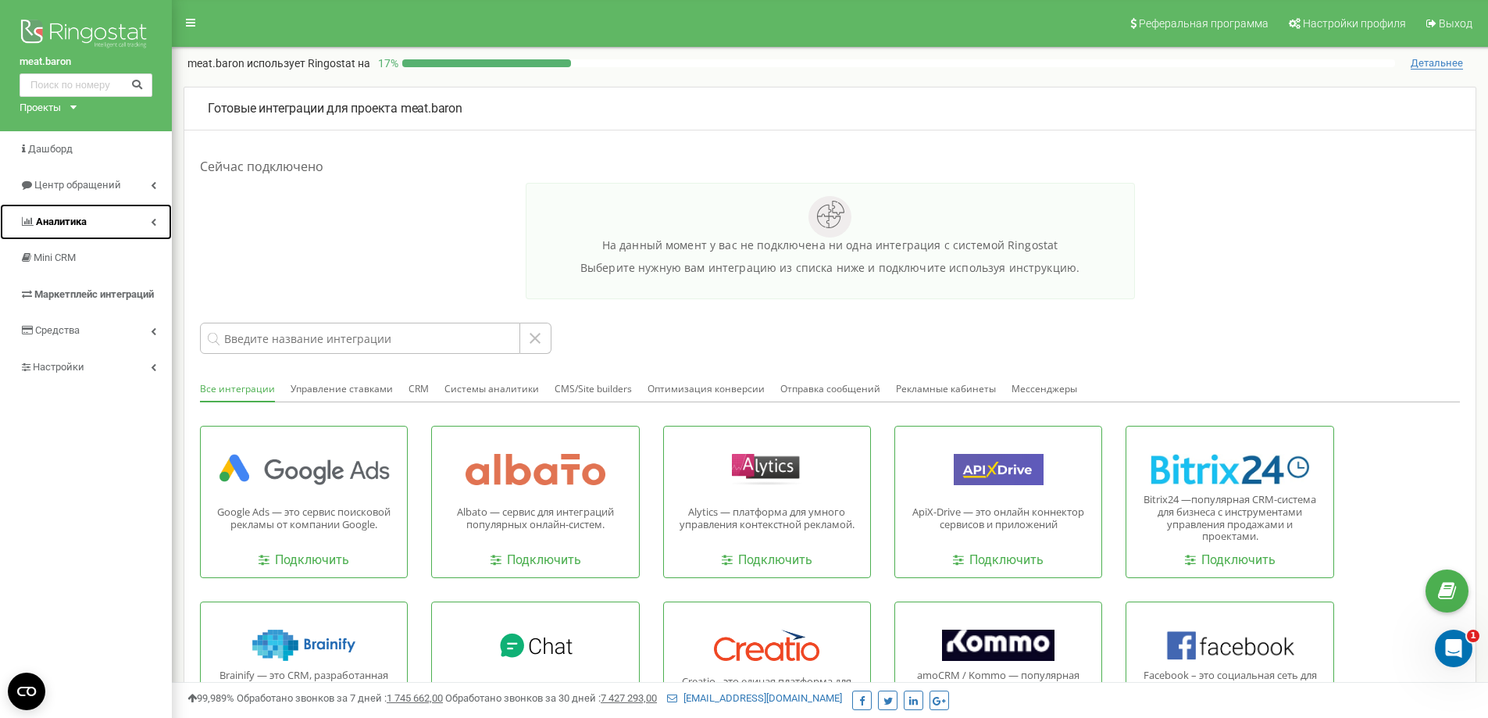
click at [45, 224] on span "Аналитика" at bounding box center [61, 222] width 51 height 12
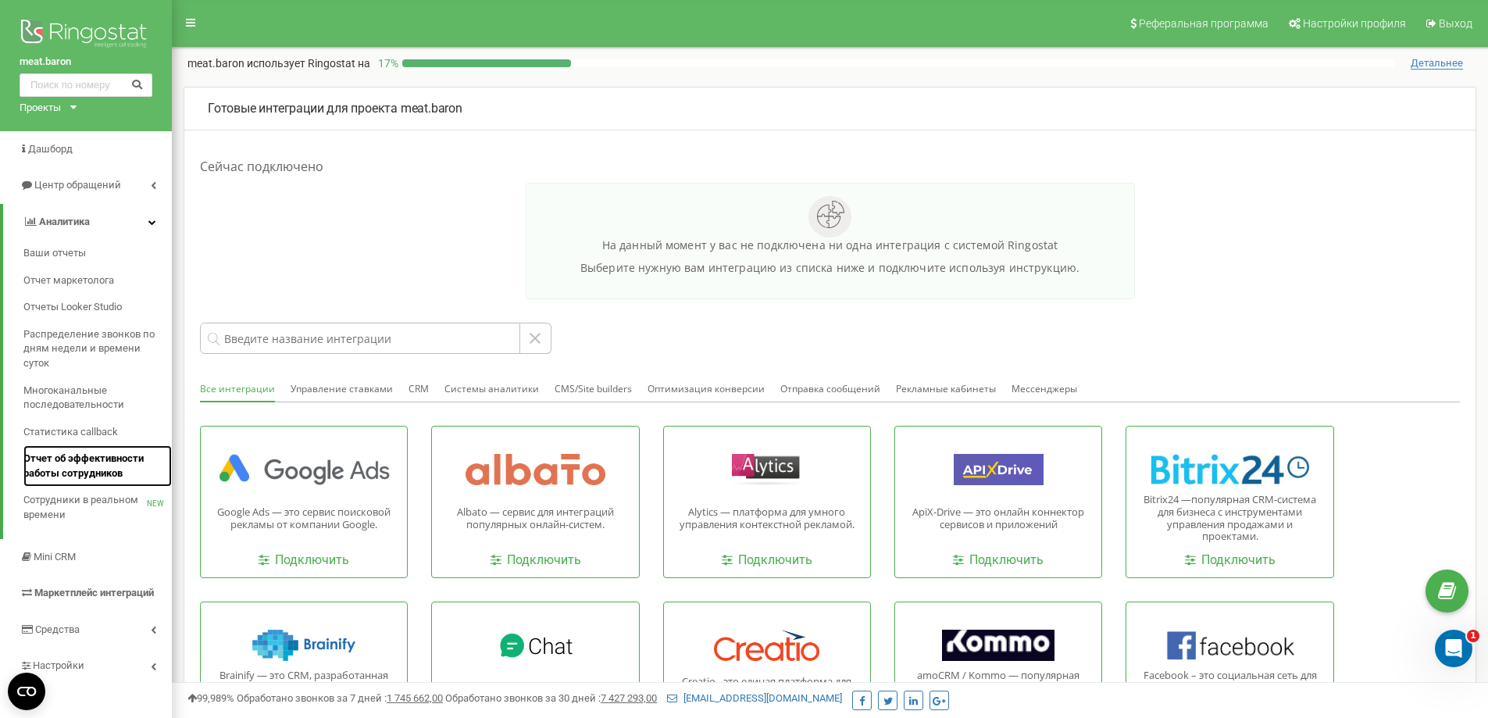
click at [58, 469] on span "Отчет об эффективности работы сотрудников" at bounding box center [93, 466] width 141 height 29
click at [99, 468] on span "Отчет об эффективности работы сотрудников" at bounding box center [93, 466] width 141 height 29
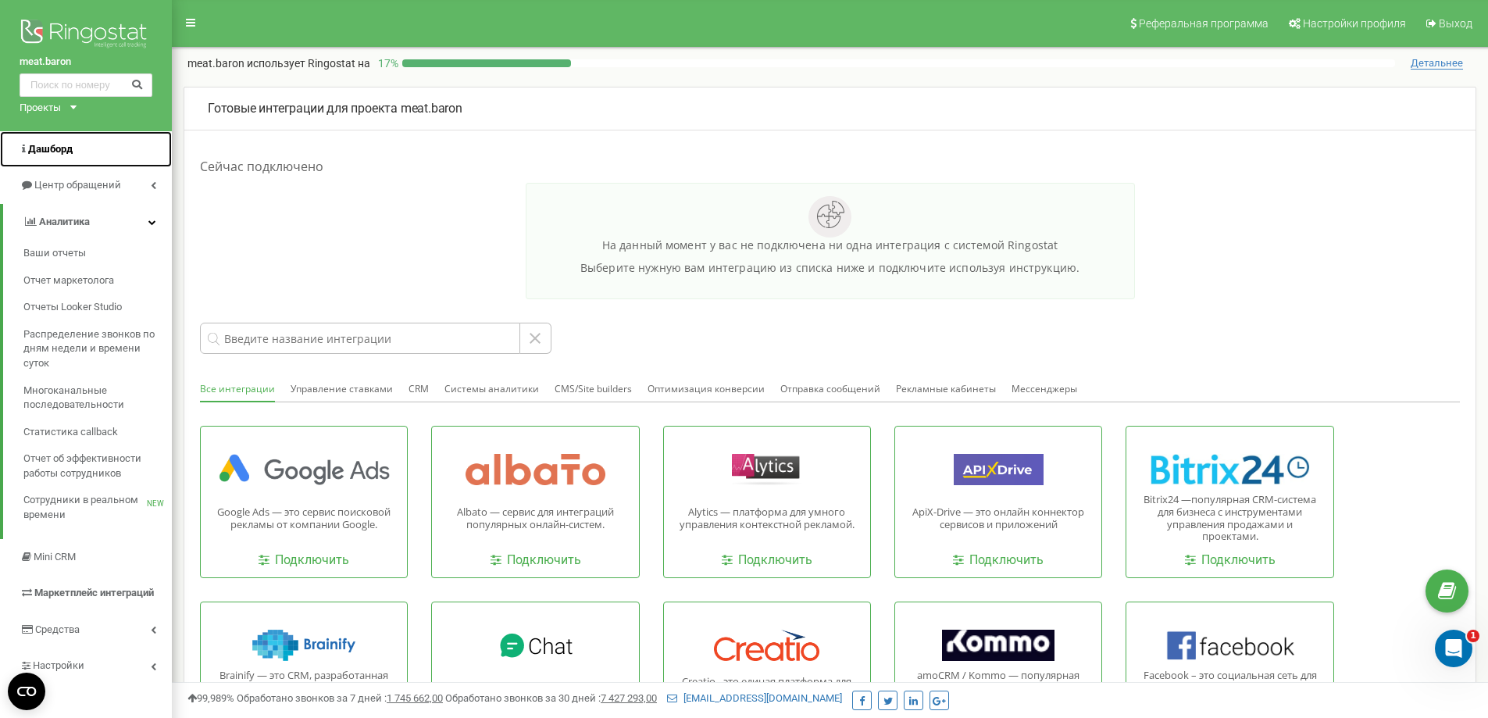
click at [65, 156] on span "Дашборд" at bounding box center [46, 149] width 53 height 15
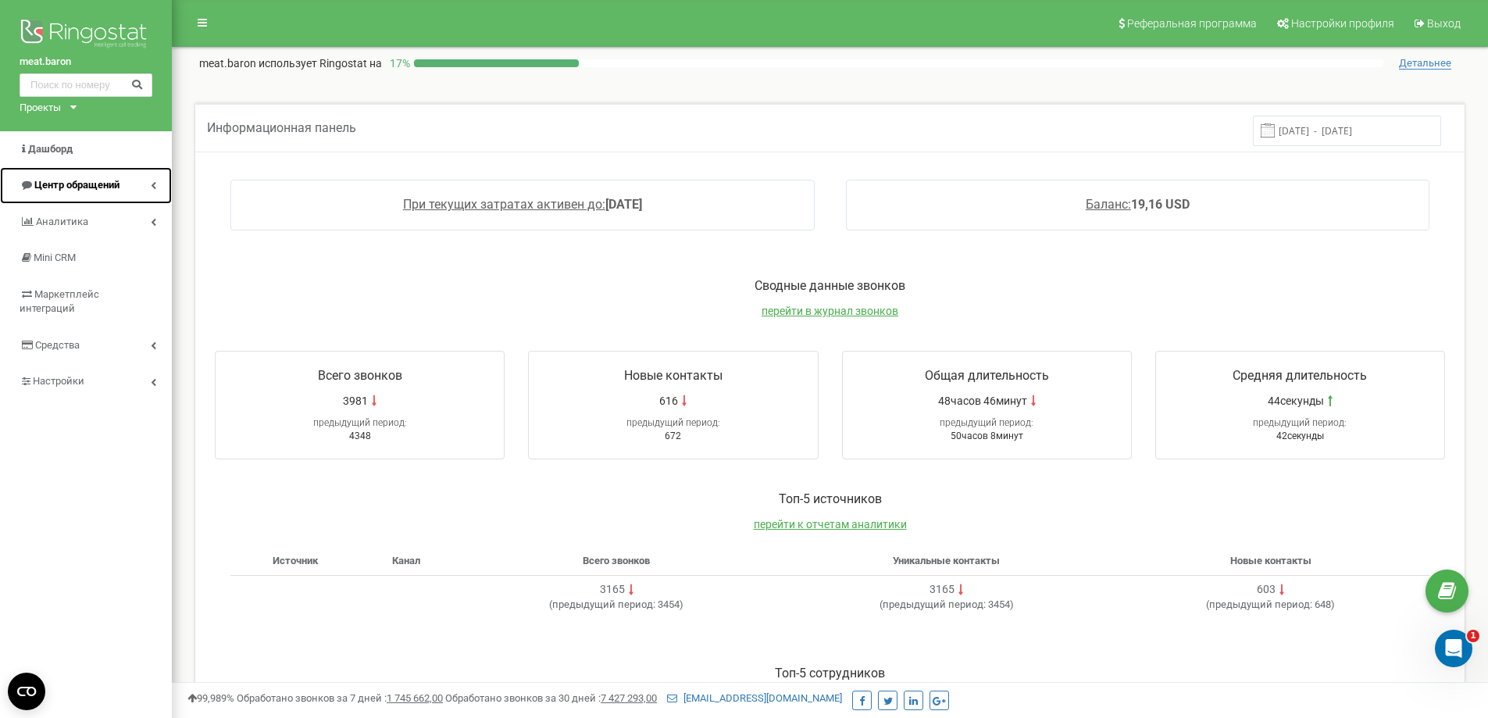
click at [55, 198] on link "Центр обращений" at bounding box center [86, 185] width 172 height 37
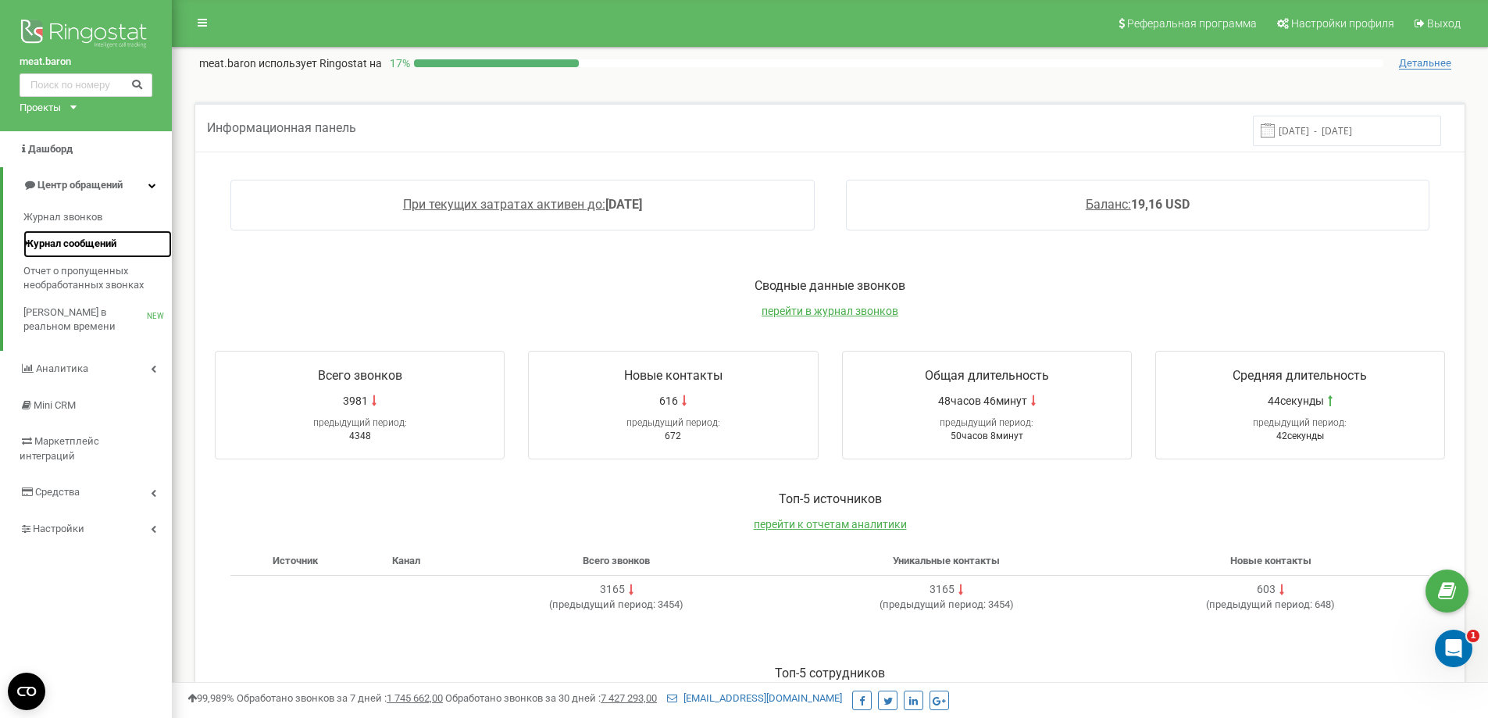
click at [53, 241] on span "Журнал сообщений" at bounding box center [69, 244] width 93 height 15
click at [104, 216] on link "Журнал звонков" at bounding box center [97, 217] width 148 height 27
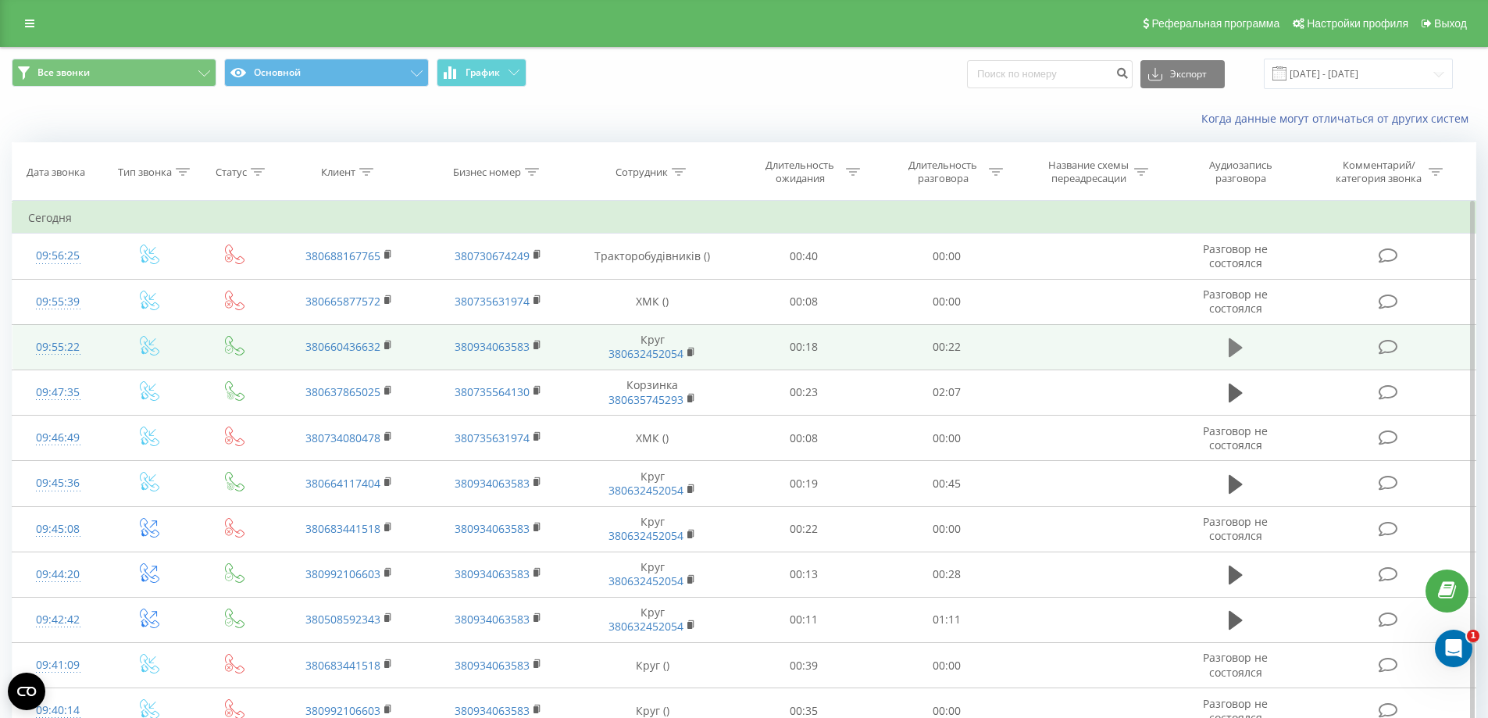
click at [1239, 345] on icon at bounding box center [1236, 347] width 14 height 19
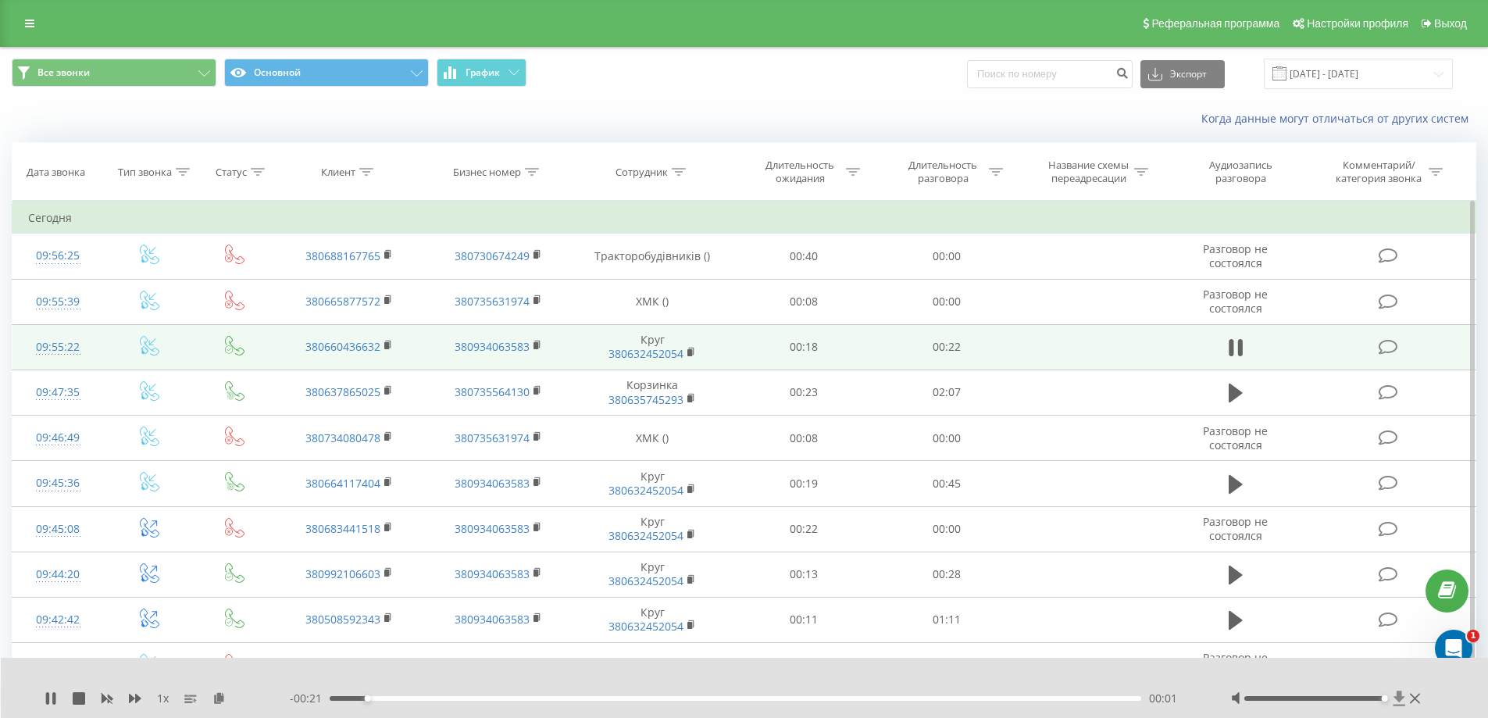
drag, startPoint x: 1314, startPoint y: 699, endPoint x: 1401, endPoint y: 702, distance: 86.8
click at [1401, 702] on div at bounding box center [1328, 699] width 194 height 16
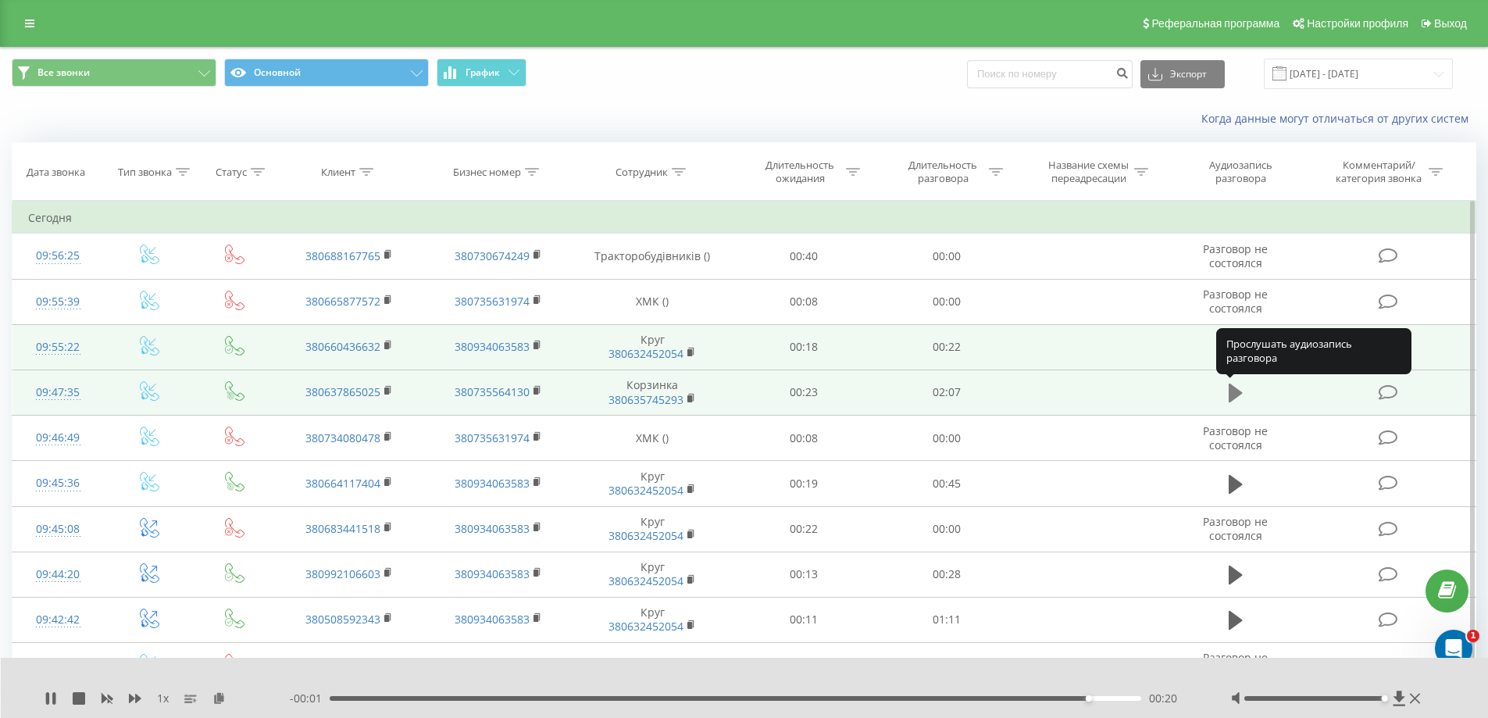
click at [1233, 388] on icon at bounding box center [1236, 393] width 14 height 19
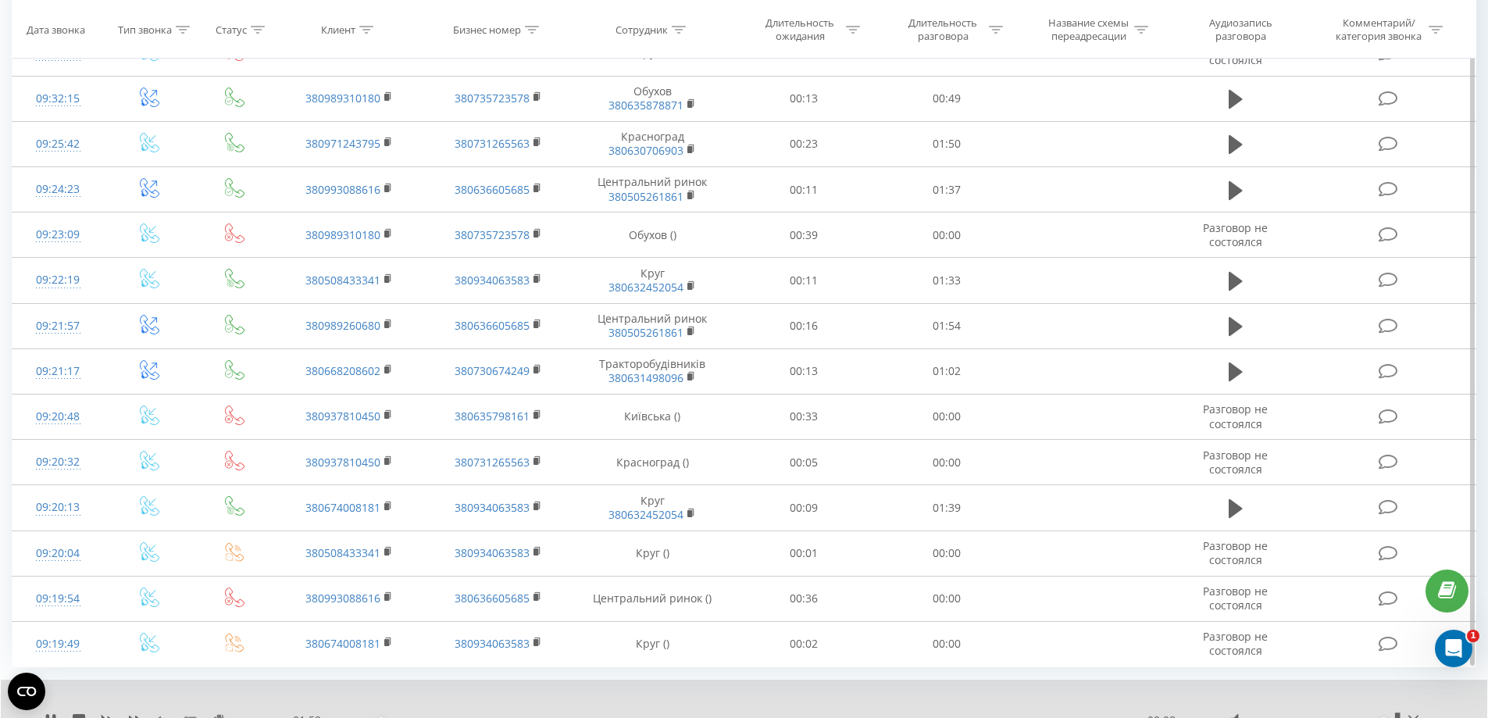
scroll to position [771, 0]
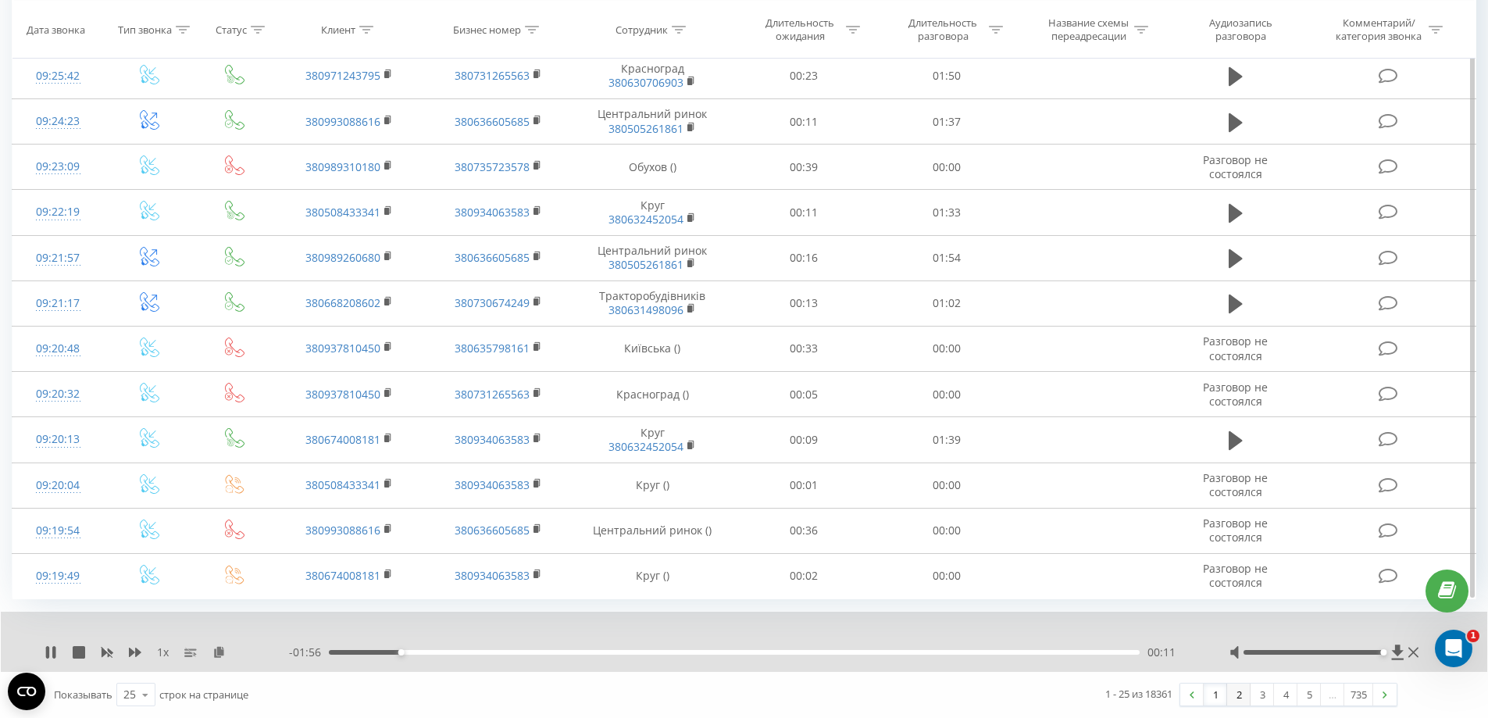
click at [1235, 693] on link "2" at bounding box center [1238, 695] width 23 height 22
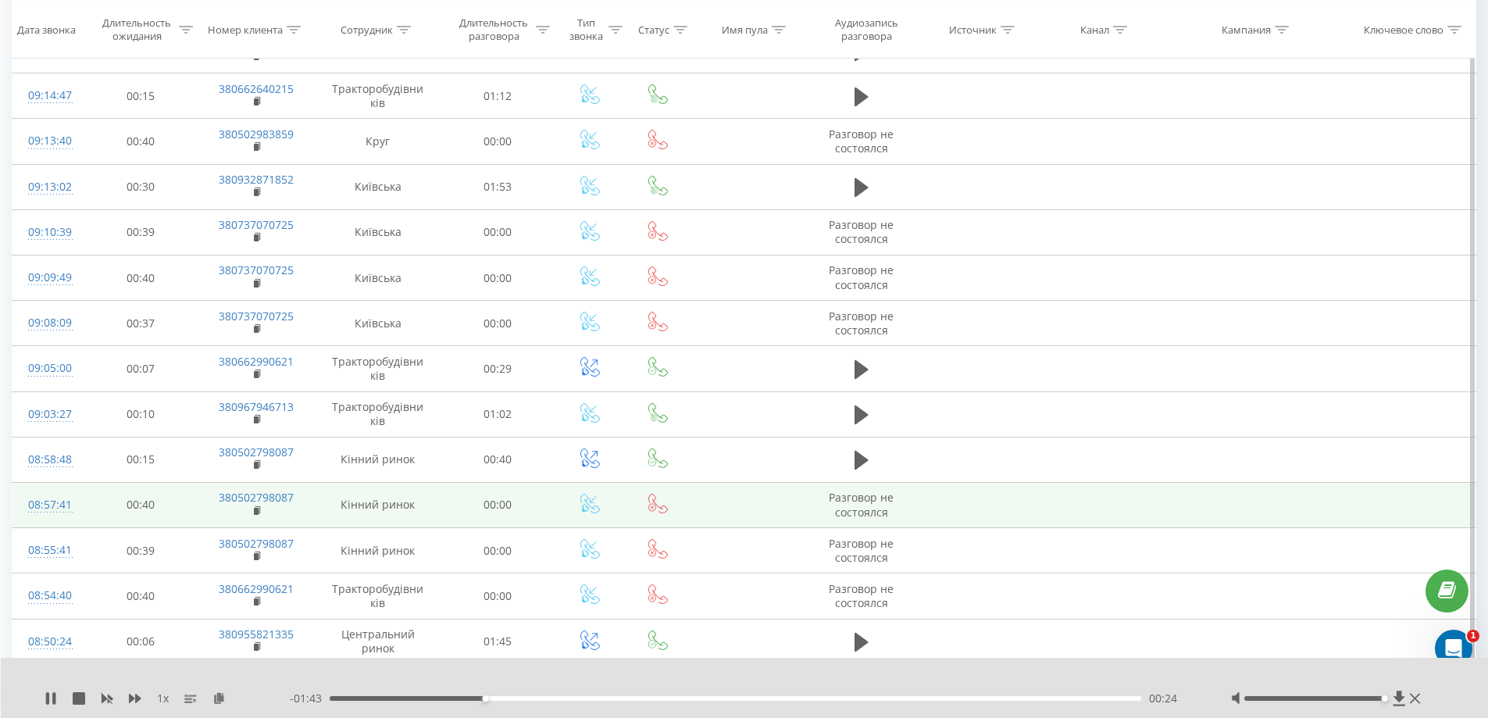
scroll to position [459, 0]
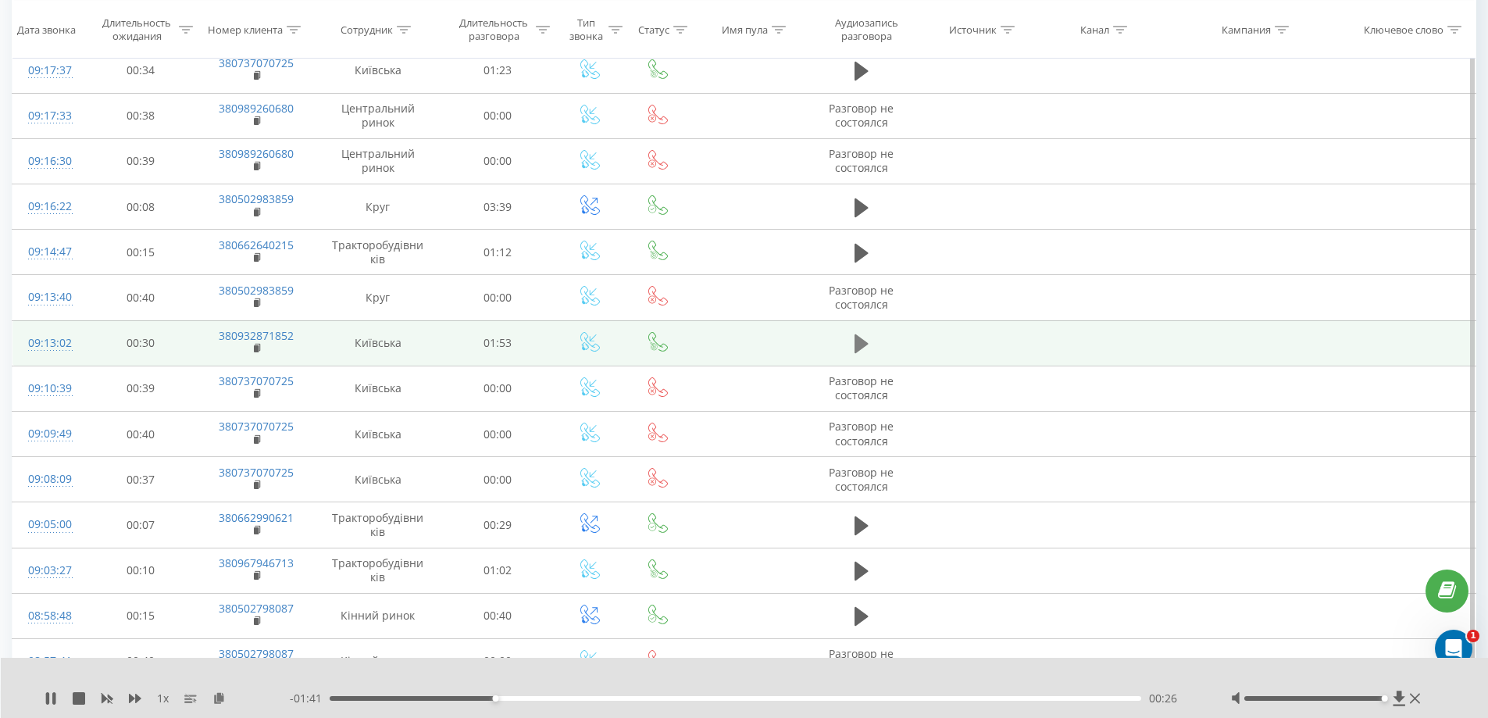
click at [857, 342] on icon at bounding box center [862, 343] width 14 height 19
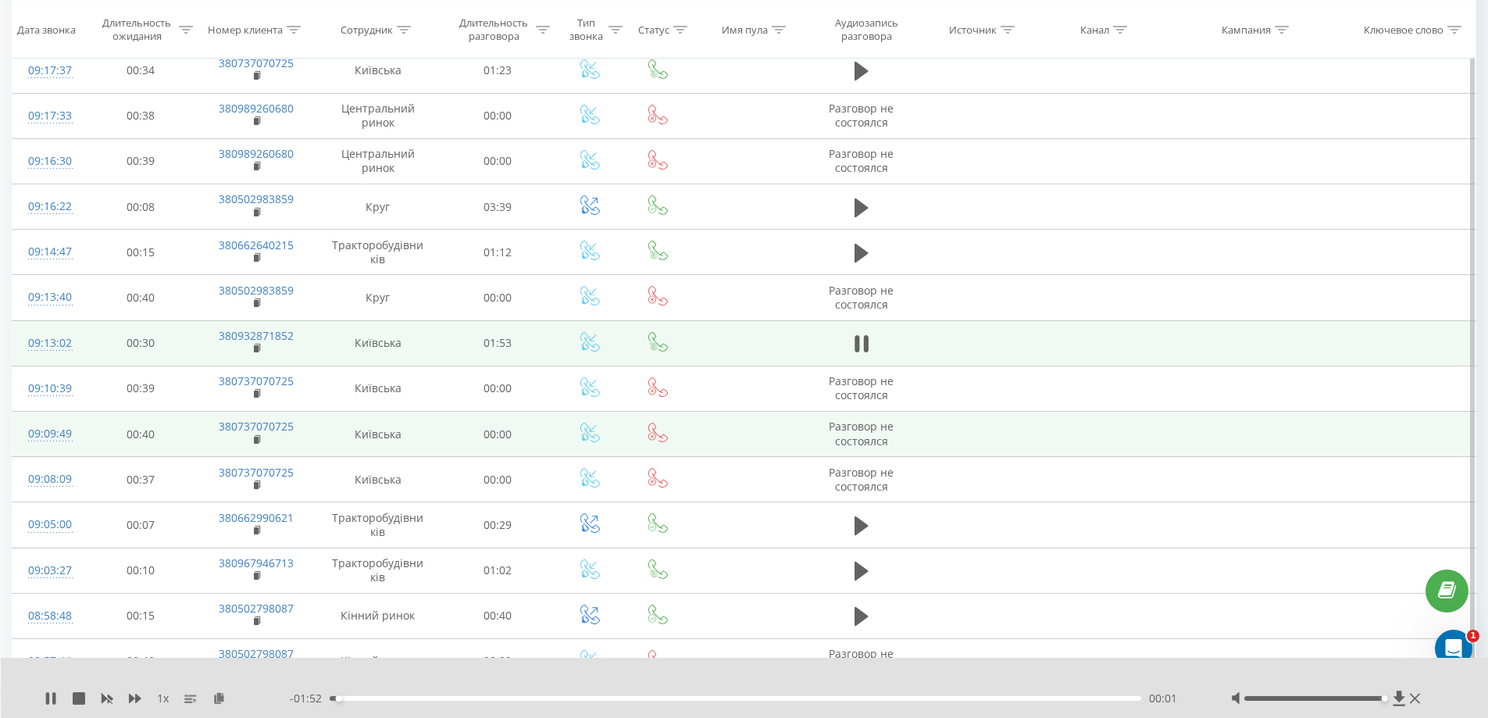
scroll to position [771, 0]
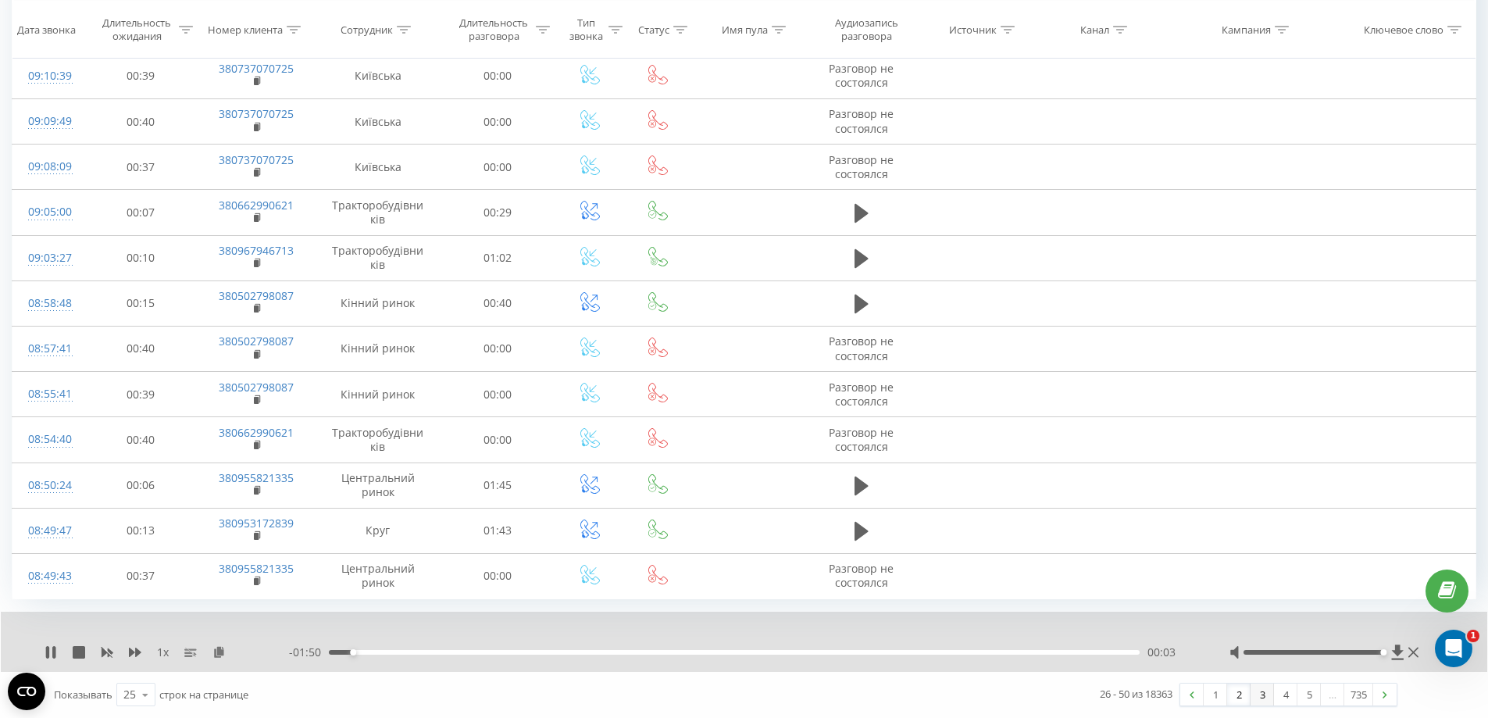
click at [1255, 699] on link "3" at bounding box center [1262, 695] width 23 height 22
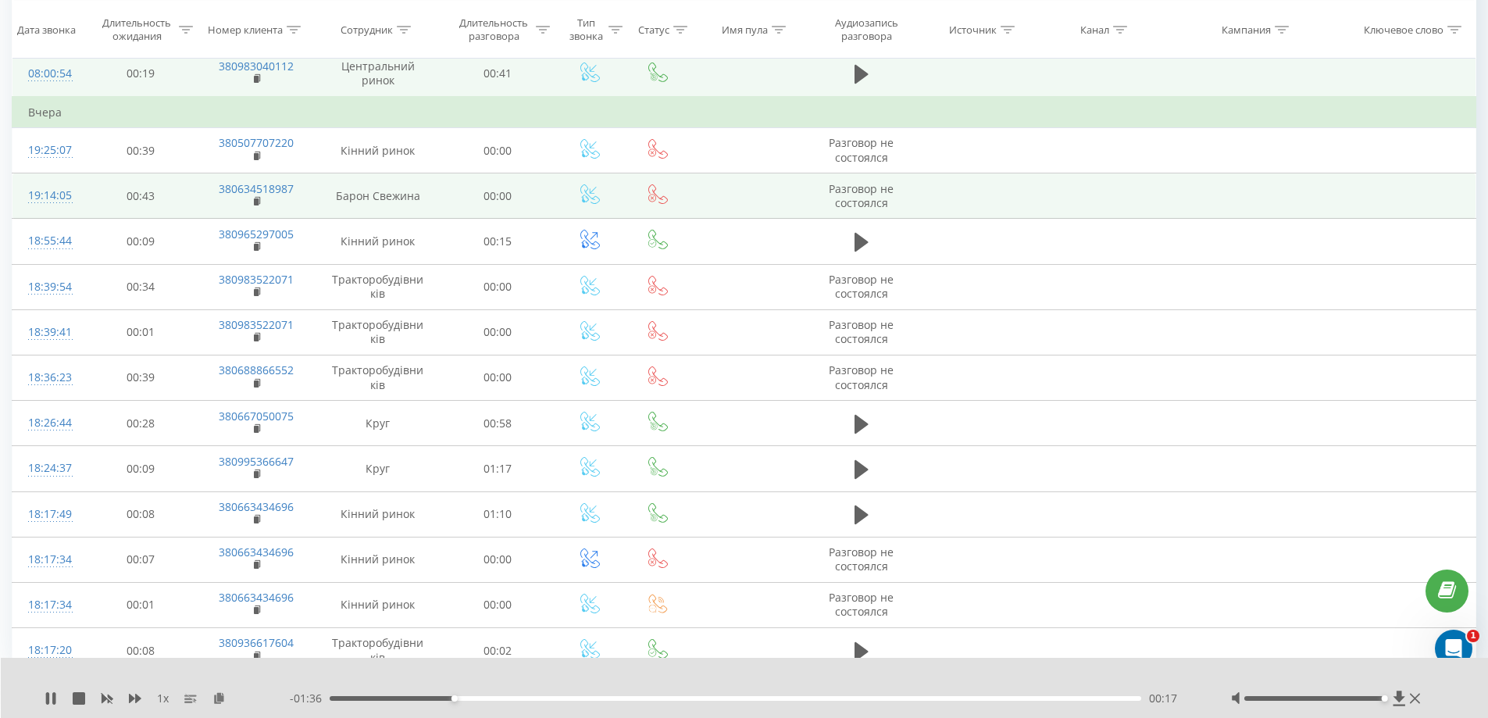
scroll to position [802, 0]
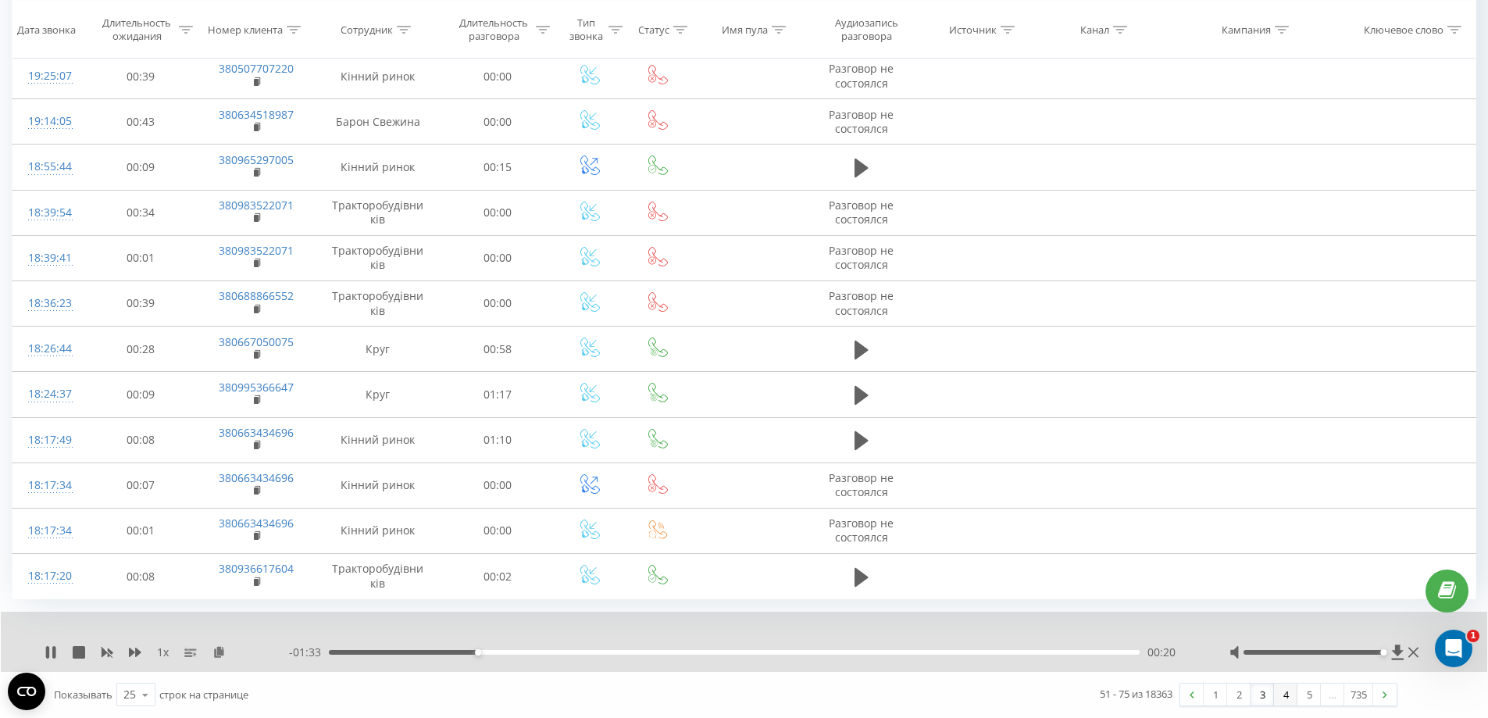
click at [1284, 695] on link "4" at bounding box center [1285, 695] width 23 height 22
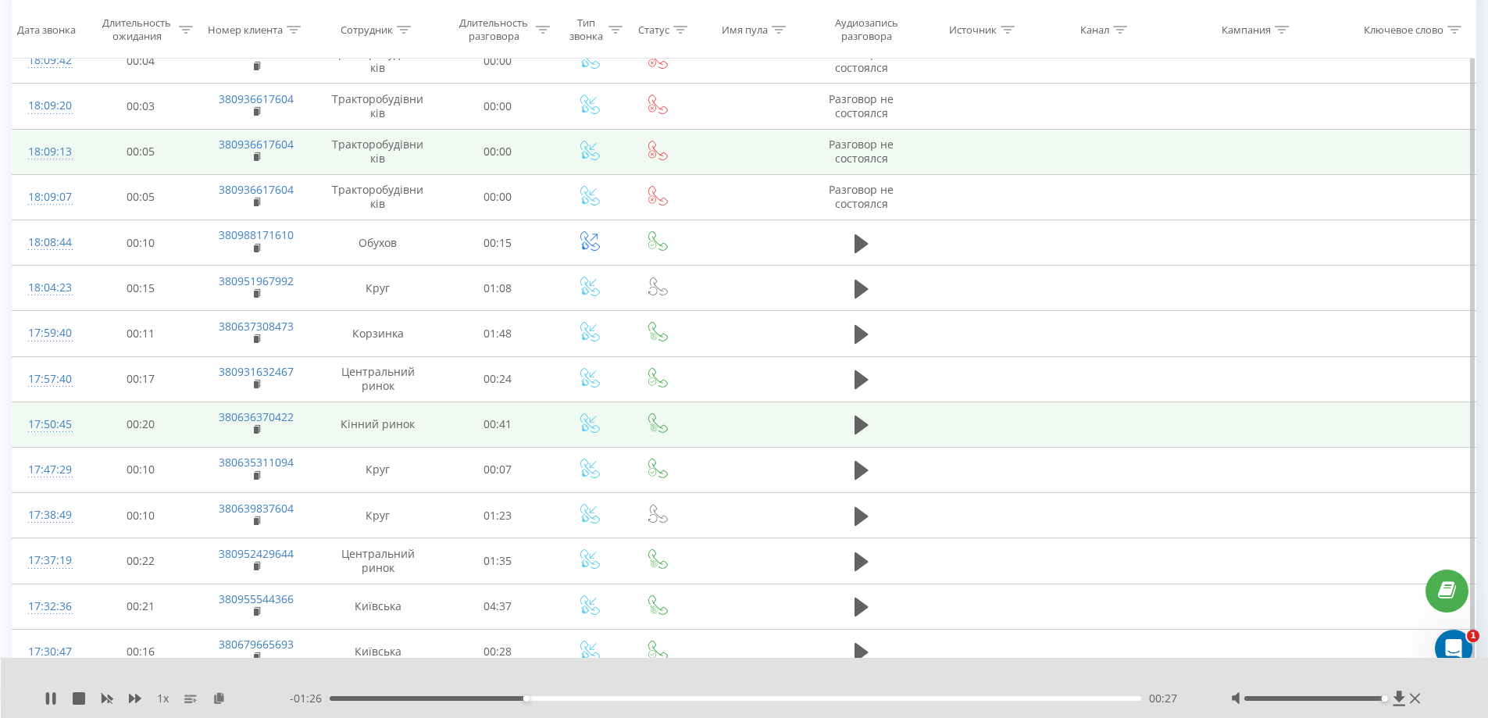
scroll to position [771, 0]
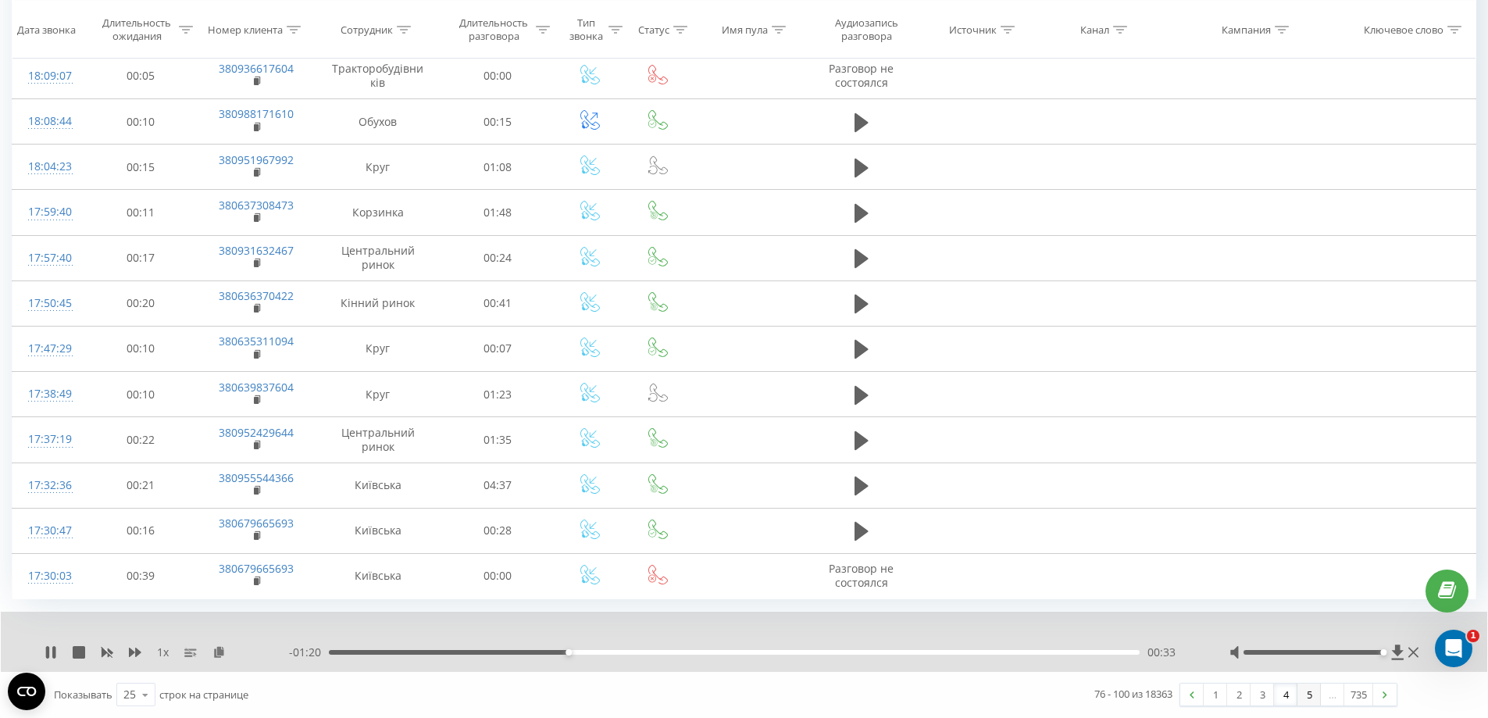
click at [1307, 694] on link "5" at bounding box center [1308, 695] width 23 height 22
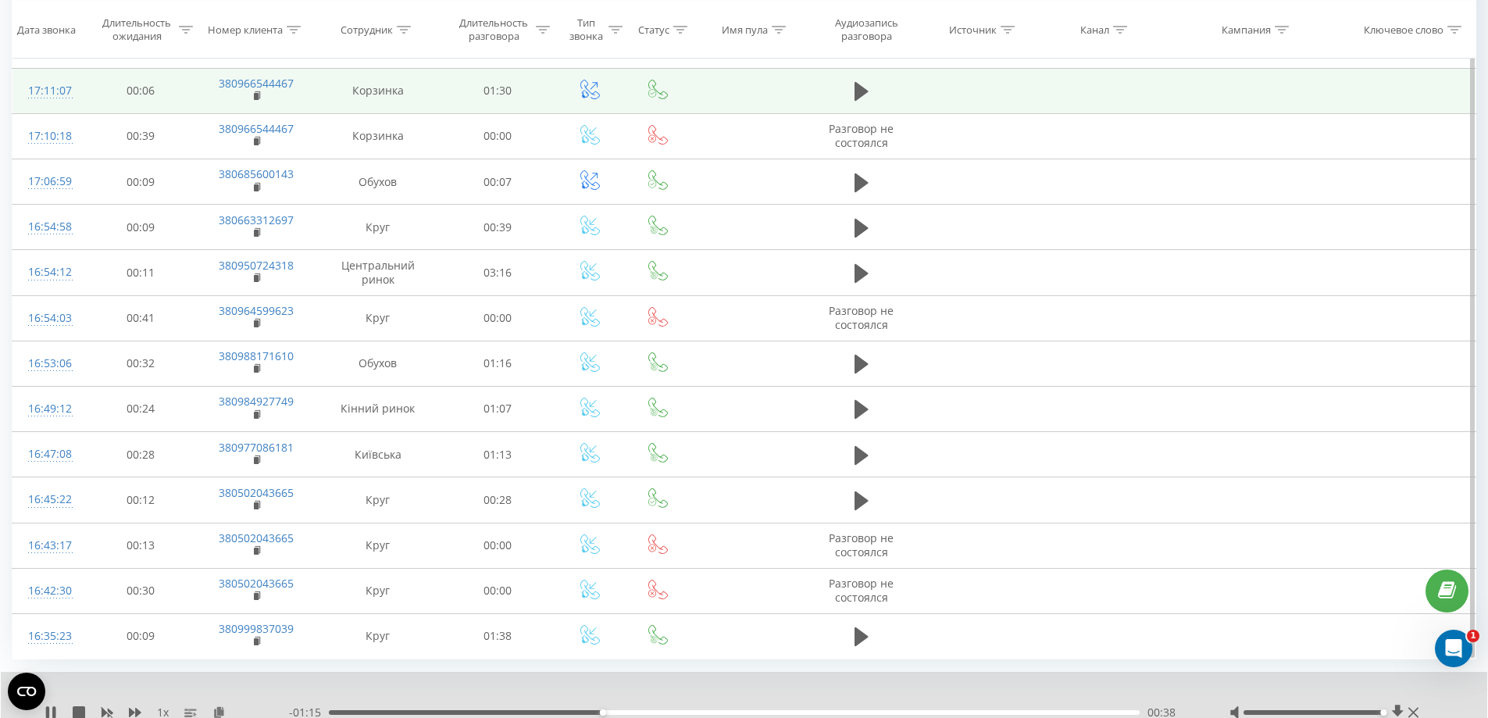
scroll to position [771, 0]
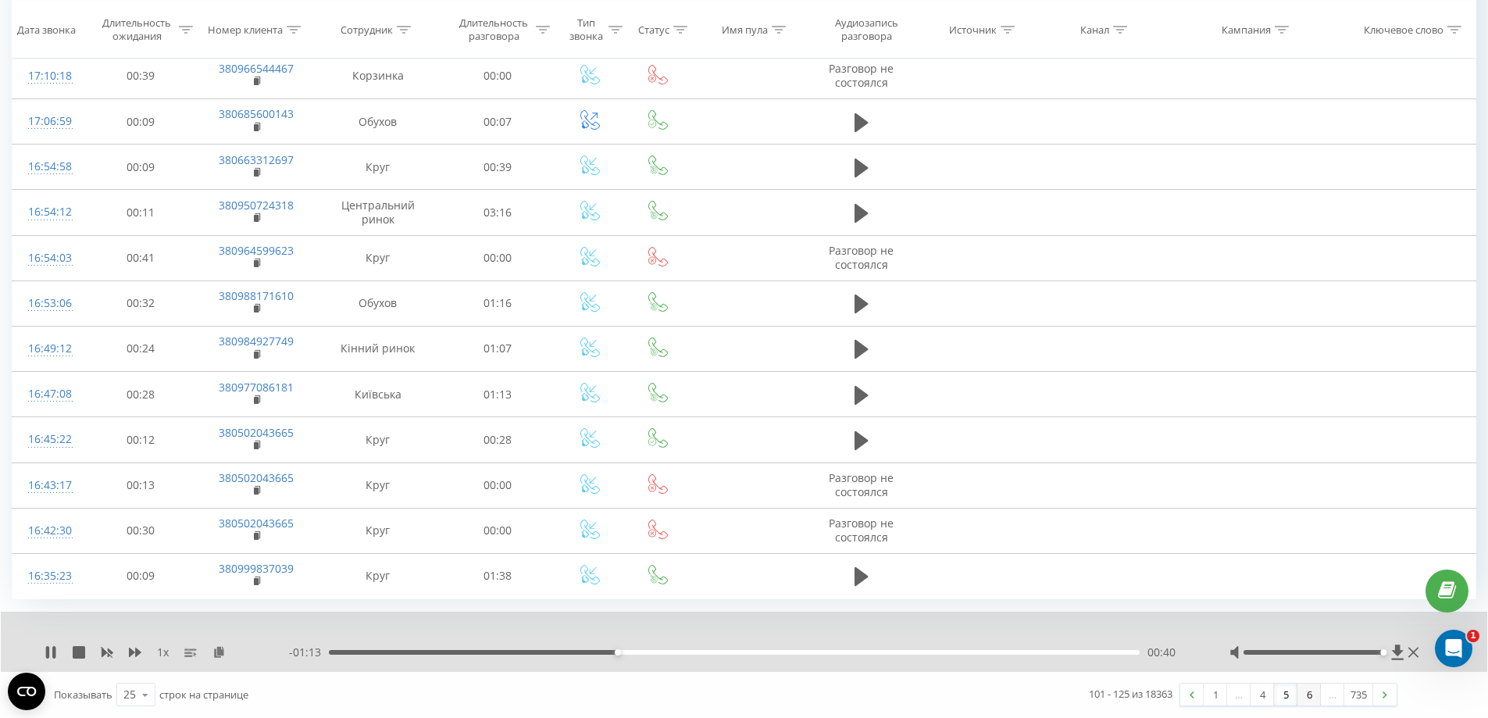
click at [1301, 698] on link "6" at bounding box center [1308, 695] width 23 height 22
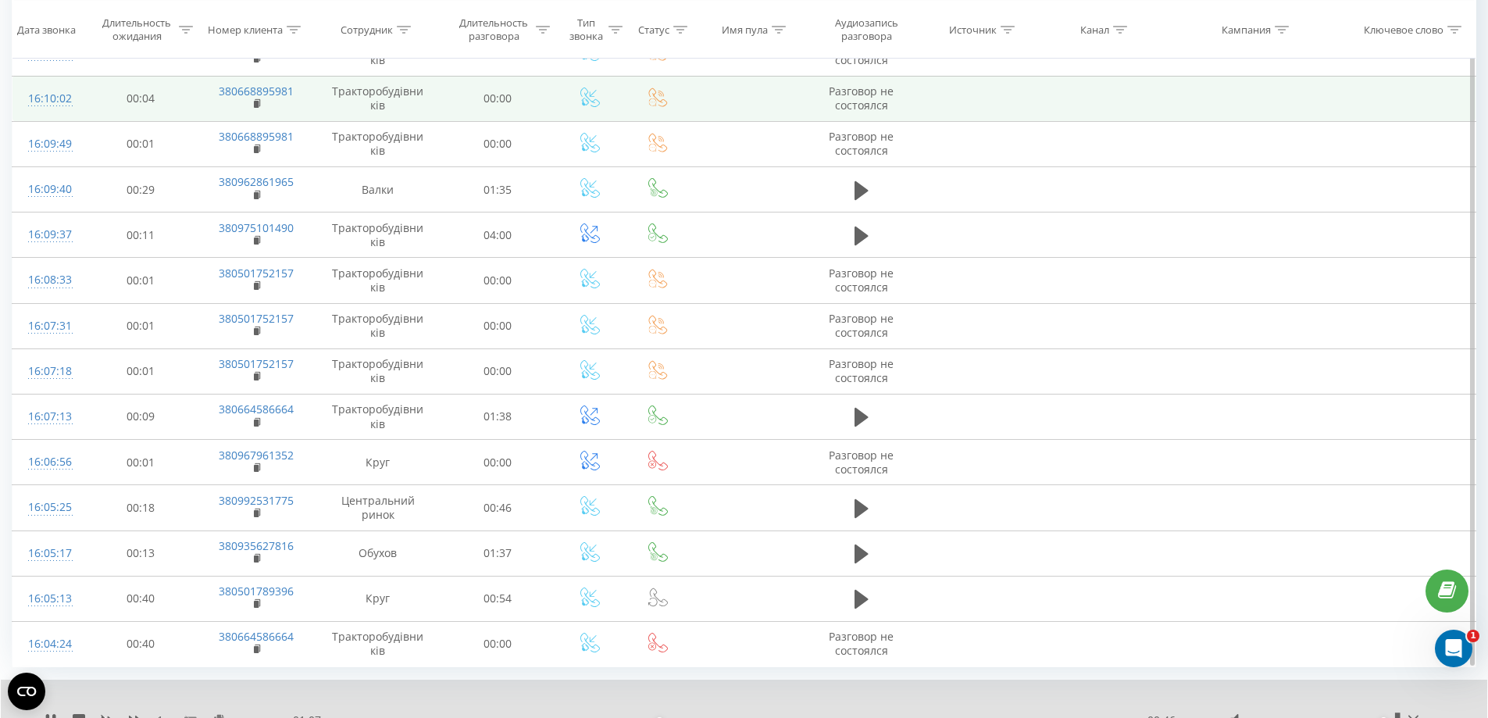
scroll to position [771, 0]
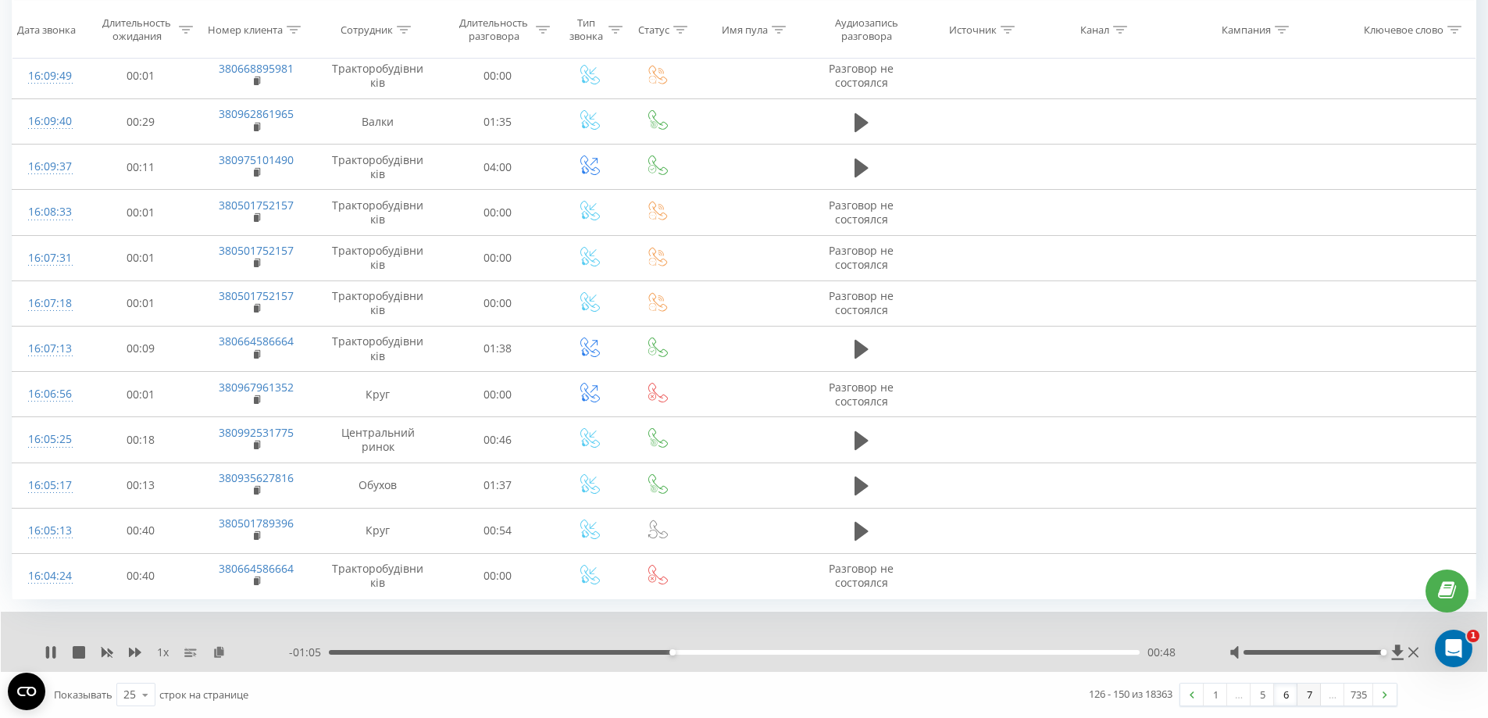
click at [1307, 696] on link "7" at bounding box center [1308, 695] width 23 height 22
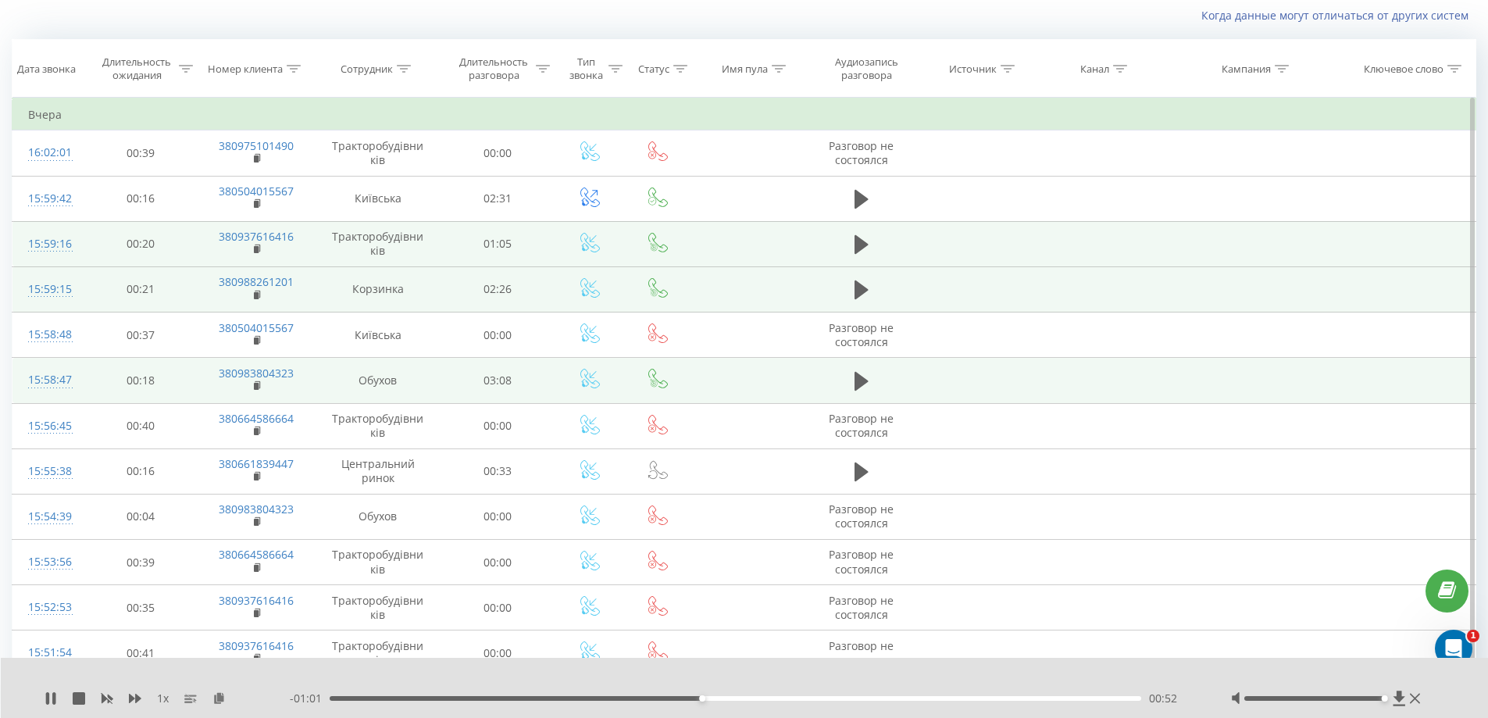
scroll to position [416, 0]
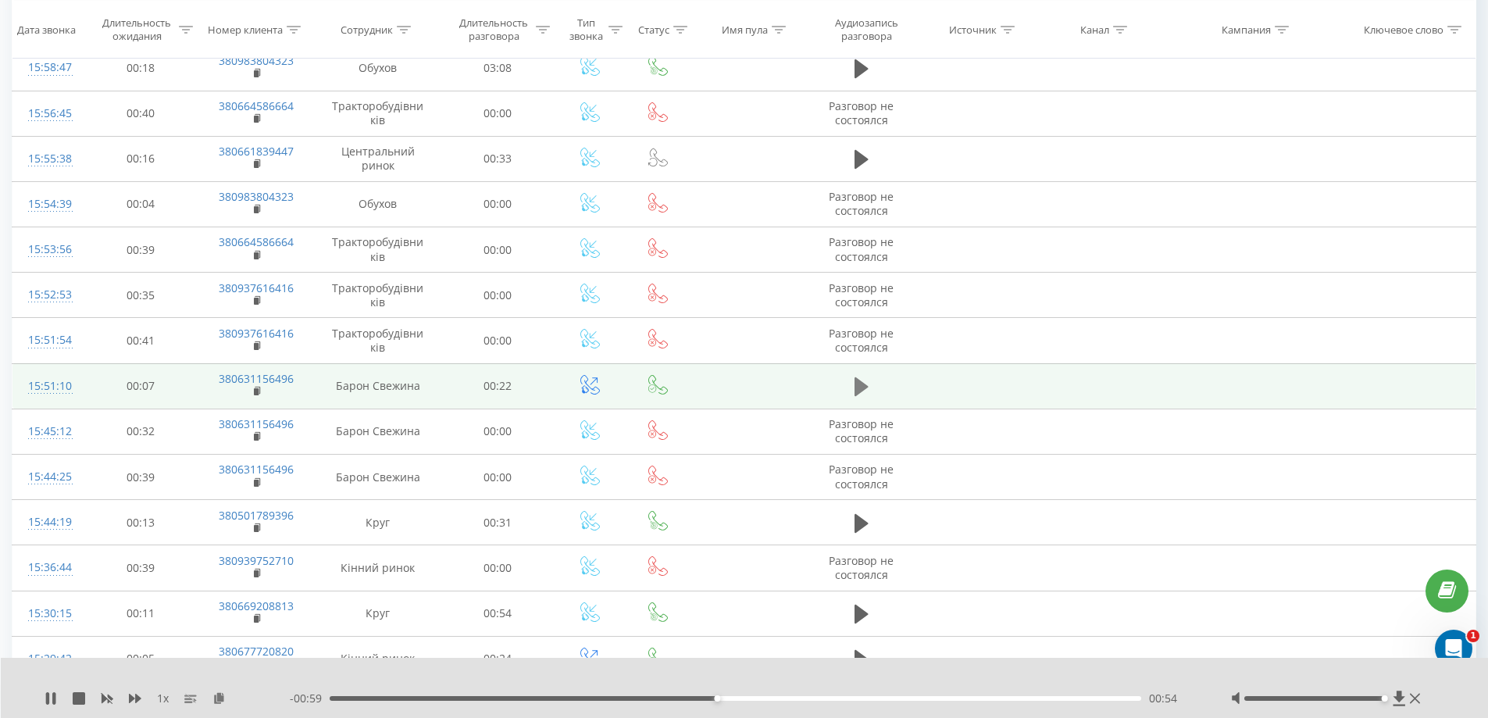
click at [858, 394] on icon at bounding box center [862, 387] width 14 height 22
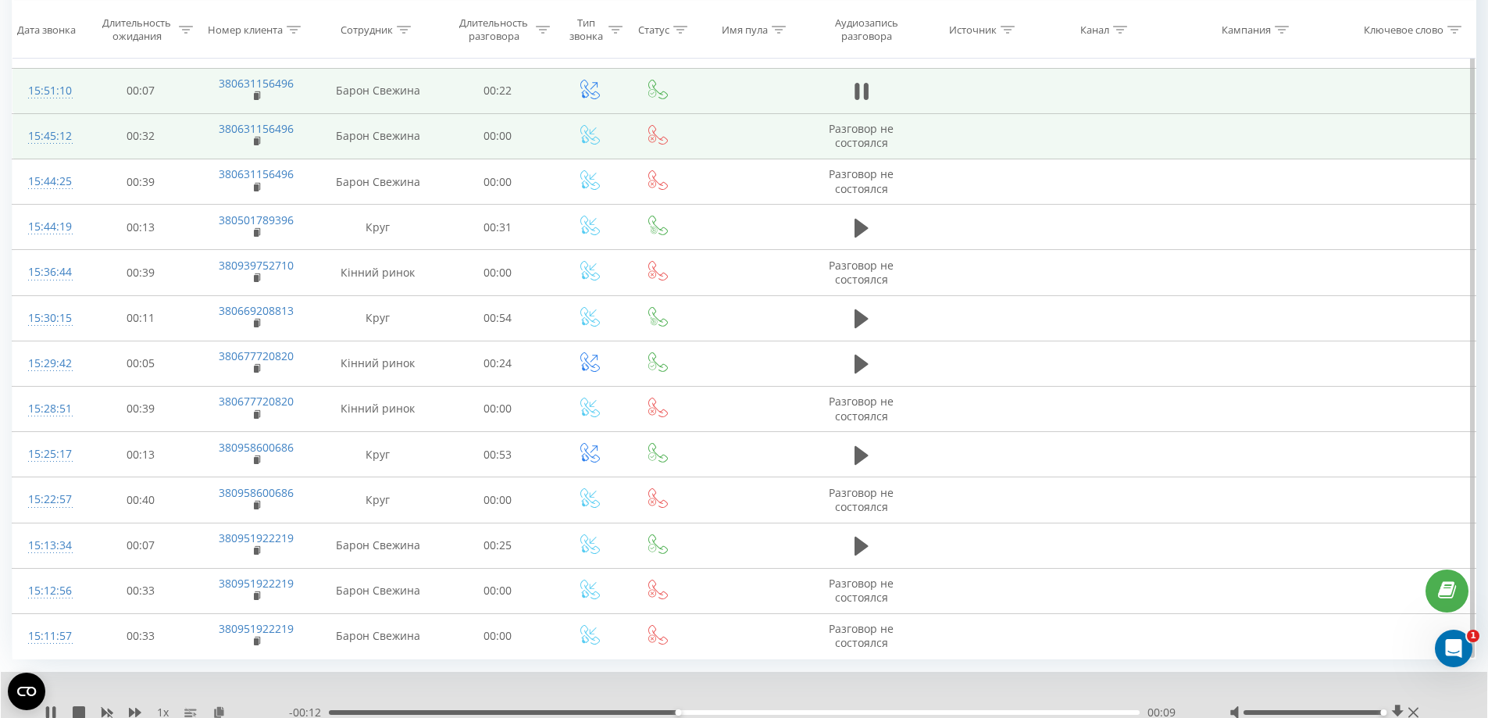
scroll to position [771, 0]
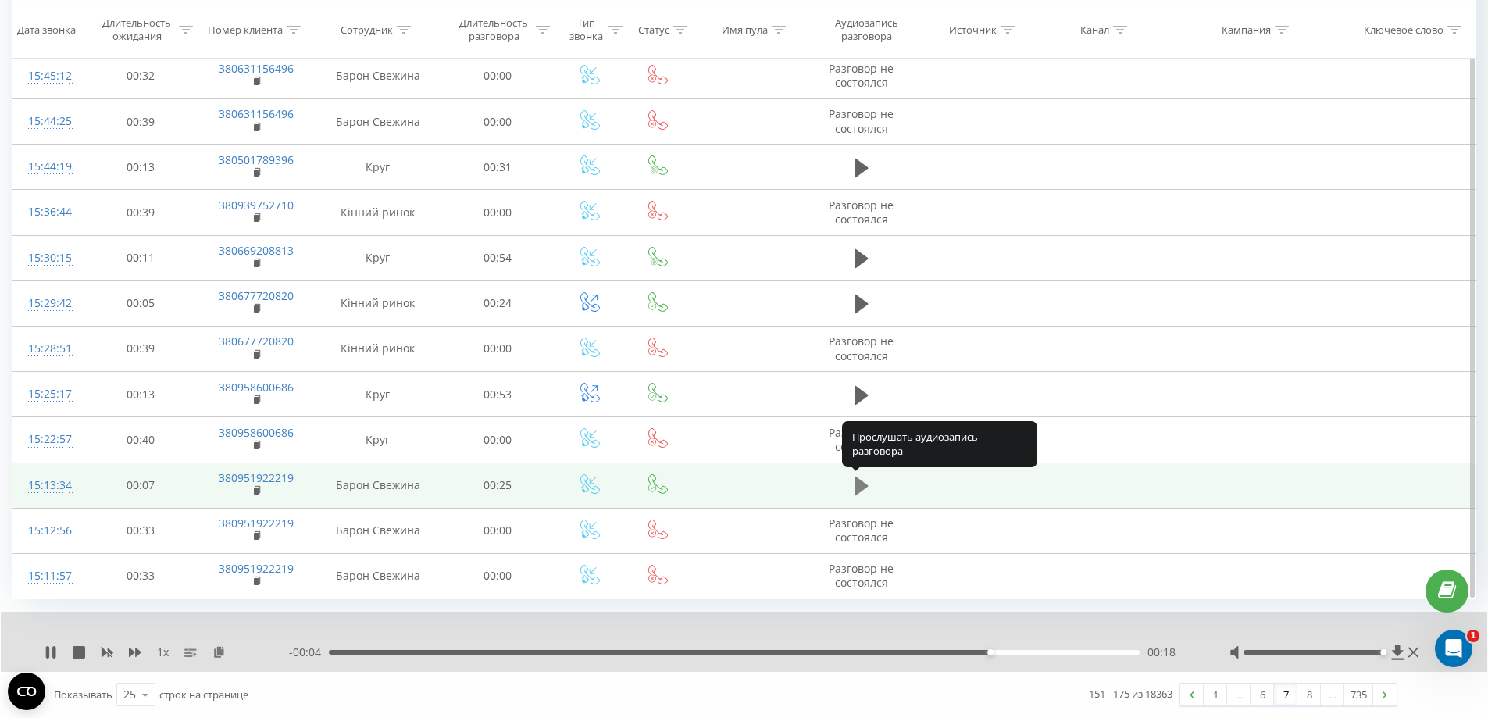
click at [857, 484] on icon at bounding box center [862, 486] width 14 height 19
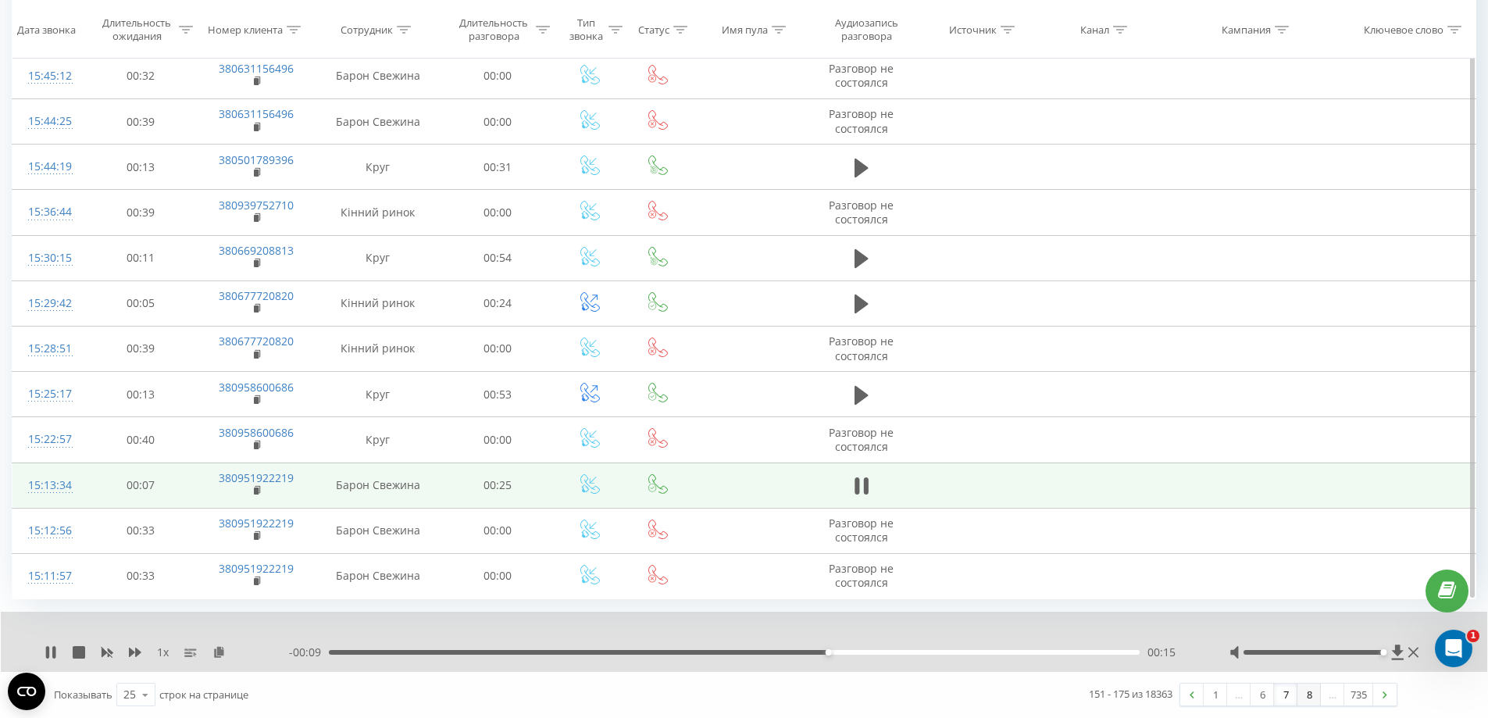
click at [1305, 694] on link "8" at bounding box center [1308, 695] width 23 height 22
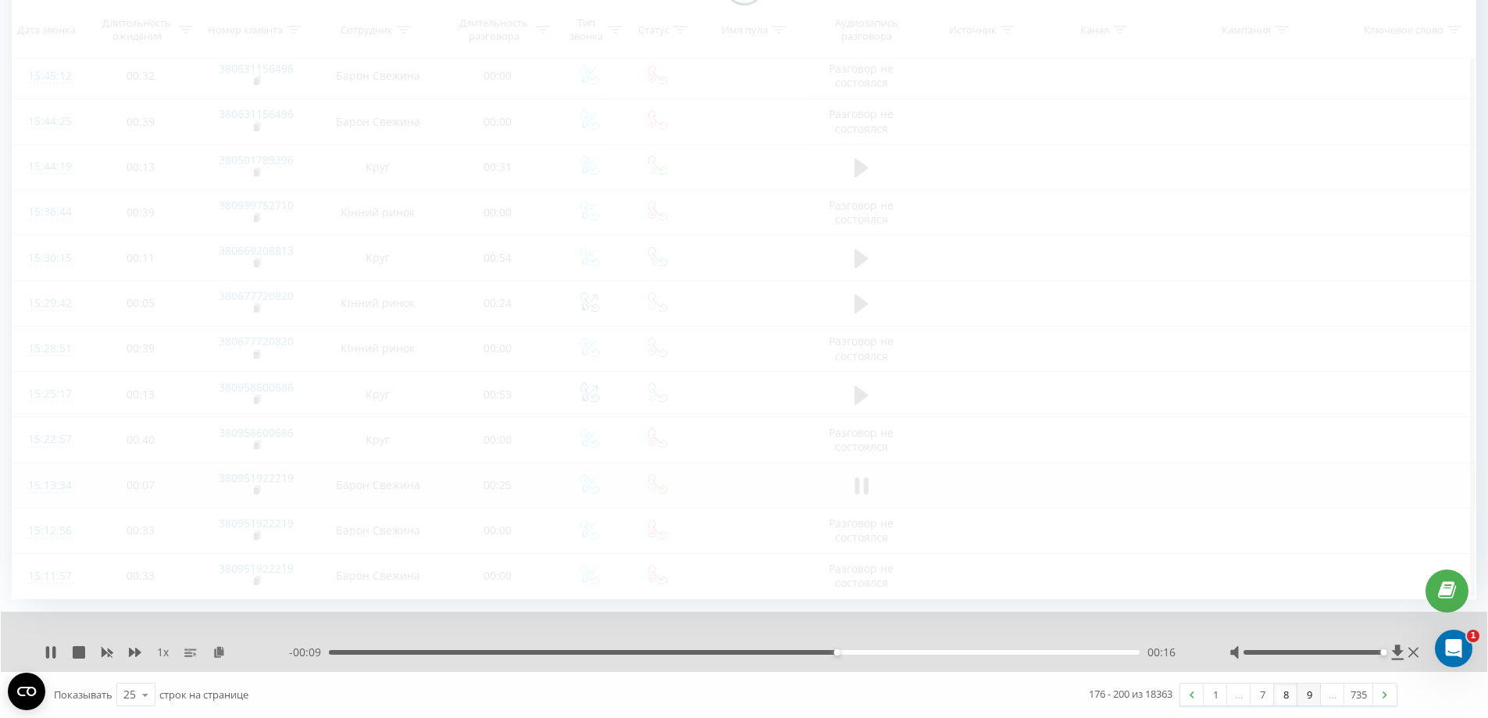
scroll to position [103, 0]
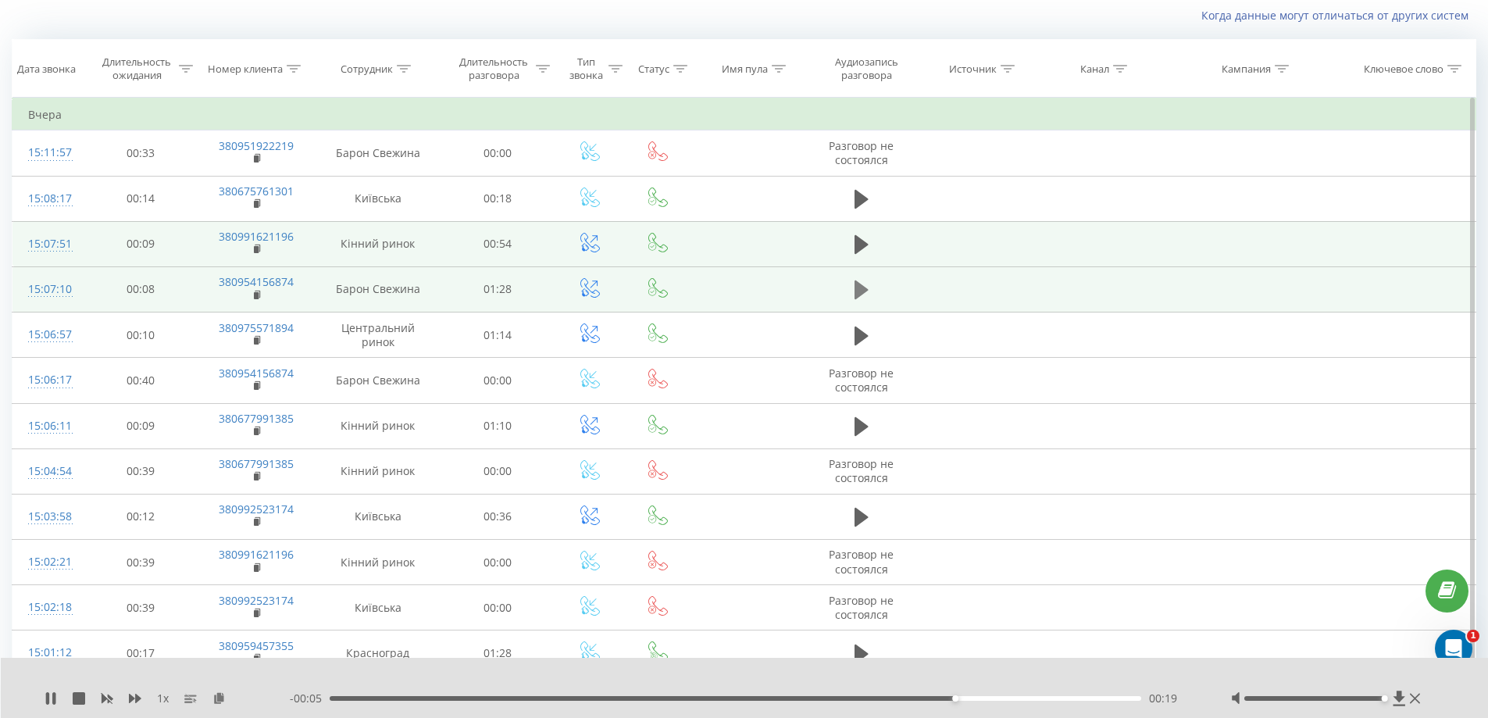
click at [858, 286] on icon at bounding box center [862, 289] width 14 height 19
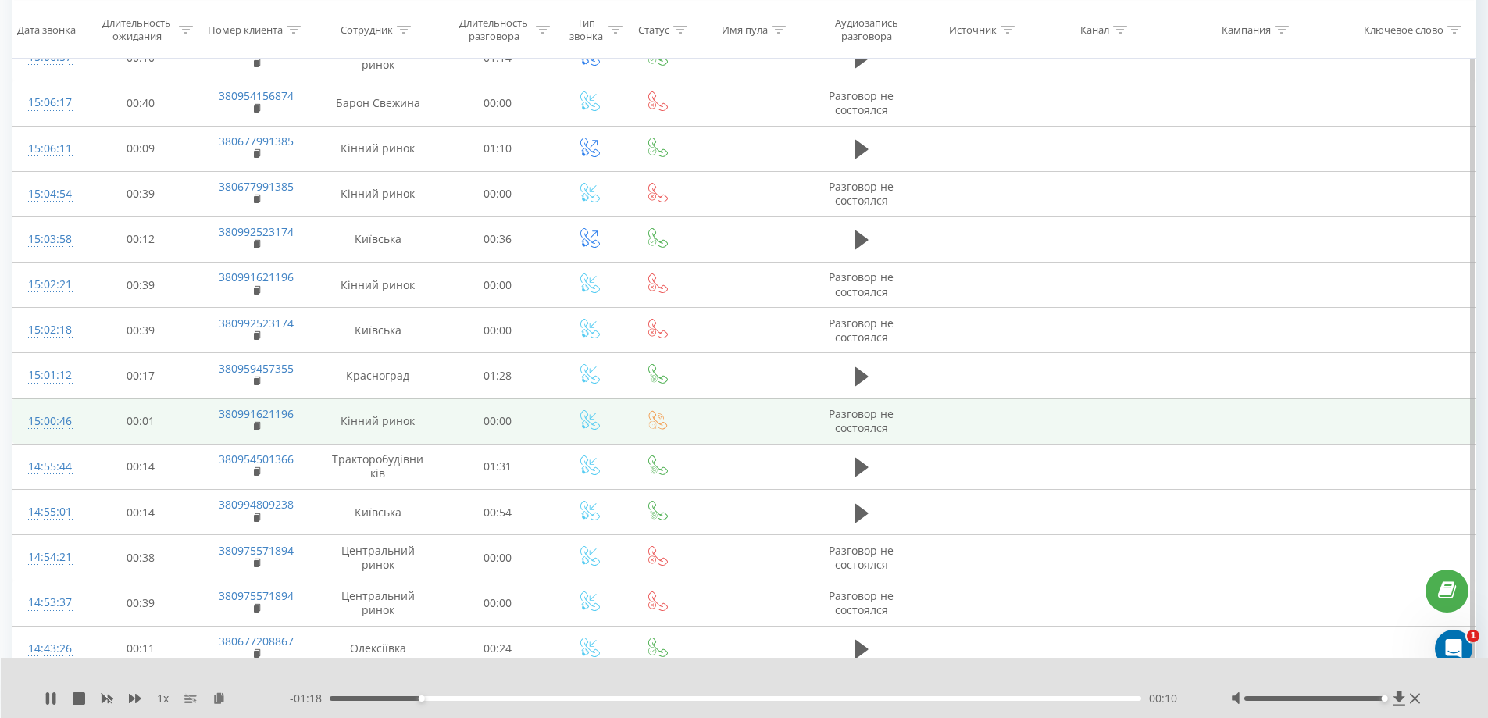
scroll to position [0, 0]
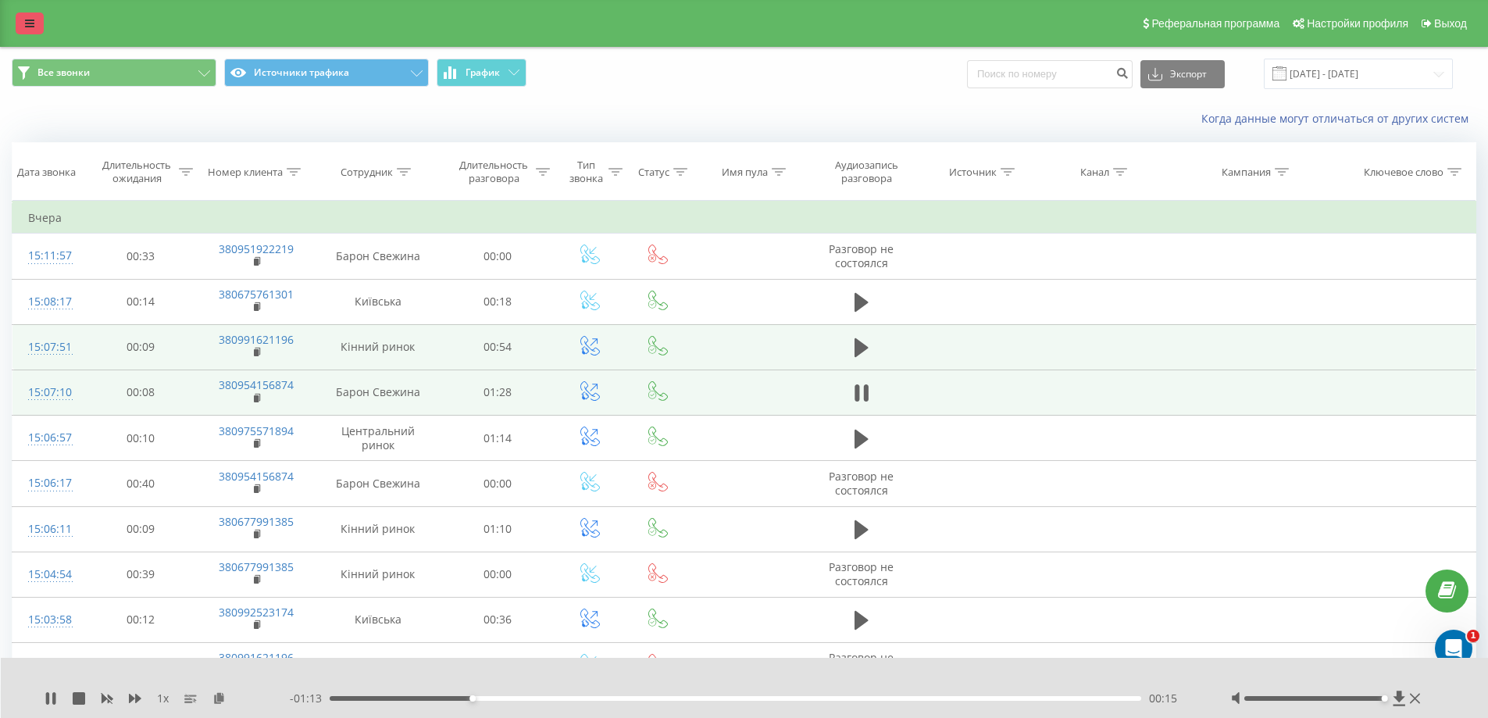
click at [25, 27] on icon at bounding box center [29, 23] width 9 height 11
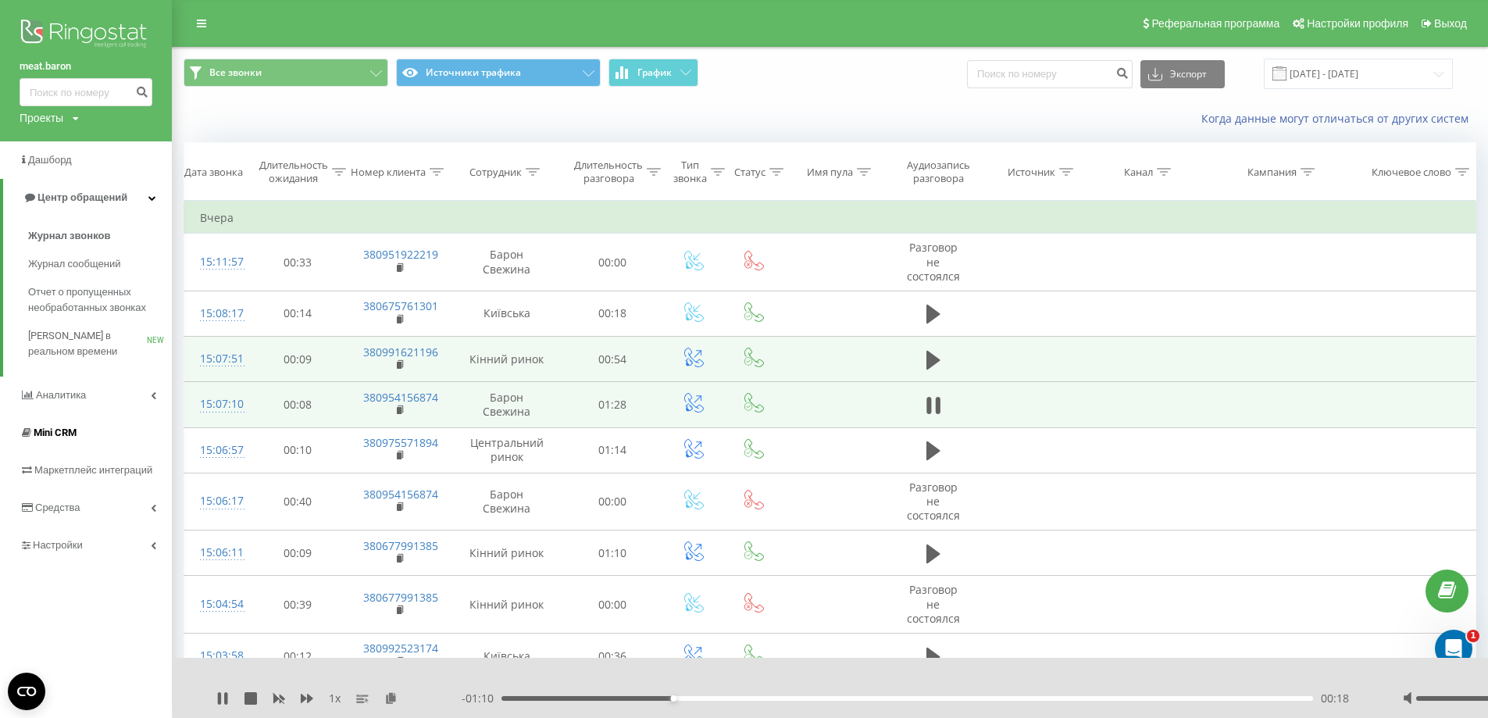
click at [56, 434] on span "Mini CRM" at bounding box center [55, 433] width 43 height 12
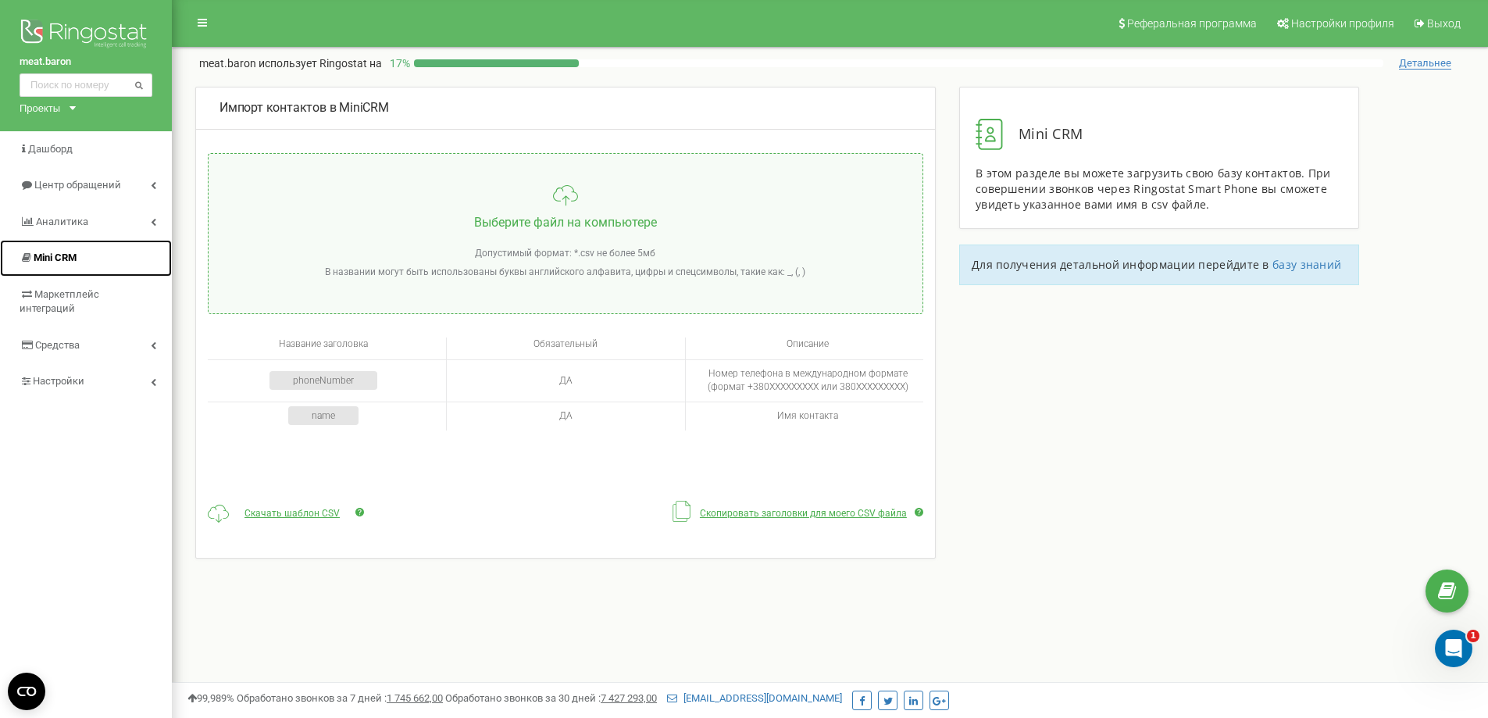
click at [48, 253] on span "Mini CRM" at bounding box center [55, 258] width 43 height 12
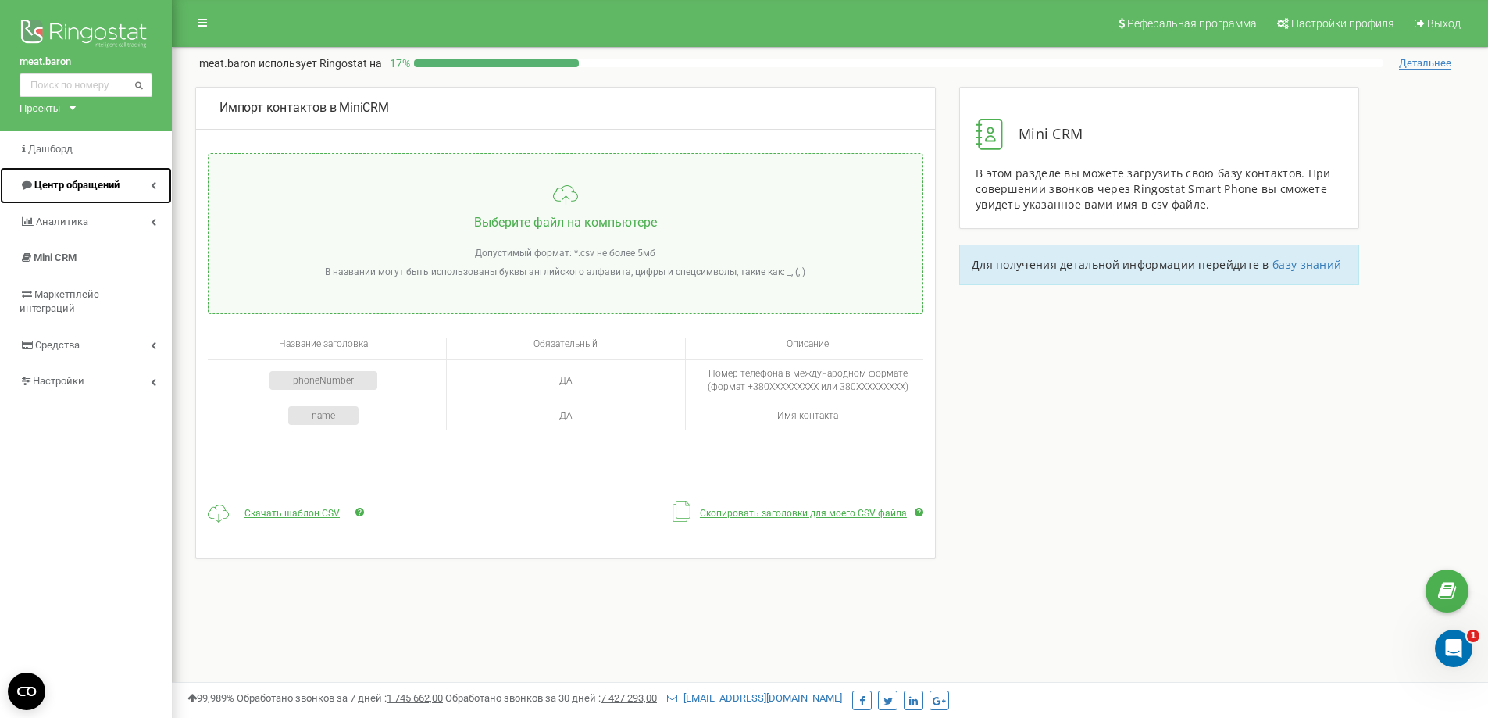
click at [58, 181] on span "Центр обращений" at bounding box center [76, 185] width 85 height 12
click at [75, 189] on span "Центр обращений" at bounding box center [76, 185] width 85 height 12
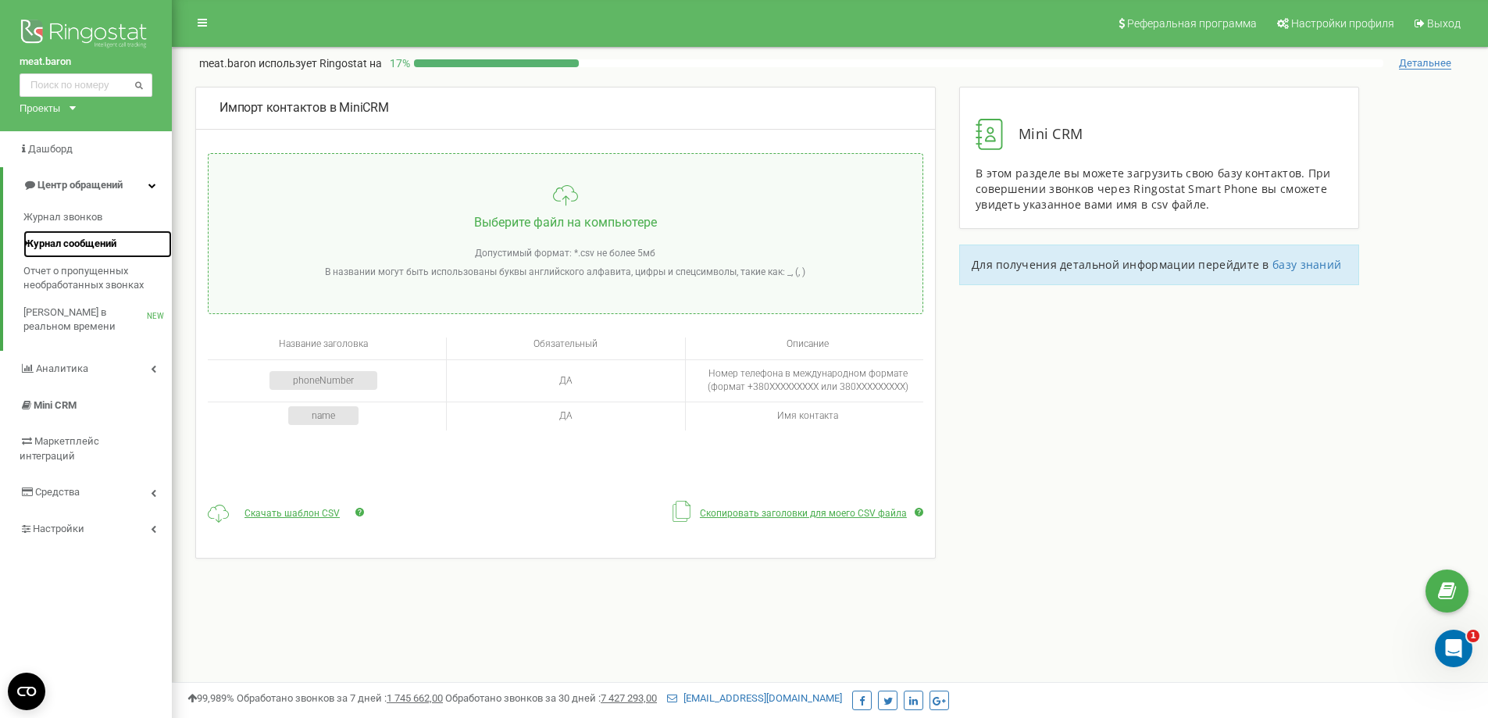
click at [63, 242] on span "Журнал сообщений" at bounding box center [69, 244] width 93 height 15
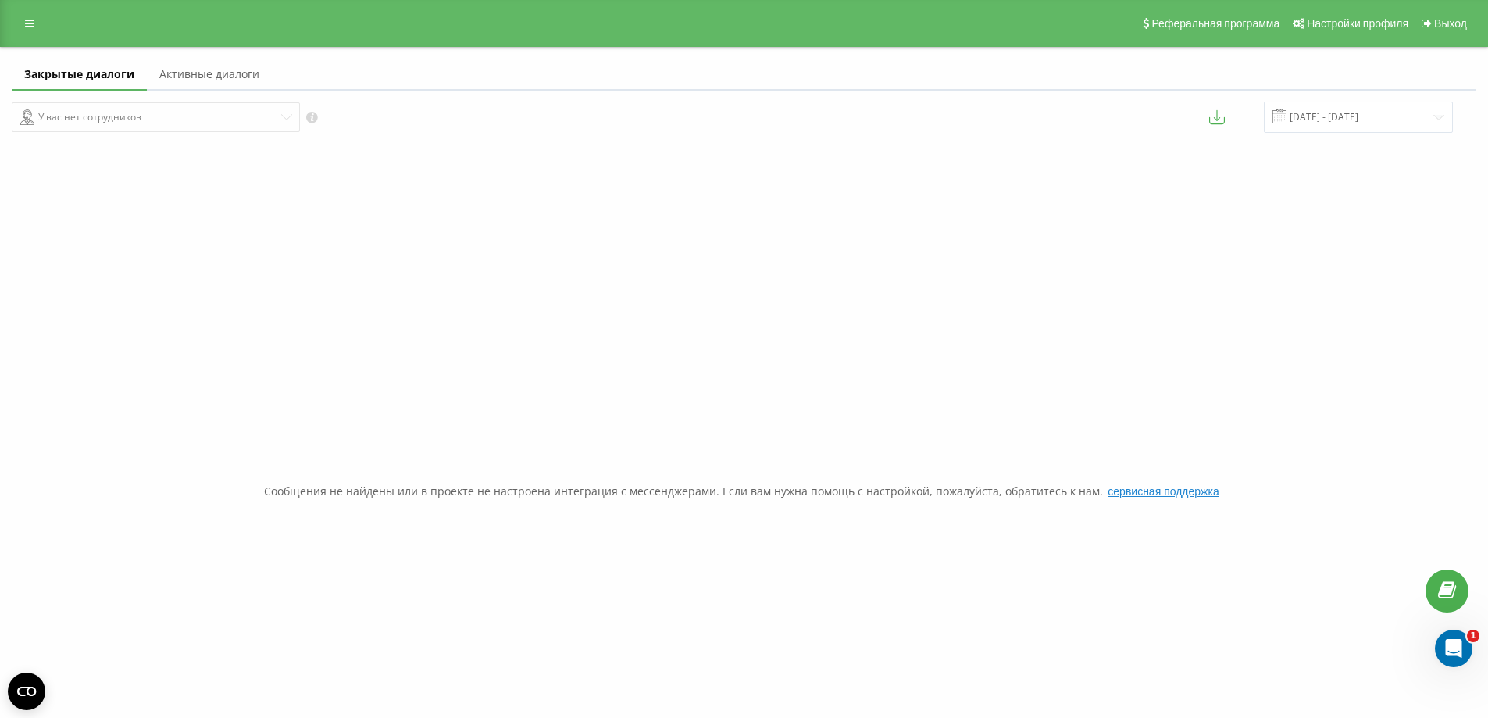
click at [195, 70] on font "Активные диалоги" at bounding box center [209, 73] width 100 height 15
click at [80, 73] on font "Закрытые диалоги" at bounding box center [74, 73] width 101 height 15
click at [226, 72] on font "Активные диалоги" at bounding box center [209, 73] width 100 height 15
click at [297, 114] on div "У вас нет сотрудников" at bounding box center [372, 117] width 721 height 30
click at [32, 28] on icon at bounding box center [29, 23] width 9 height 11
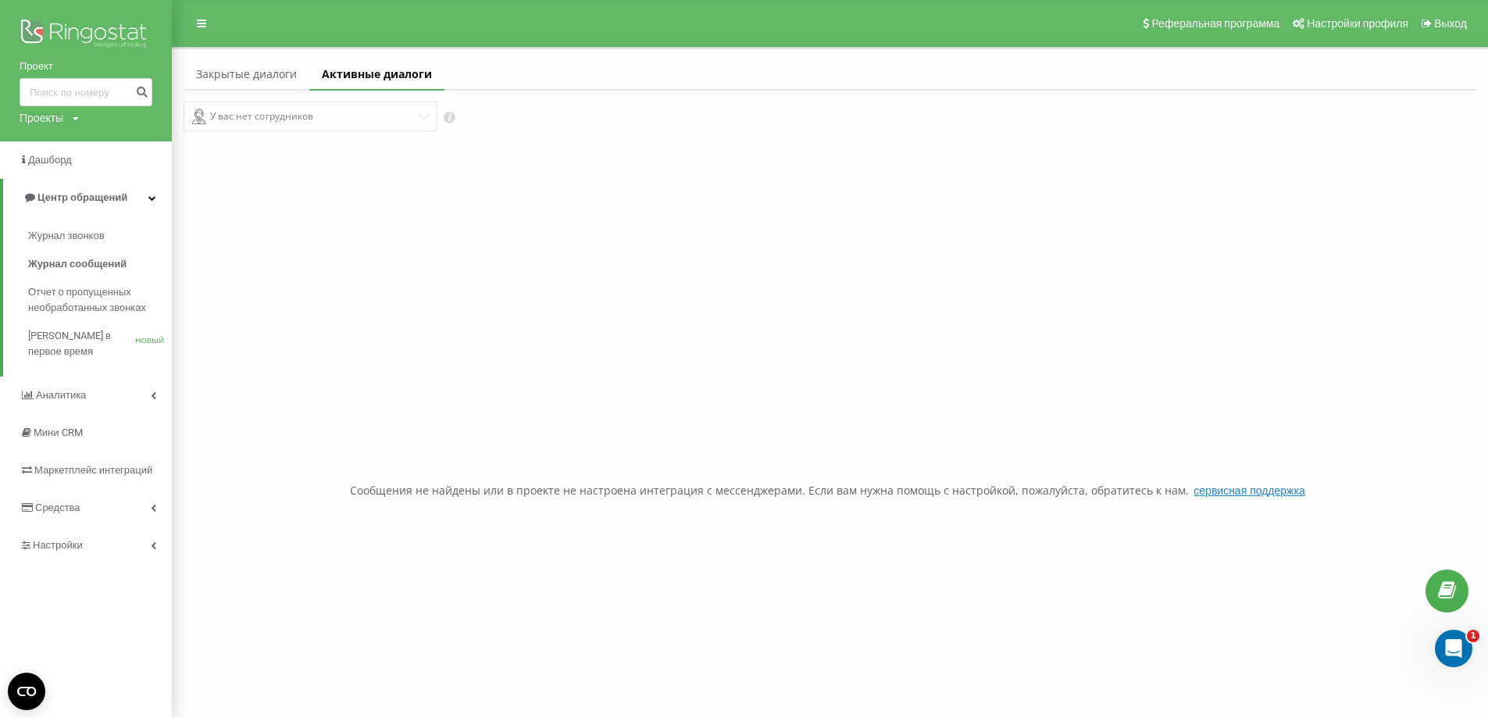
click at [341, 301] on div "Сообщения не найдены или в проекте не настроена интеграция с мессенджерами. Есл…" at bounding box center [830, 490] width 1293 height 718
click at [72, 337] on font "Звонки в первое время" at bounding box center [71, 343] width 86 height 27
click at [56, 347] on font "Звонки в первое время" at bounding box center [71, 343] width 86 height 27
click at [68, 303] on font "Отчет о пропущенных необработанных звонках" at bounding box center [92, 299] width 128 height 27
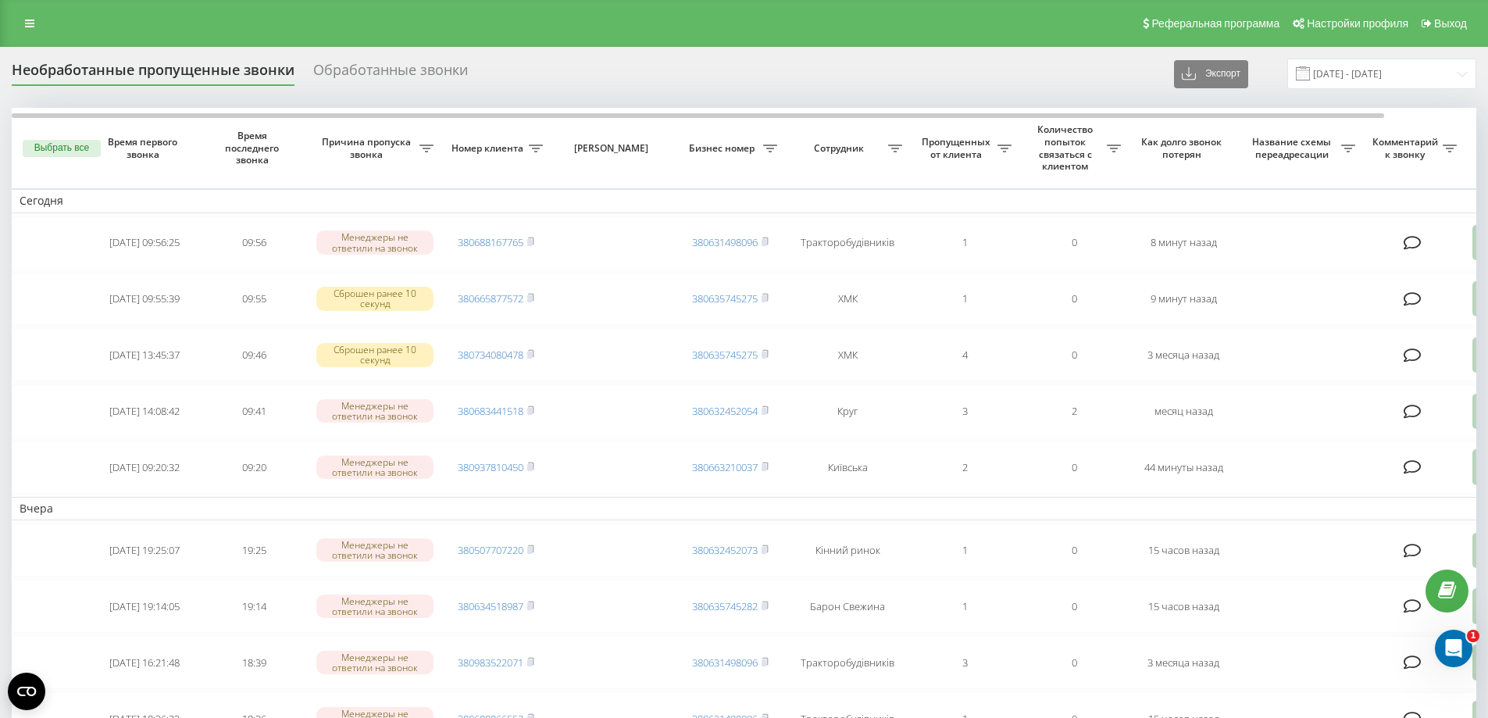
click at [309, 160] on th "Причина пропуска звонка" at bounding box center [375, 148] width 133 height 80
click at [26, 30] on link at bounding box center [30, 23] width 28 height 22
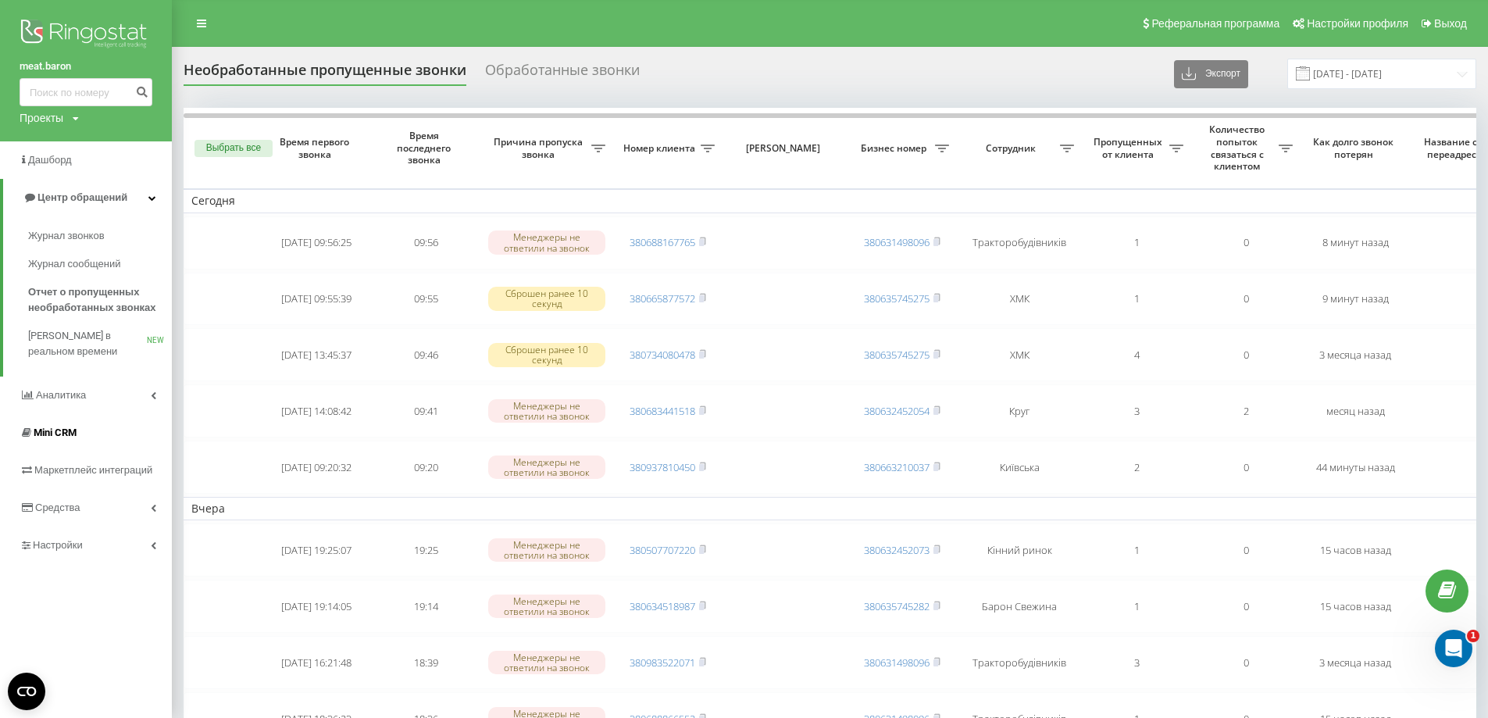
click at [73, 434] on span "Mini CRM" at bounding box center [55, 433] width 43 height 12
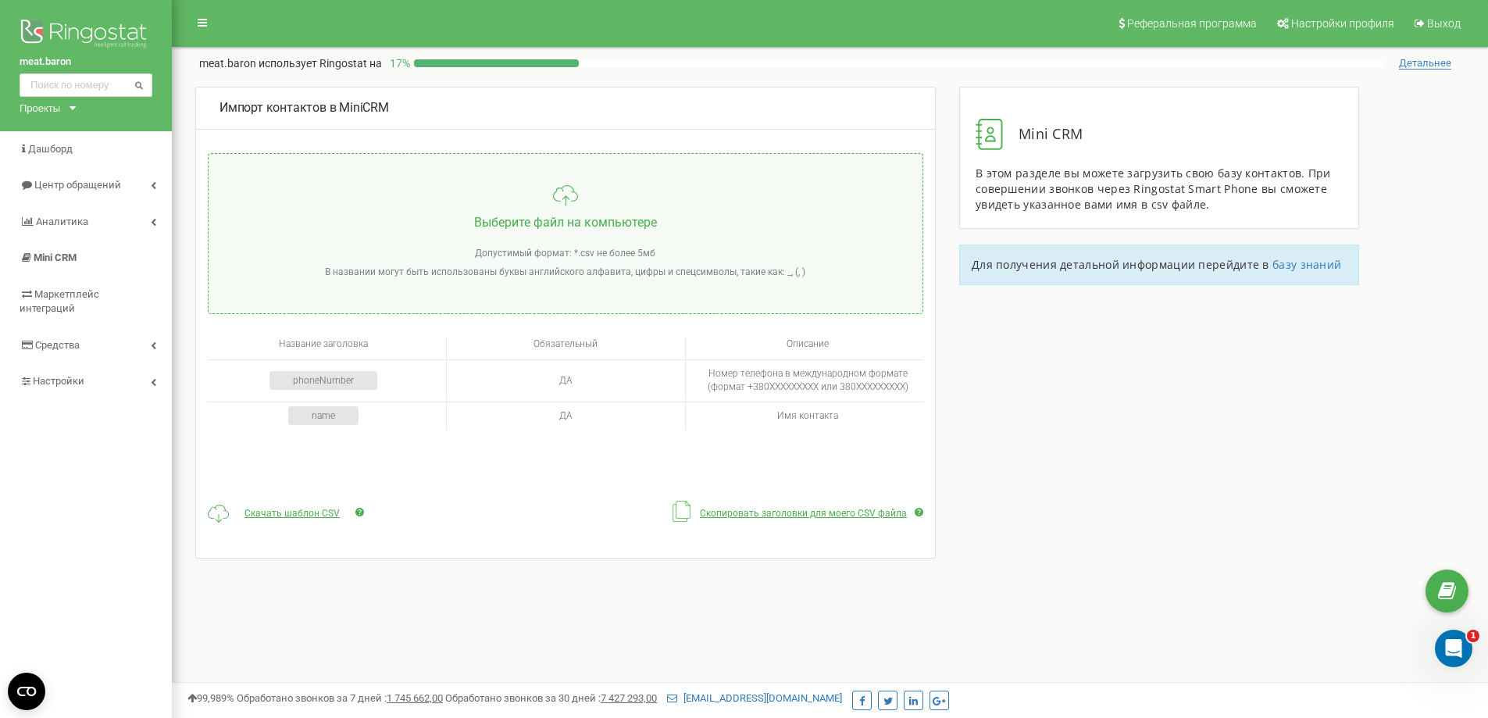
click at [1412, 455] on div "Импорт контактов в MiniCRM Выберите файл на компьютере Допустимый формат: *.csv…" at bounding box center [830, 373] width 1293 height 573
click at [63, 260] on span "Mini CRM" at bounding box center [55, 258] width 43 height 12
click at [80, 186] on span "Центр обращений" at bounding box center [76, 185] width 85 height 12
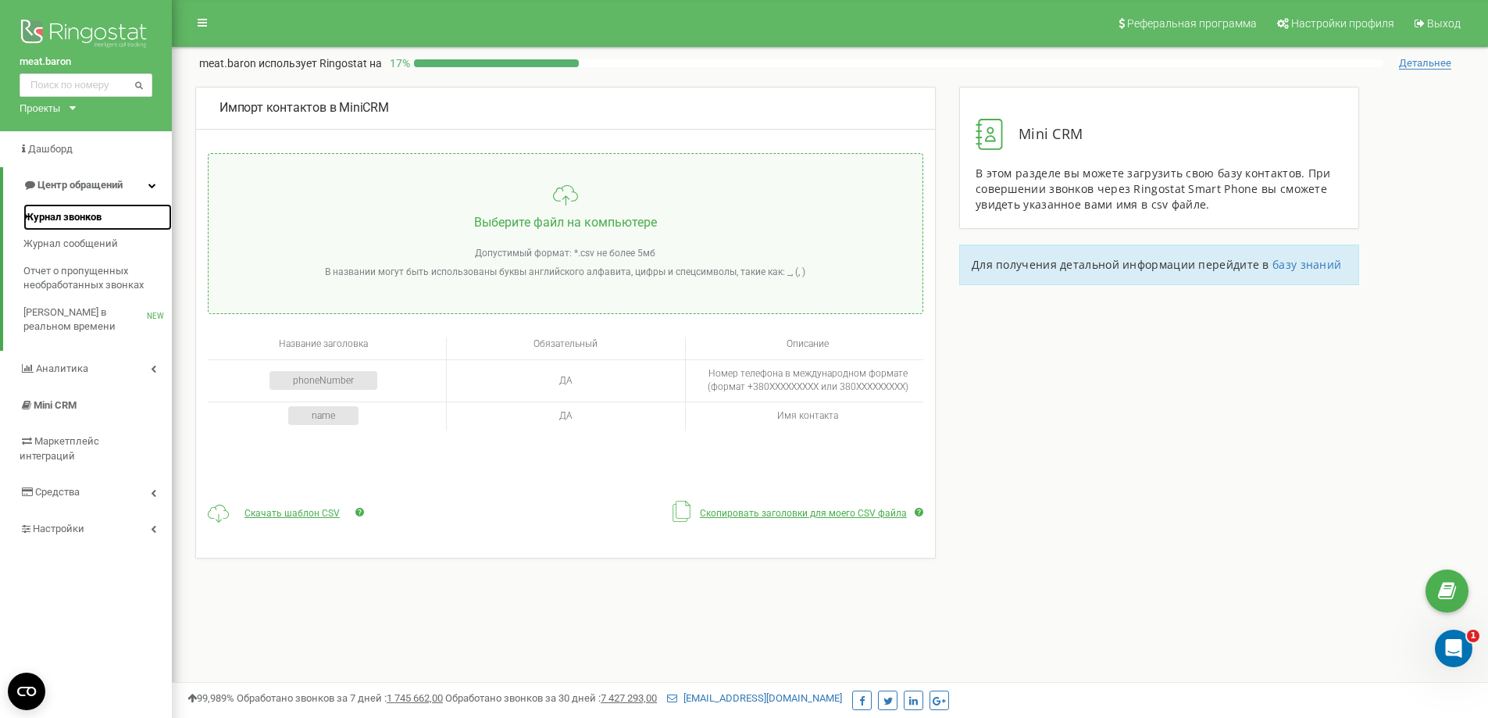
click at [73, 214] on span "Журнал звонков" at bounding box center [62, 217] width 78 height 15
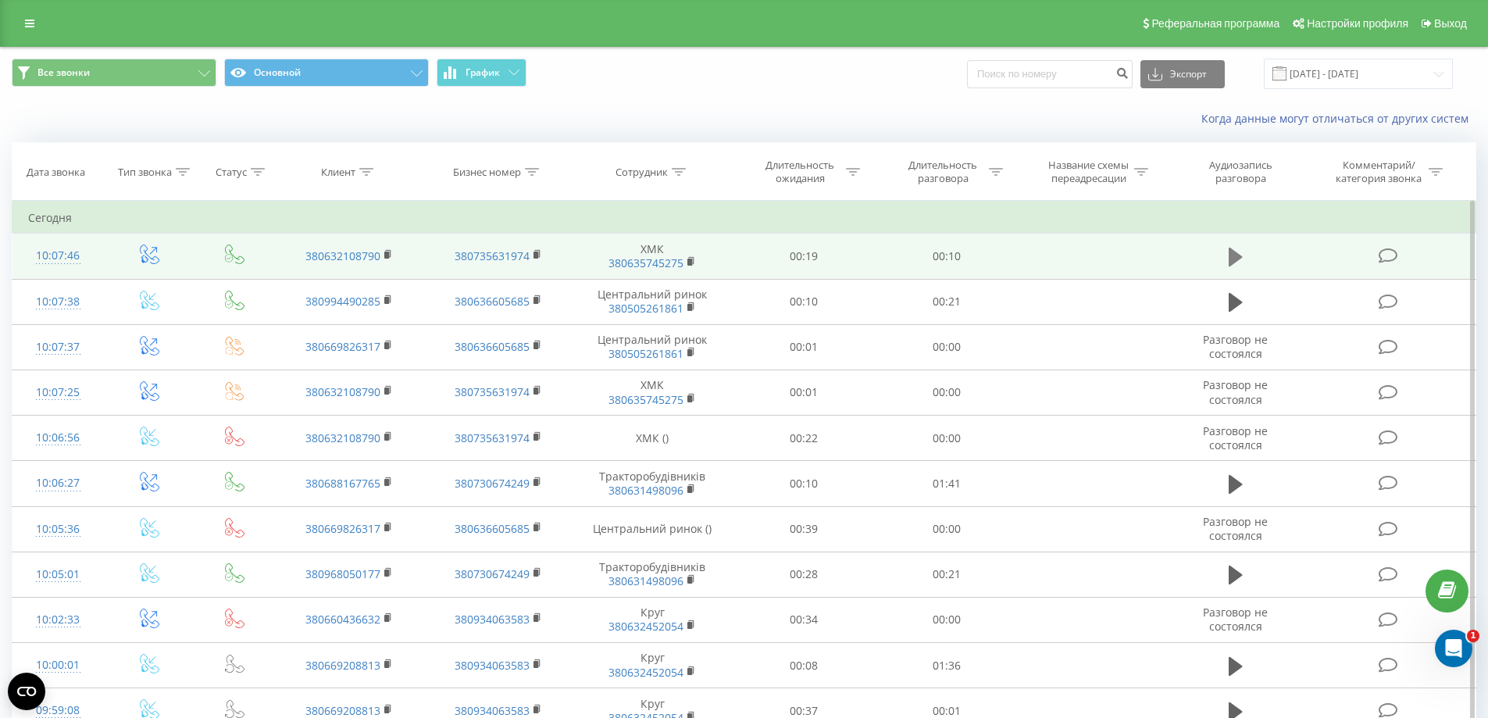
click at [1229, 257] on icon at bounding box center [1236, 257] width 14 height 19
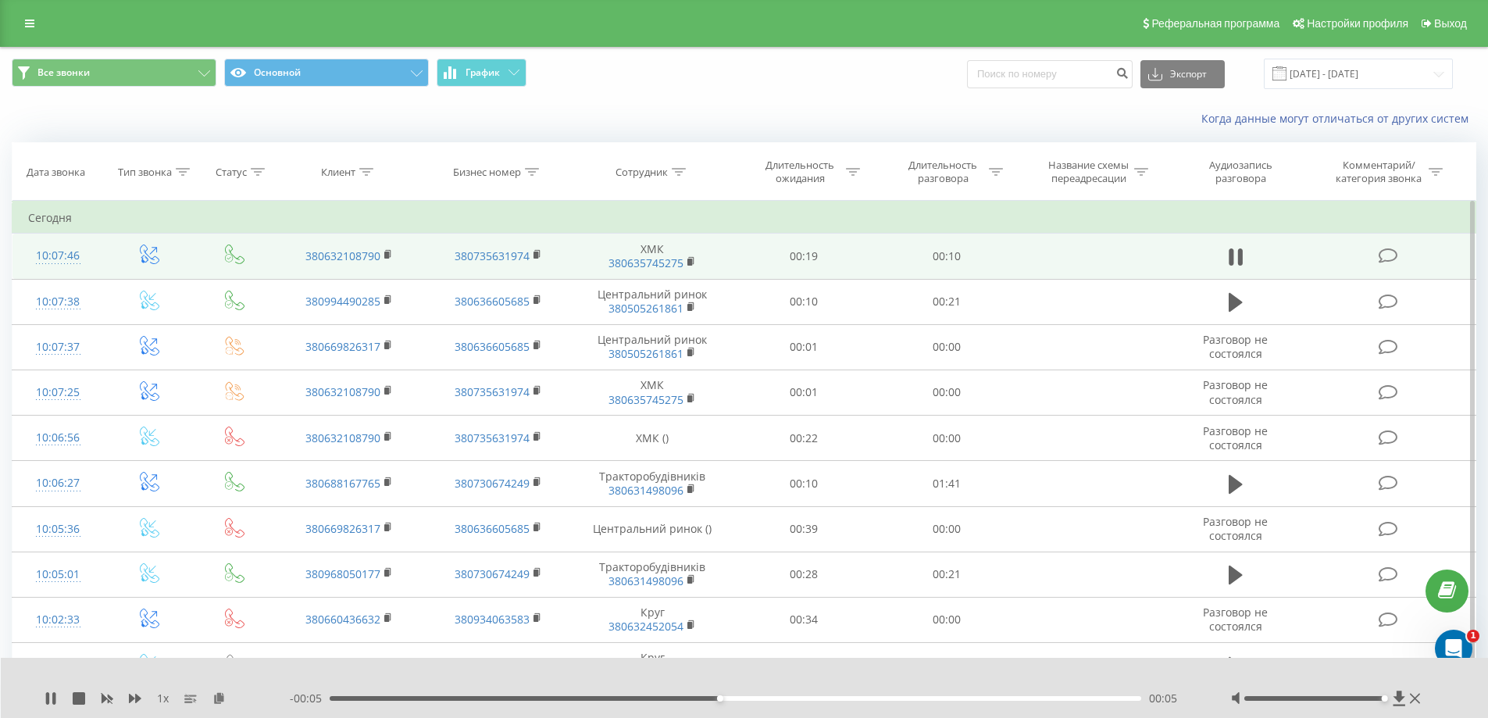
drag, startPoint x: 1315, startPoint y: 698, endPoint x: 1408, endPoint y: 699, distance: 93.0
click at [1408, 699] on div at bounding box center [1328, 699] width 194 height 16
click at [1167, 160] on div "Аудиозапись разговора" at bounding box center [1235, 172] width 137 height 27
